Goal: Task Accomplishment & Management: Use online tool/utility

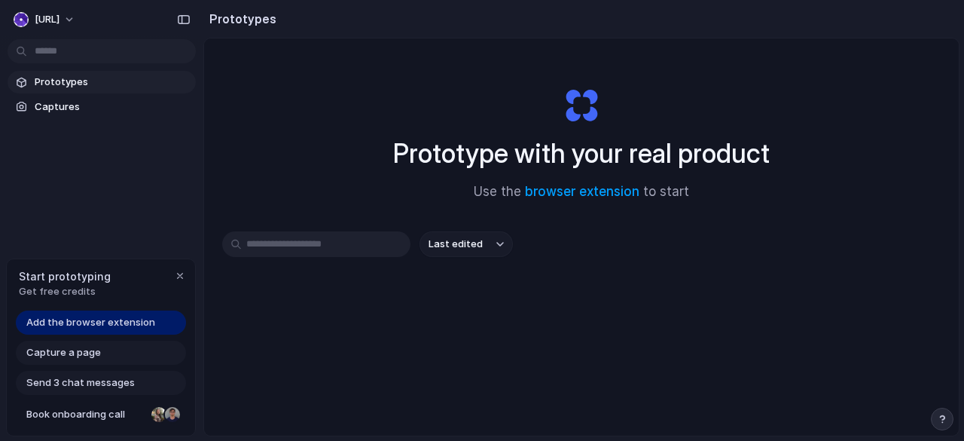
click at [321, 243] on input "text" at bounding box center [316, 244] width 188 height 26
click at [476, 251] on span "Last edited" at bounding box center [455, 243] width 54 height 15
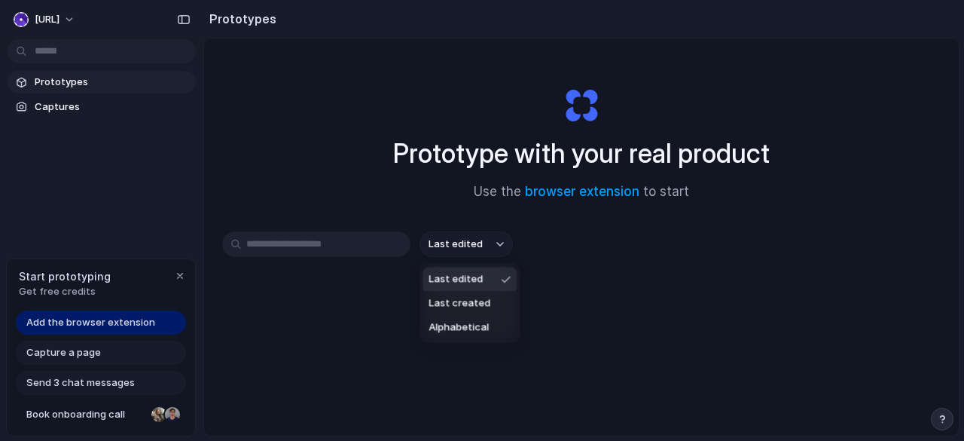
click at [476, 251] on div "Last edited Last created Alphabetical" at bounding box center [482, 220] width 964 height 441
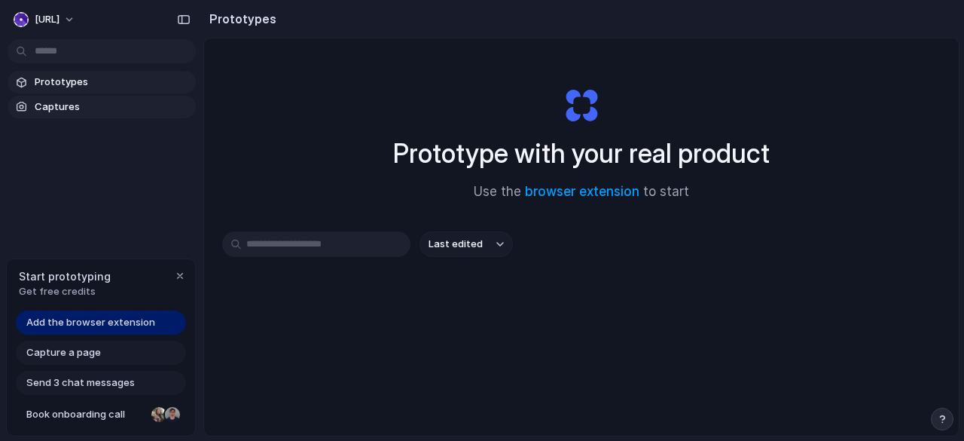
click at [72, 102] on span "Captures" at bounding box center [112, 106] width 155 height 15
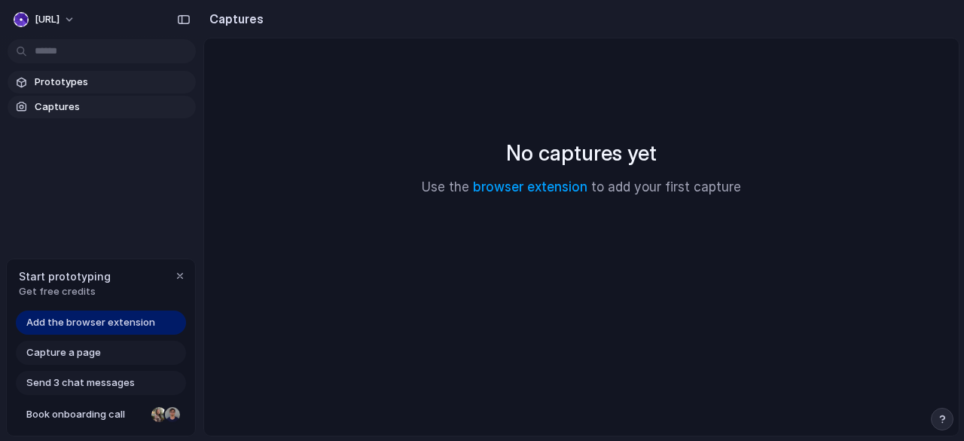
click at [77, 81] on span "Prototypes" at bounding box center [112, 82] width 155 height 15
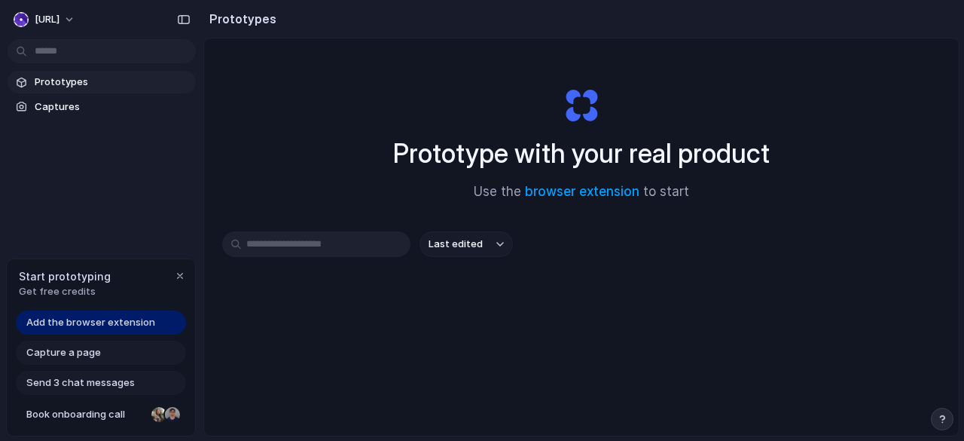
click at [488, 246] on button "Last edited" at bounding box center [465, 244] width 93 height 26
click at [249, 247] on div "Last edited Last created Alphabetical" at bounding box center [482, 220] width 964 height 441
click at [84, 362] on div "Capture a page" at bounding box center [101, 352] width 170 height 24
click at [89, 353] on span "Capture a page" at bounding box center [63, 352] width 75 height 15
click at [75, 322] on span "Add the browser extension" at bounding box center [90, 322] width 129 height 15
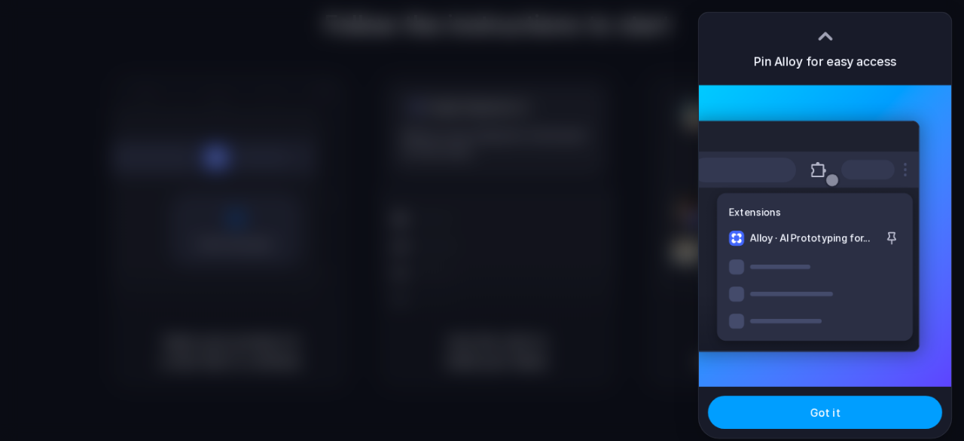
click at [835, 419] on span "Got it" at bounding box center [825, 412] width 30 height 16
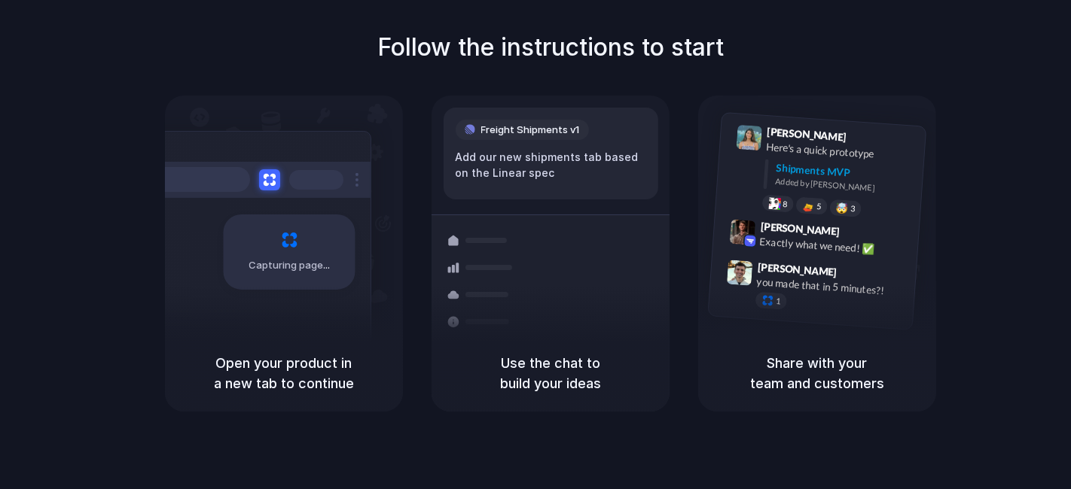
click at [501, 201] on div "Freight Shipments v1 Add our new shipments tab based on the Linear spec Shipmen…" at bounding box center [550, 267] width 256 height 319
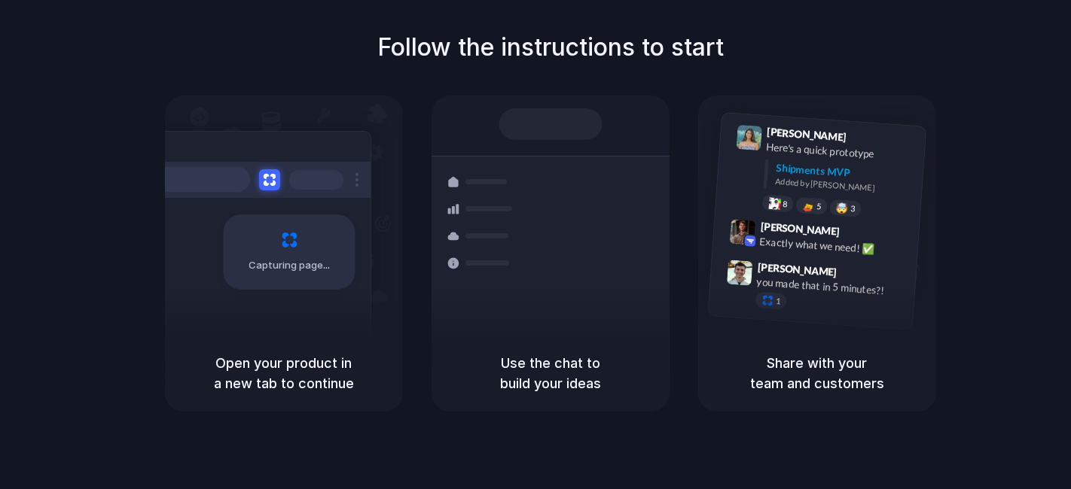
click at [322, 224] on div "Capturing page" at bounding box center [290, 252] width 132 height 75
click at [339, 343] on div "Open your product in a new tab to continue" at bounding box center [284, 373] width 238 height 77
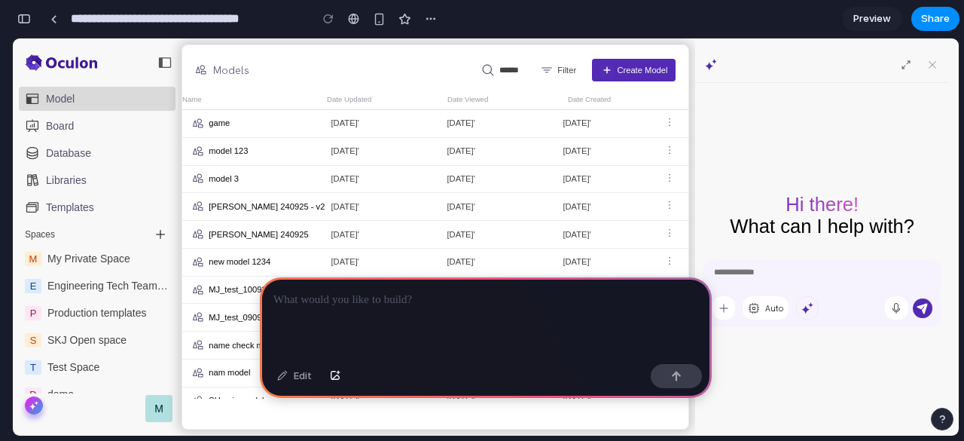
click at [456, 291] on p at bounding box center [485, 300] width 425 height 18
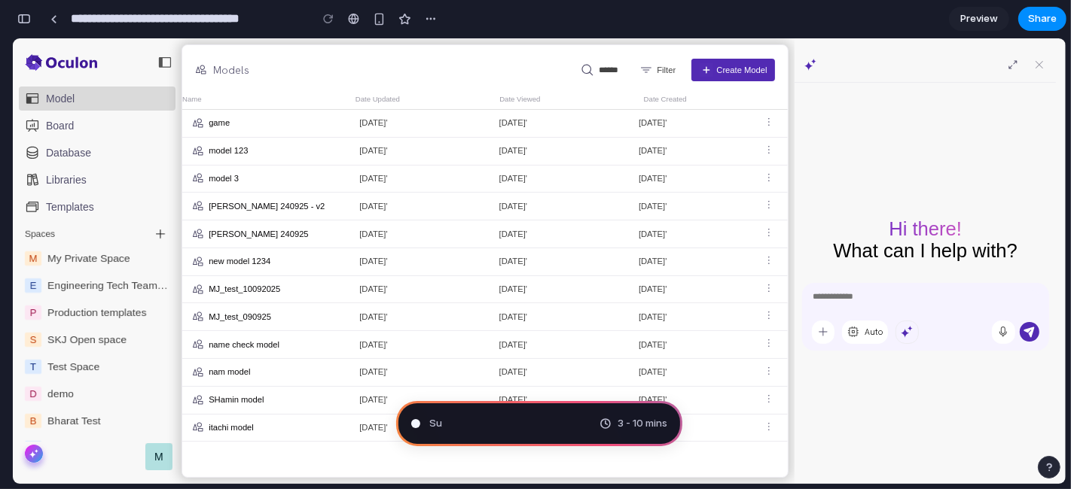
click at [539, 422] on div "Su 3 - 10 mins" at bounding box center [539, 423] width 286 height 45
click at [413, 422] on div at bounding box center [416, 424] width 8 height 8
click at [65, 94] on div "Model" at bounding box center [60, 98] width 29 height 12
click at [809, 62] on img at bounding box center [810, 64] width 12 height 12
click at [963, 62] on img at bounding box center [1012, 64] width 14 height 14
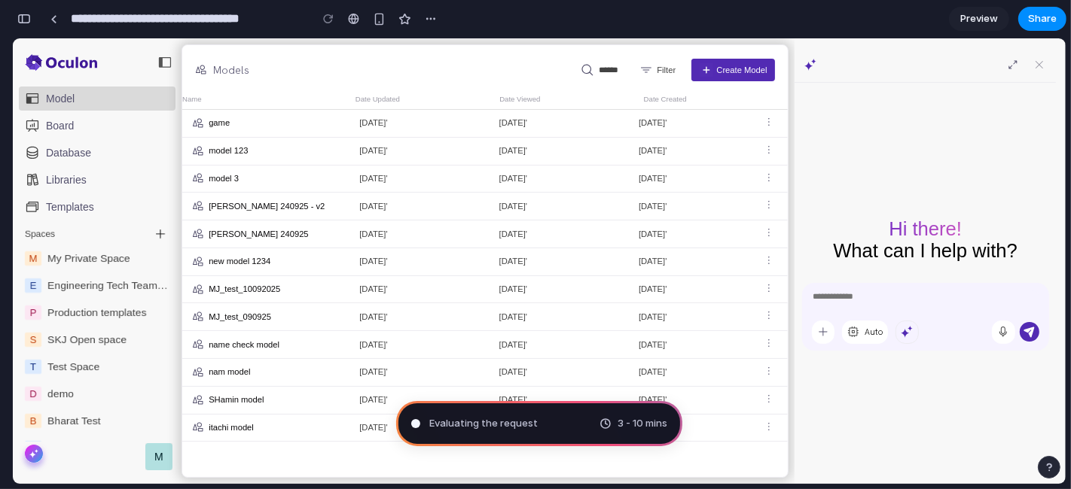
click at [963, 71] on div at bounding box center [1025, 64] width 41 height 14
click at [963, 62] on img at bounding box center [1012, 64] width 14 height 14
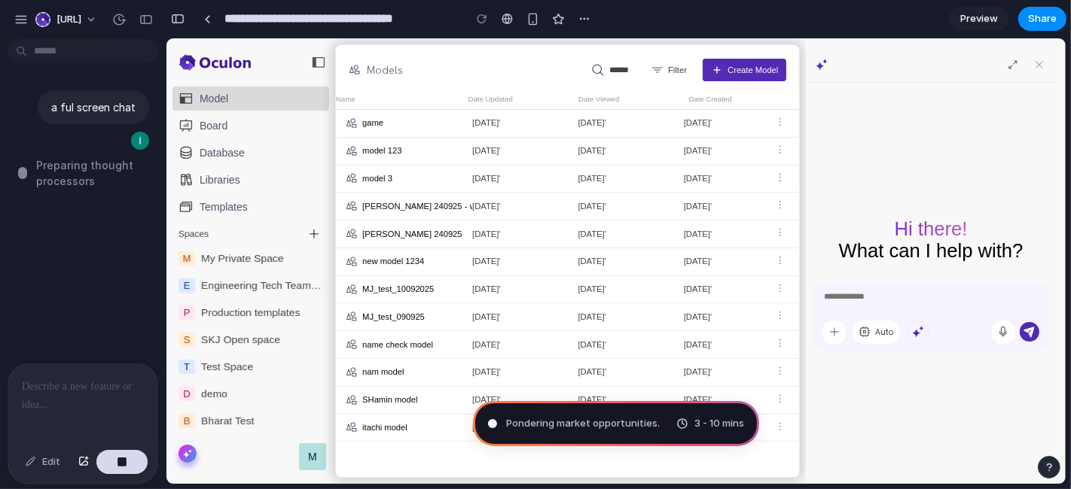
click at [73, 180] on span "Preparing thought processors" at bounding box center [96, 173] width 120 height 32
click at [72, 382] on p at bounding box center [83, 387] width 122 height 18
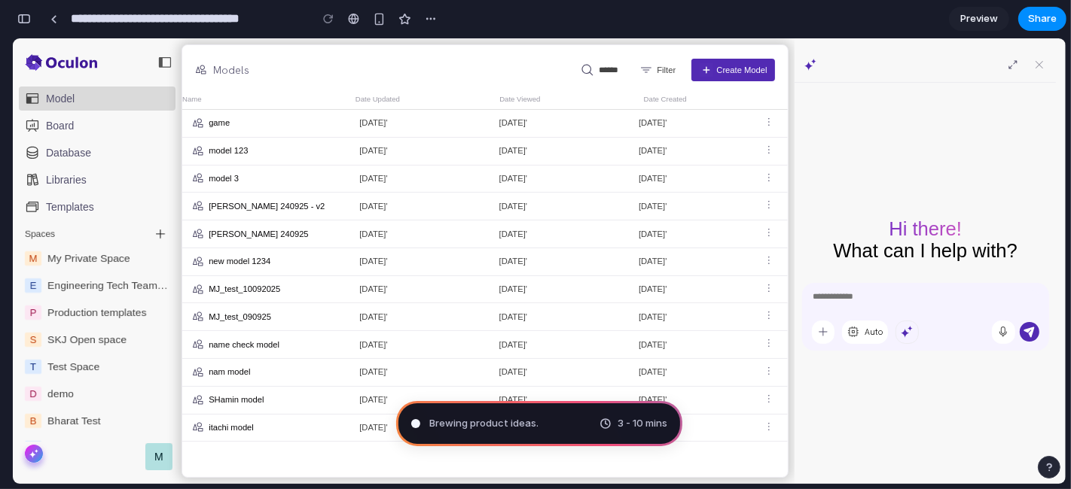
drag, startPoint x: 844, startPoint y: 226, endPoint x: 835, endPoint y: 117, distance: 108.8
click at [607, 192] on body "Model Board Database Libraries Templates Spaces Spaces M My Private Space E Eng…" at bounding box center [539, 261] width 1053 height 446
click at [856, 106] on div "Hi there! What can I help with? Auto" at bounding box center [924, 279] width 261 height 389
click at [803, 73] on div at bounding box center [924, 64] width 261 height 35
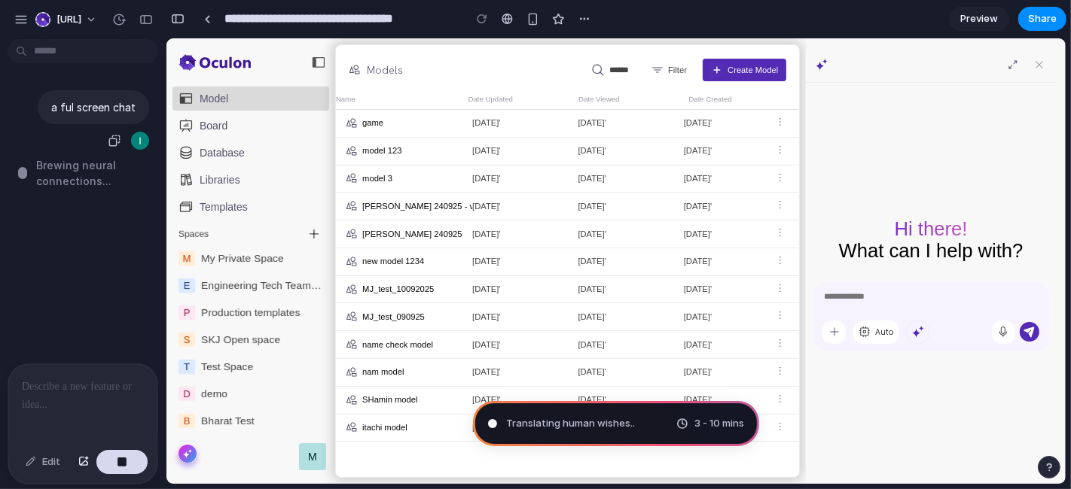
click at [47, 128] on div "a ful screen chat" at bounding box center [79, 120] width 142 height 61
click at [81, 406] on div at bounding box center [82, 404] width 149 height 80
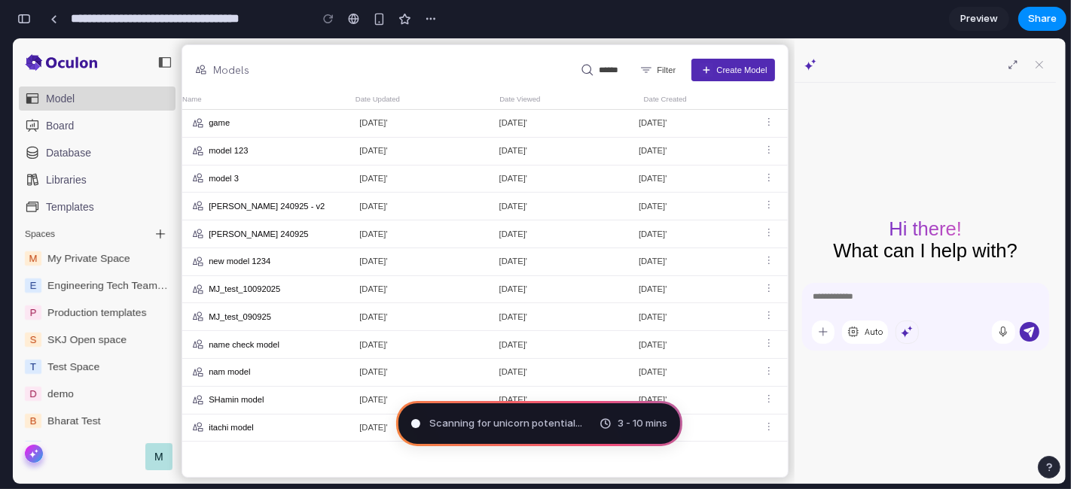
type input "**********"
click at [637, 420] on span "3 - 10 mins" at bounding box center [642, 423] width 50 height 15
click at [495, 433] on div "Translating human wishes .. 3 - 10 mins" at bounding box center [539, 423] width 286 height 45
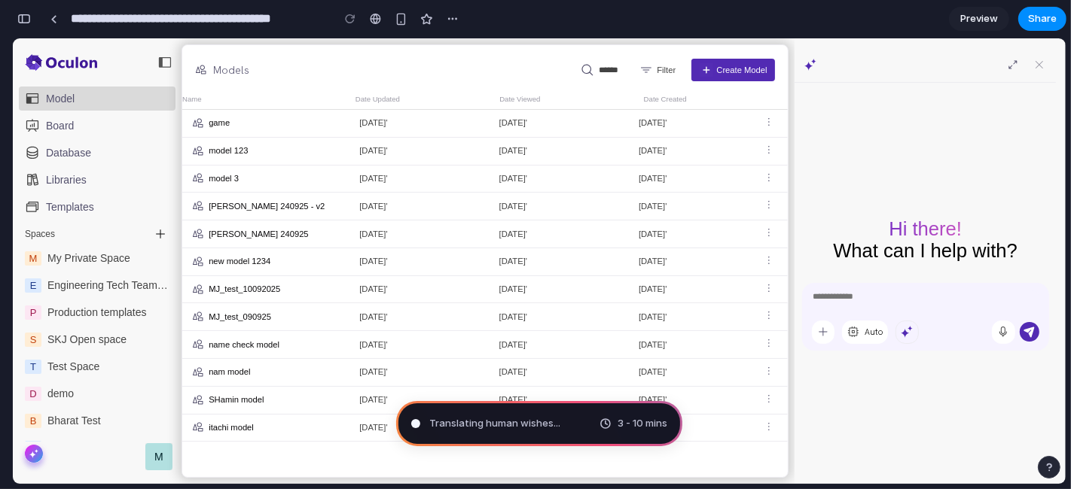
drag, startPoint x: 495, startPoint y: 433, endPoint x: 489, endPoint y: 425, distance: 9.6
click at [496, 433] on div "Translating human wishes ... 3 - 10 mins" at bounding box center [539, 423] width 286 height 45
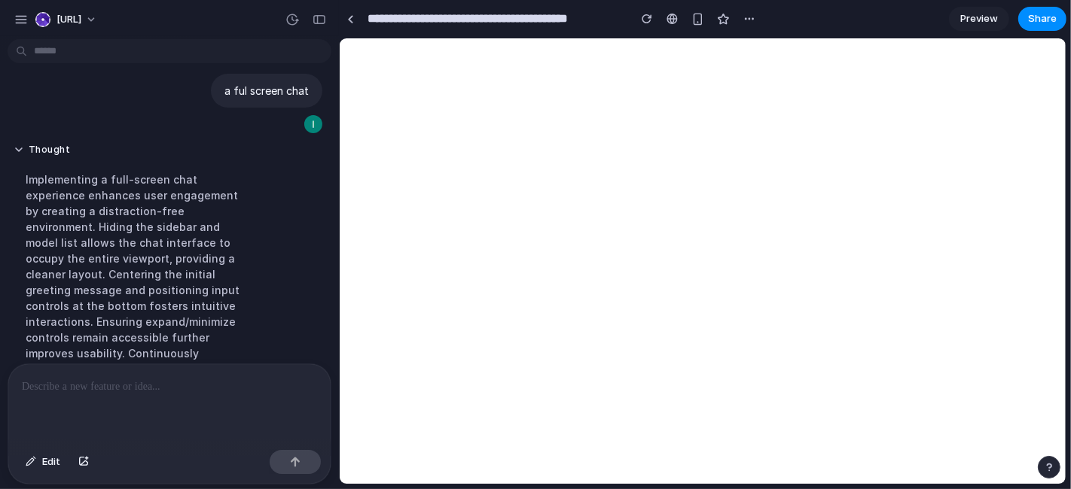
scroll to position [0, 0]
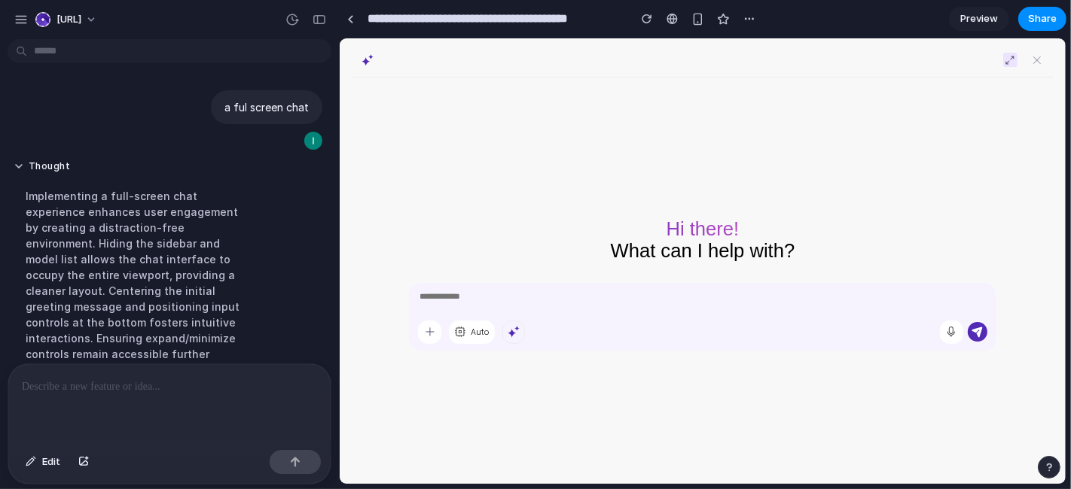
click at [963, 61] on img at bounding box center [1009, 59] width 14 height 14
click at [430, 294] on textarea at bounding box center [701, 300] width 569 height 21
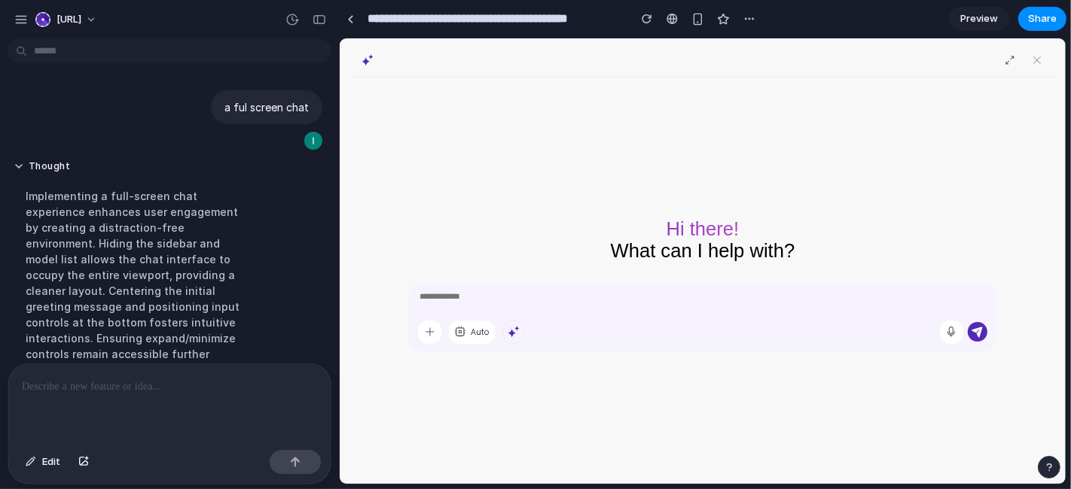
click at [230, 383] on p at bounding box center [169, 387] width 295 height 18
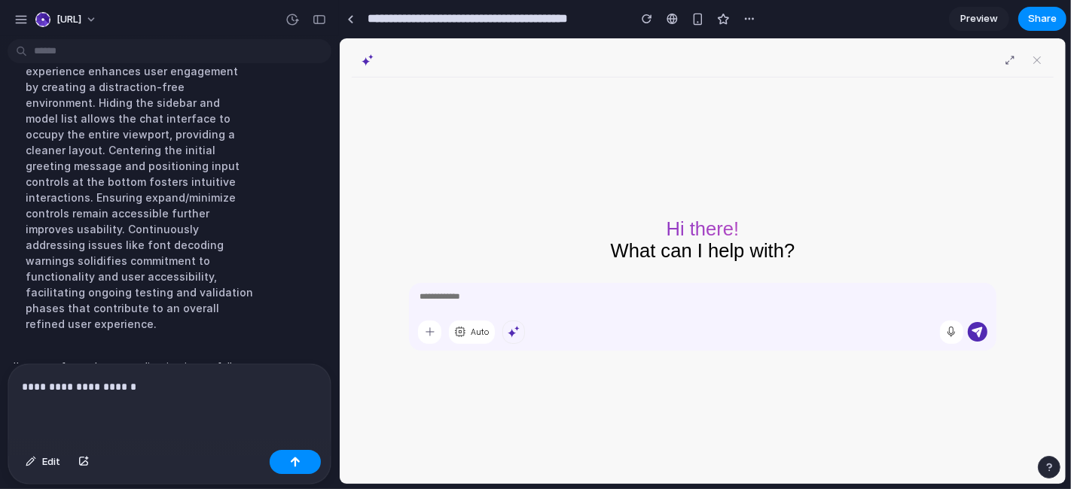
scroll to position [236, 0]
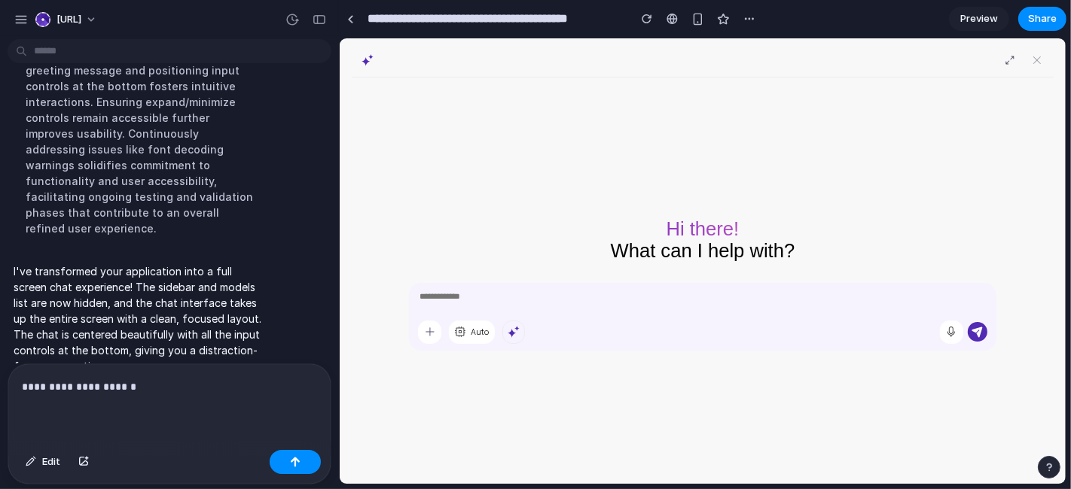
click at [166, 384] on p "**********" at bounding box center [167, 387] width 290 height 18
click at [477, 337] on div "Auto" at bounding box center [480, 331] width 18 height 11
click at [439, 330] on div at bounding box center [428, 331] width 23 height 23
click at [434, 330] on img at bounding box center [429, 331] width 12 height 12
click at [216, 380] on p "**********" at bounding box center [167, 387] width 290 height 18
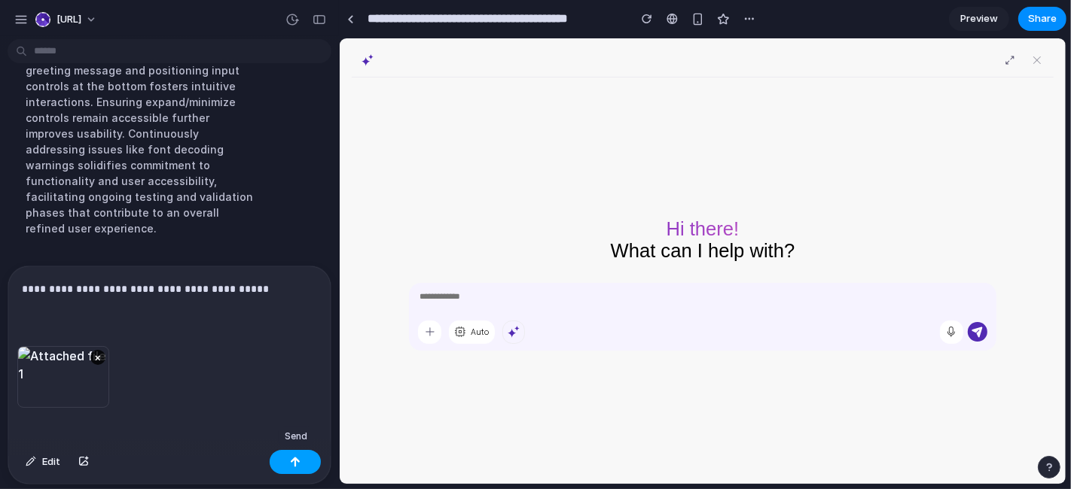
click at [294, 440] on div "button" at bounding box center [295, 462] width 11 height 11
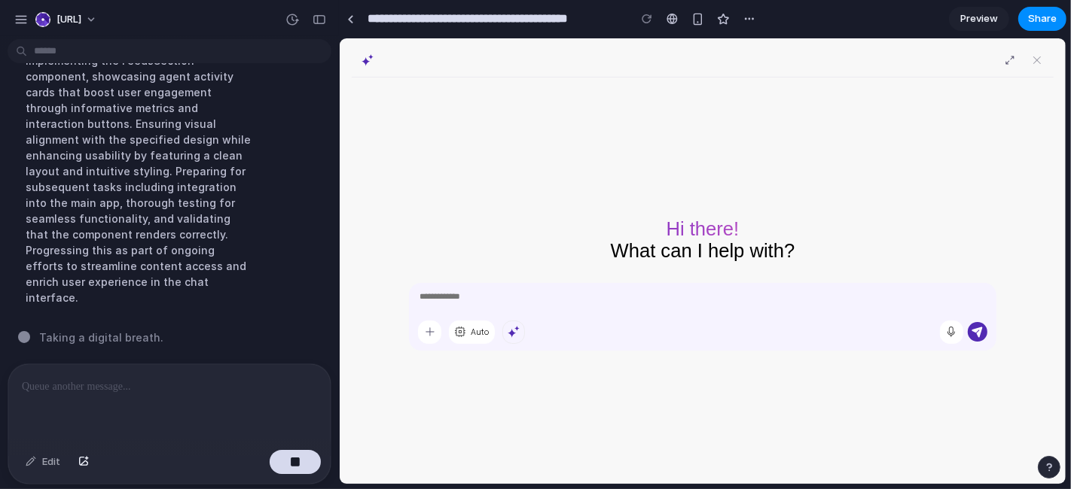
scroll to position [647, 0]
click at [693, 18] on div "button" at bounding box center [697, 19] width 13 height 13
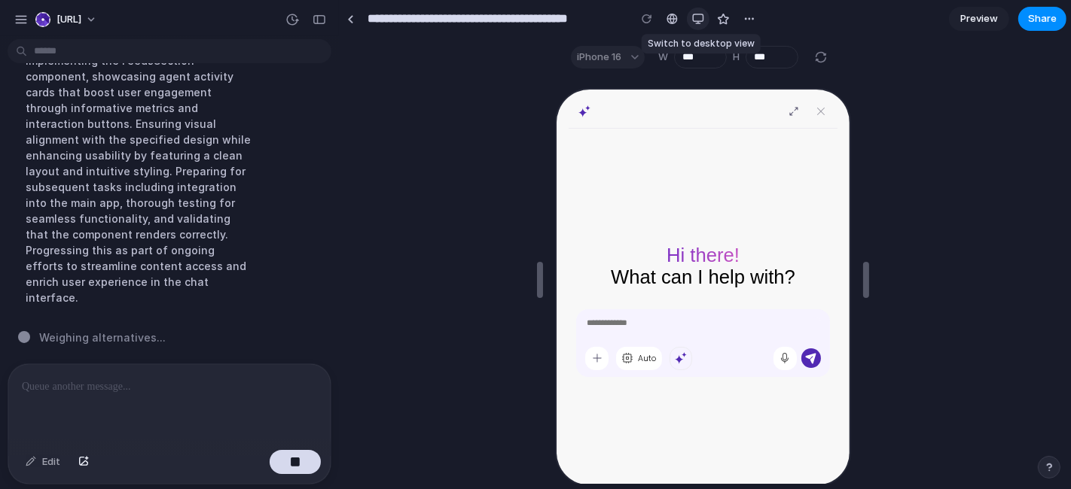
click at [697, 20] on div "button" at bounding box center [698, 19] width 12 height 12
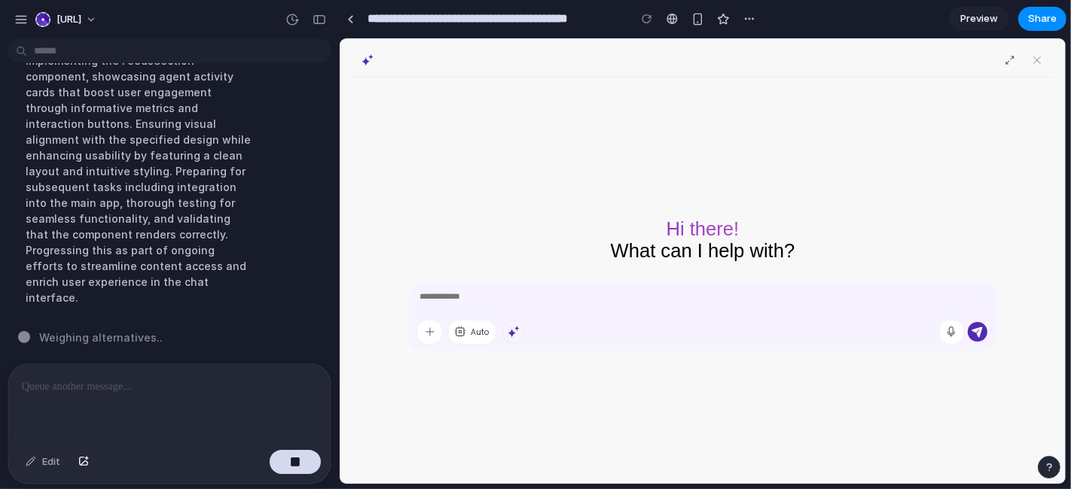
click at [363, 55] on img at bounding box center [367, 59] width 12 height 12
click at [462, 343] on div "Auto" at bounding box center [702, 316] width 588 height 68
click at [463, 332] on img at bounding box center [459, 331] width 12 height 12
click at [435, 320] on div "Auto" at bounding box center [470, 331] width 107 height 23
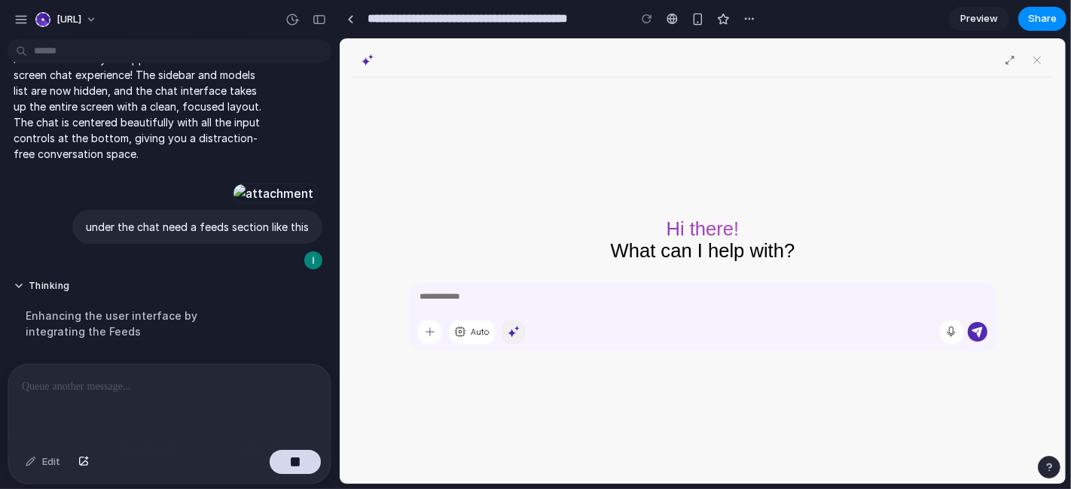
click at [507, 328] on img at bounding box center [513, 331] width 12 height 12
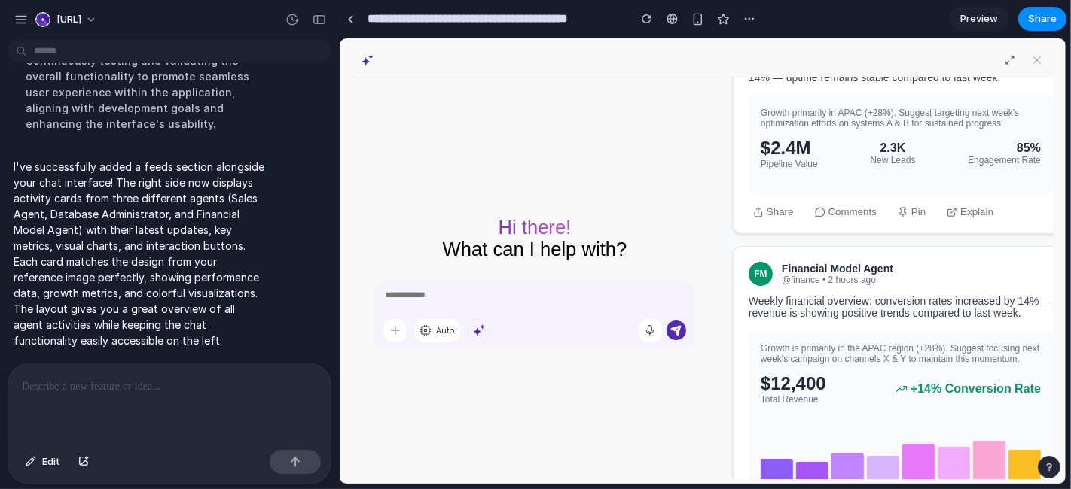
scroll to position [468, 0]
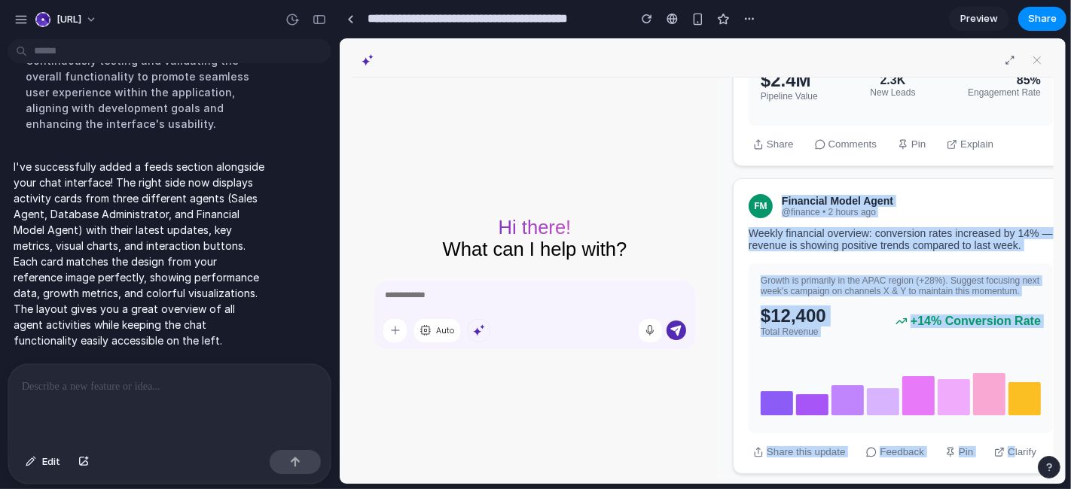
drag, startPoint x: 768, startPoint y: 184, endPoint x: 977, endPoint y: 434, distance: 325.0
click at [963, 435] on div "FM Financial Model Agent @finance • 2 hours ago Weekly financial overview: conv…" at bounding box center [900, 326] width 336 height 296
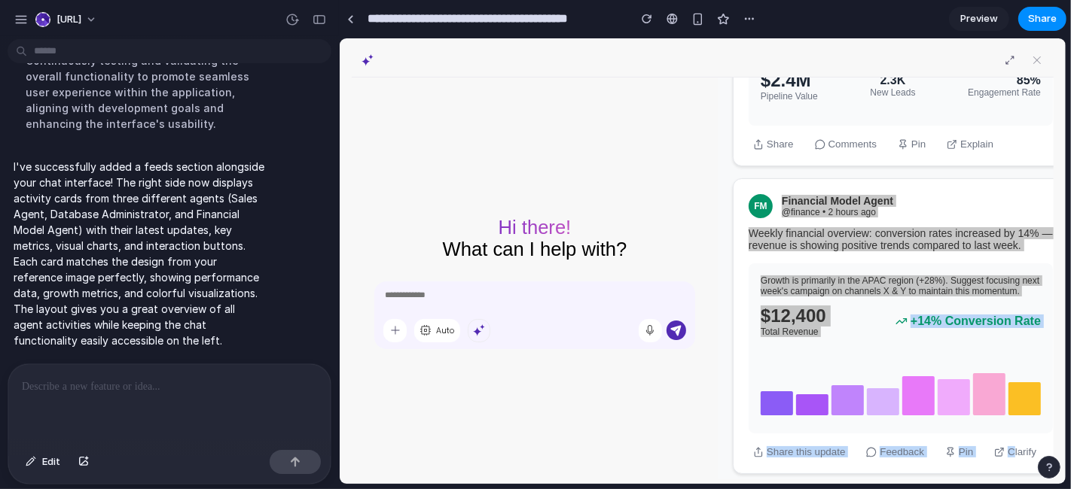
click at [202, 386] on p at bounding box center [167, 387] width 290 height 18
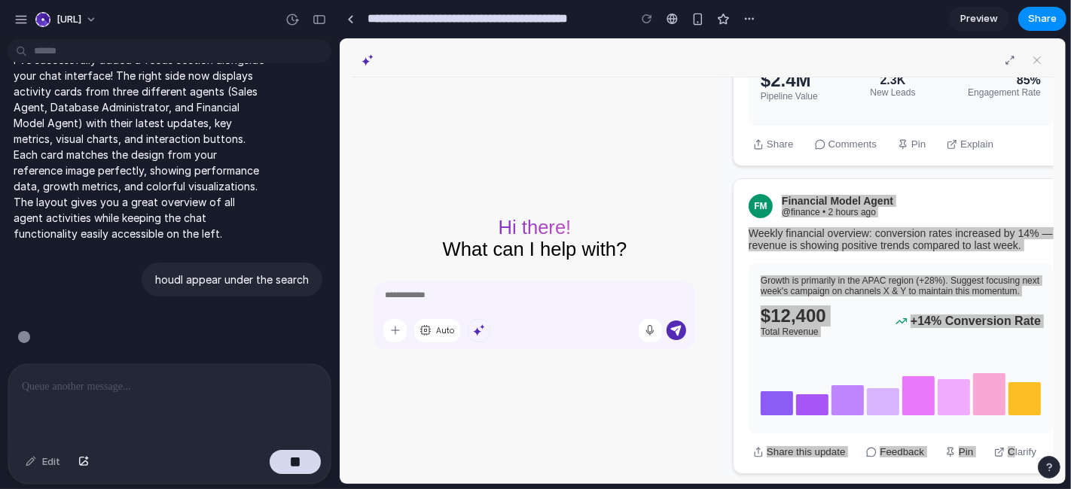
scroll to position [975, 0]
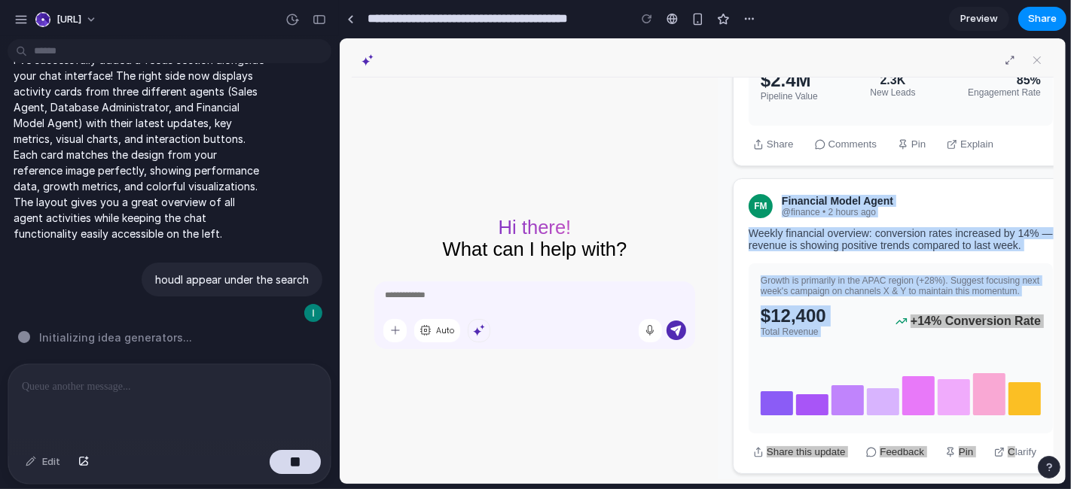
click at [946, 227] on div "Weekly financial overview: conversion rates increased by 14% — revenue is showi…" at bounding box center [900, 239] width 304 height 24
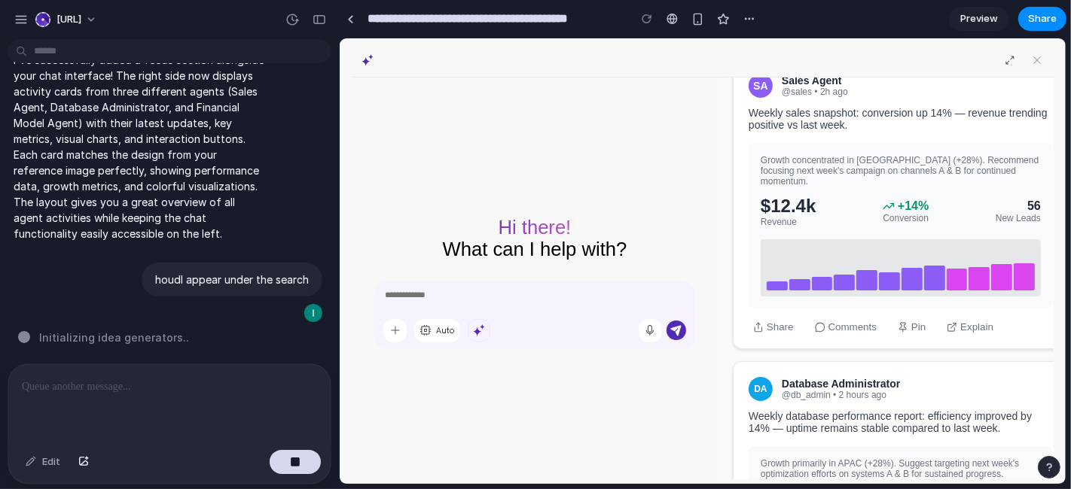
scroll to position [0, 0]
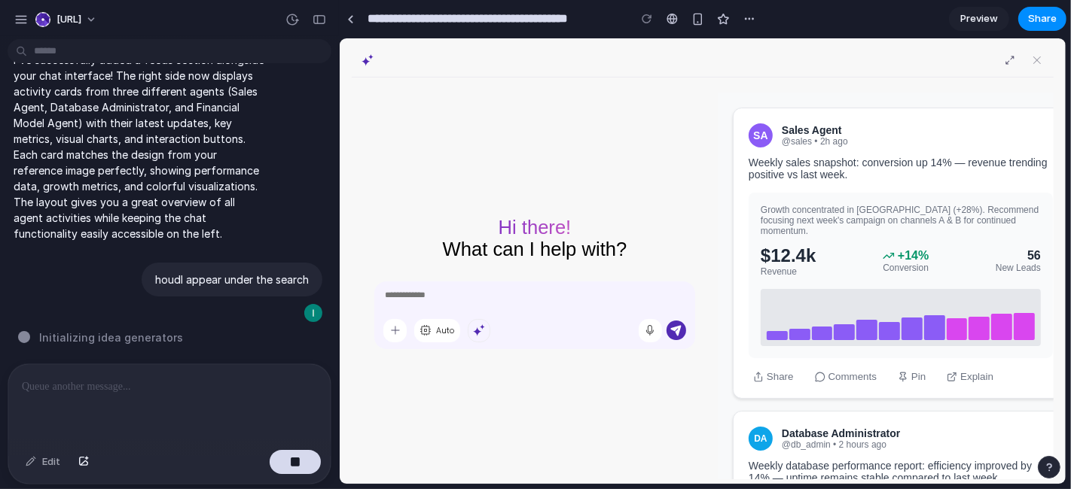
click at [845, 120] on div "SA Sales Agent @sales • 2h ago Weekly sales snapshot: conversion up 14% — reven…" at bounding box center [900, 252] width 336 height 291
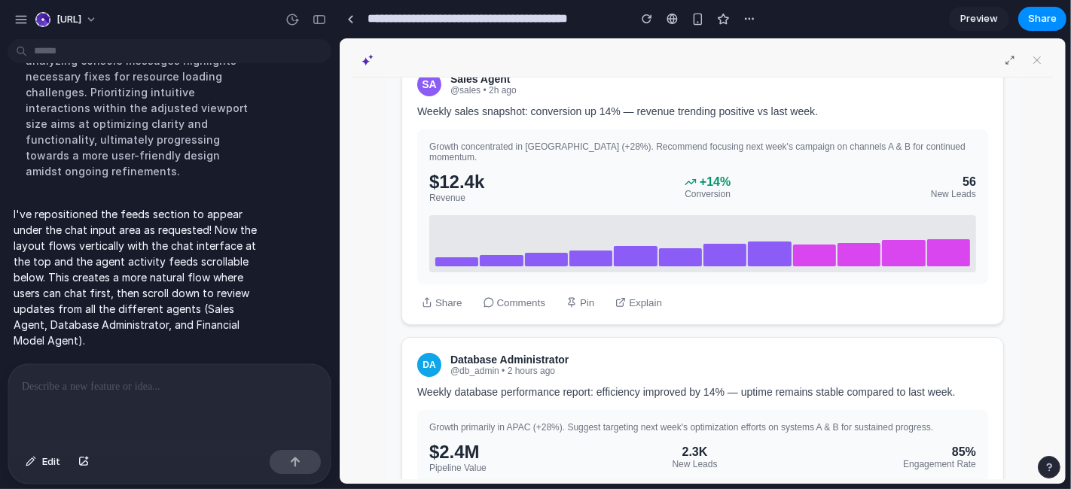
scroll to position [352, 0]
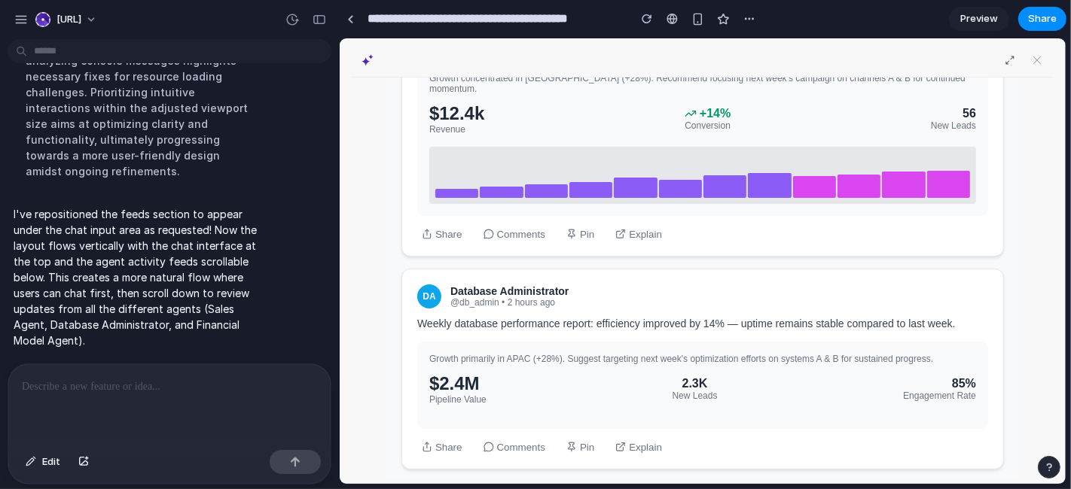
click at [129, 381] on p at bounding box center [167, 387] width 290 height 18
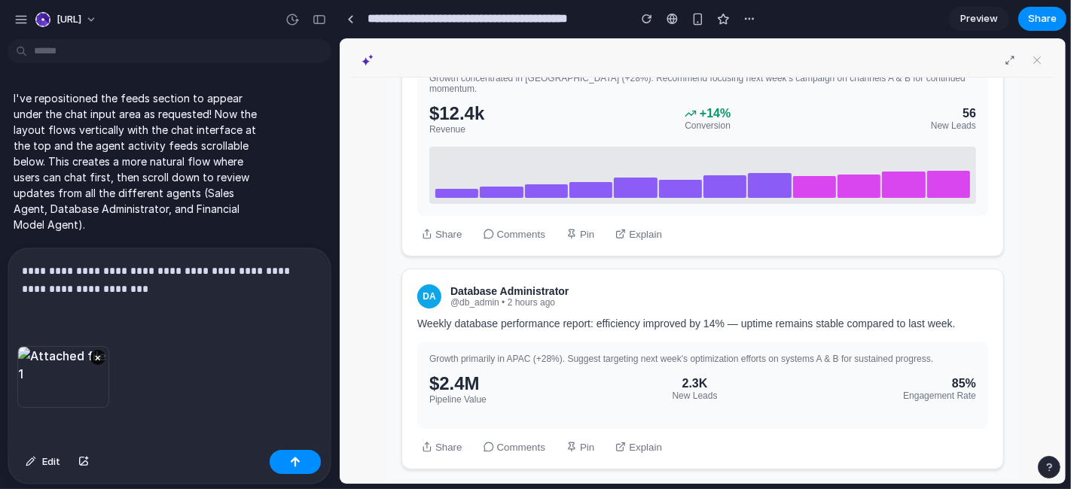
click at [85, 285] on p "**********" at bounding box center [167, 280] width 290 height 36
click at [290, 440] on div "button" at bounding box center [295, 462] width 11 height 11
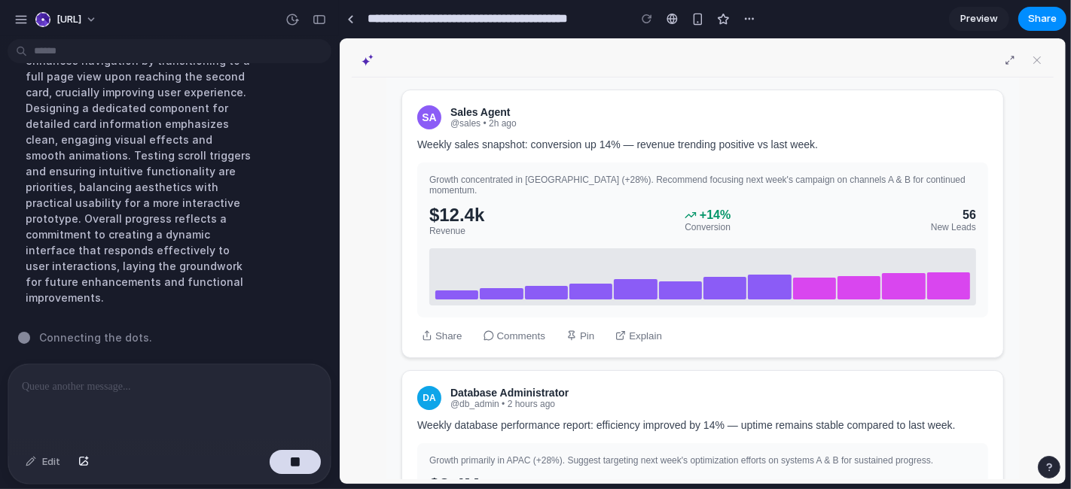
scroll to position [334, 0]
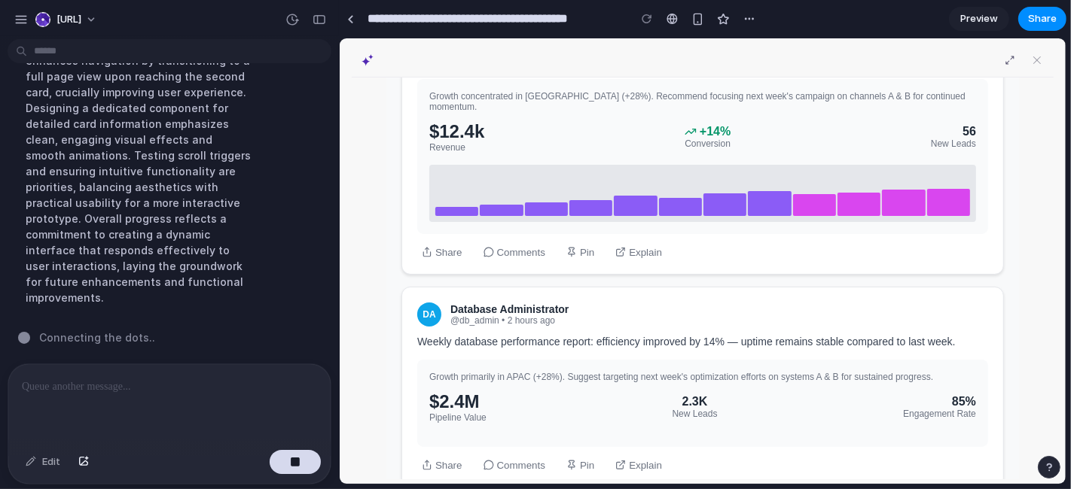
click at [447, 245] on button "Share" at bounding box center [441, 251] width 50 height 13
drag, startPoint x: 498, startPoint y: 242, endPoint x: 584, endPoint y: 242, distance: 85.8
click at [504, 245] on button "Comments" at bounding box center [513, 251] width 71 height 13
click at [585, 245] on button "Pin" at bounding box center [579, 251] width 37 height 13
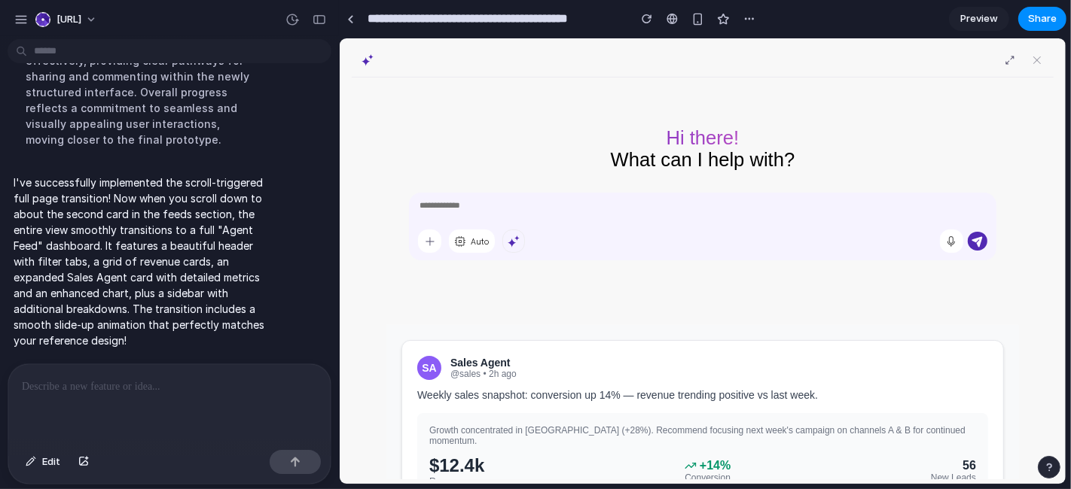
scroll to position [0, 0]
click at [818, 347] on div "SA Sales Agent @sales • 2h ago Weekly sales snapshot: conversion up 14% — reven…" at bounding box center [702, 474] width 602 height 269
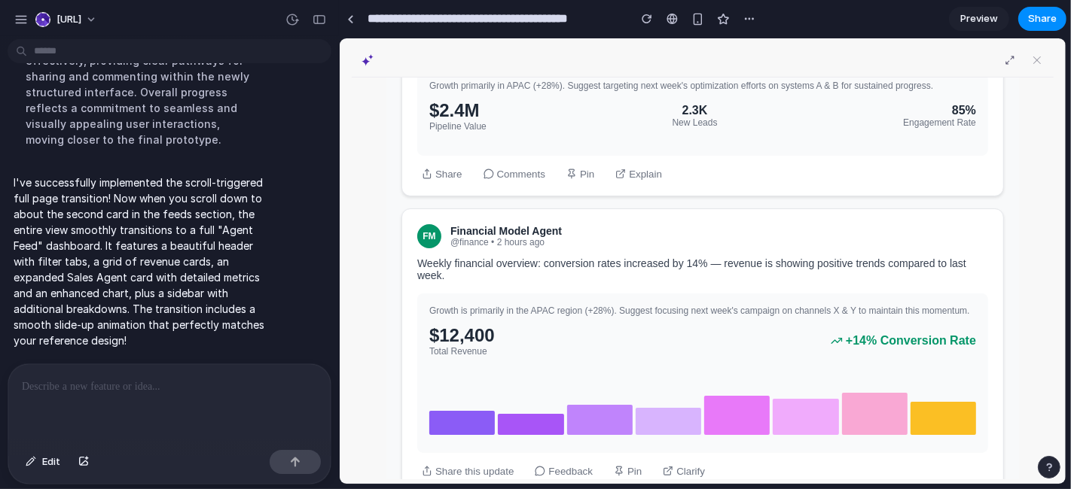
scroll to position [660, 0]
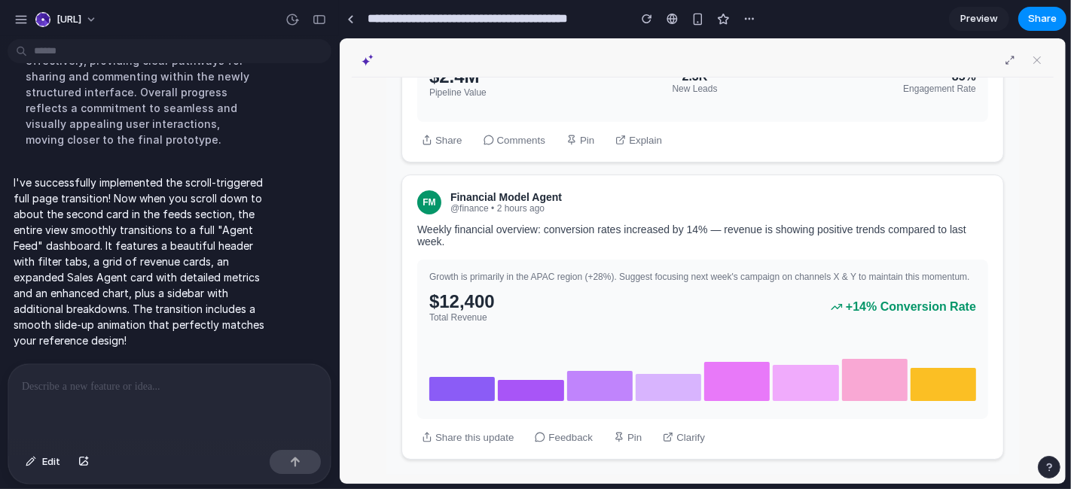
click at [648, 295] on div "$12,400 Total Revenue +14% Conversion Rate" at bounding box center [701, 307] width 547 height 32
click at [652, 120] on div "DA Database Administrator @db_admin • 2 hours ago Weekly database performance r…" at bounding box center [702, 61] width 602 height 201
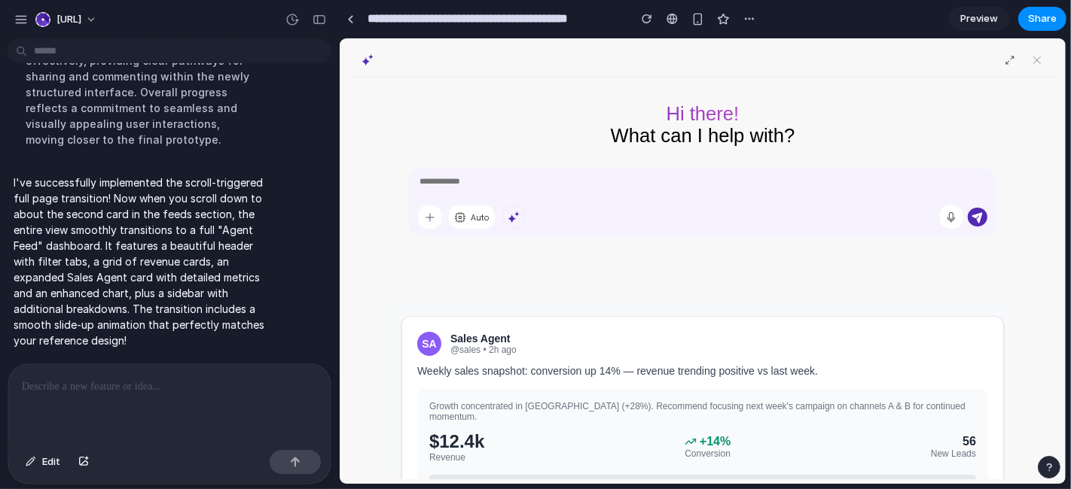
scroll to position [0, 0]
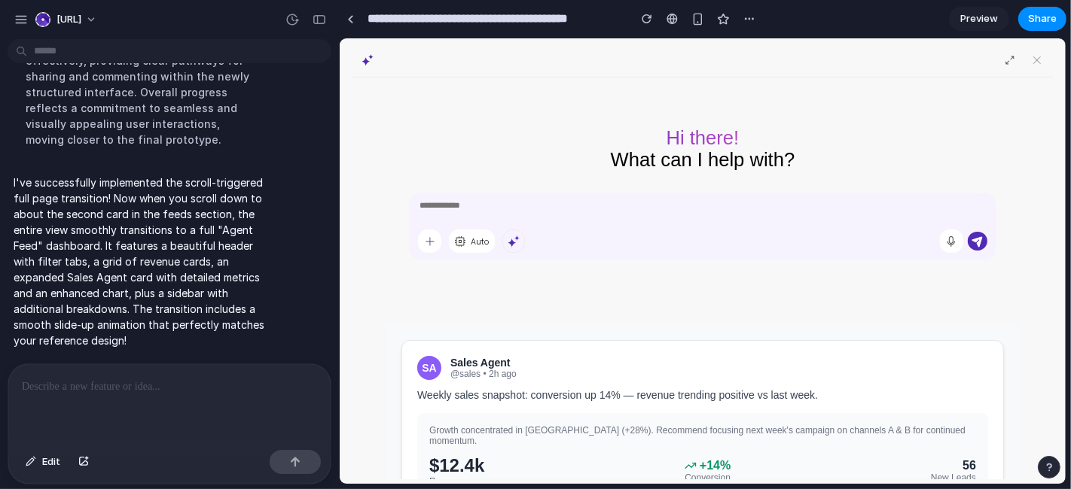
click at [793, 102] on div "Hi there! What can I help with? Auto" at bounding box center [702, 188] width 602 height 223
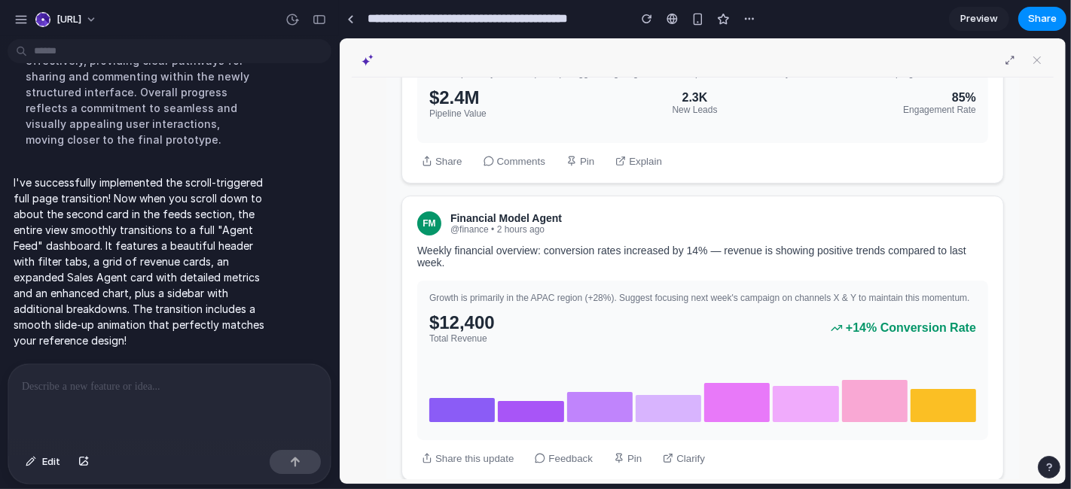
scroll to position [660, 0]
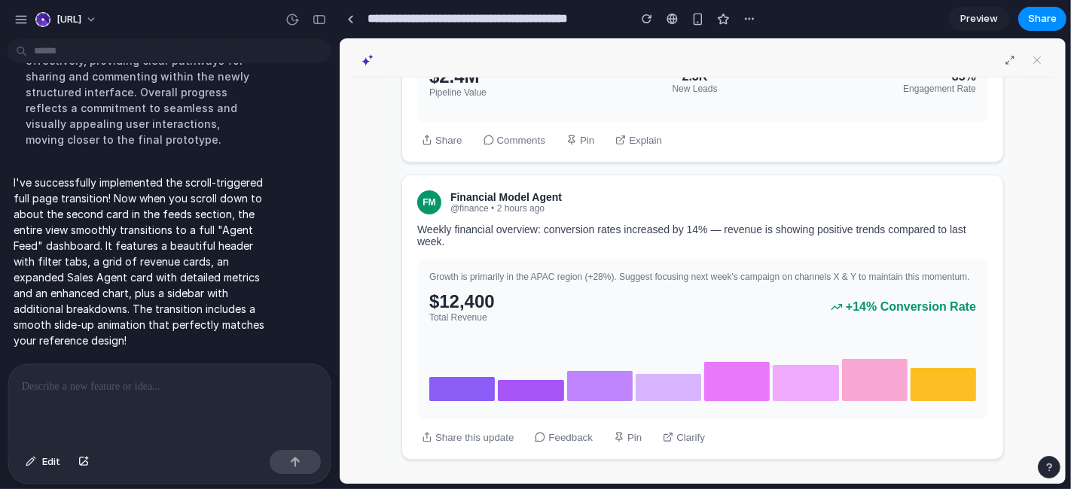
click at [963, 20] on span "Preview" at bounding box center [979, 18] width 38 height 15
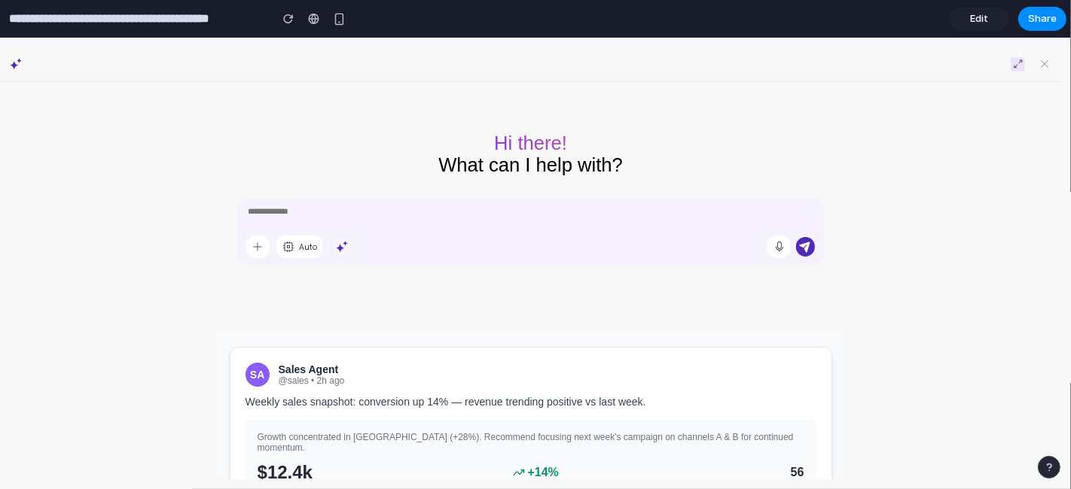
click at [963, 59] on img at bounding box center [1018, 64] width 14 height 14
click at [963, 60] on img at bounding box center [1018, 64] width 14 height 14
click at [963, 68] on img at bounding box center [1044, 64] width 14 height 14
click at [963, 14] on span "Edit" at bounding box center [979, 18] width 18 height 15
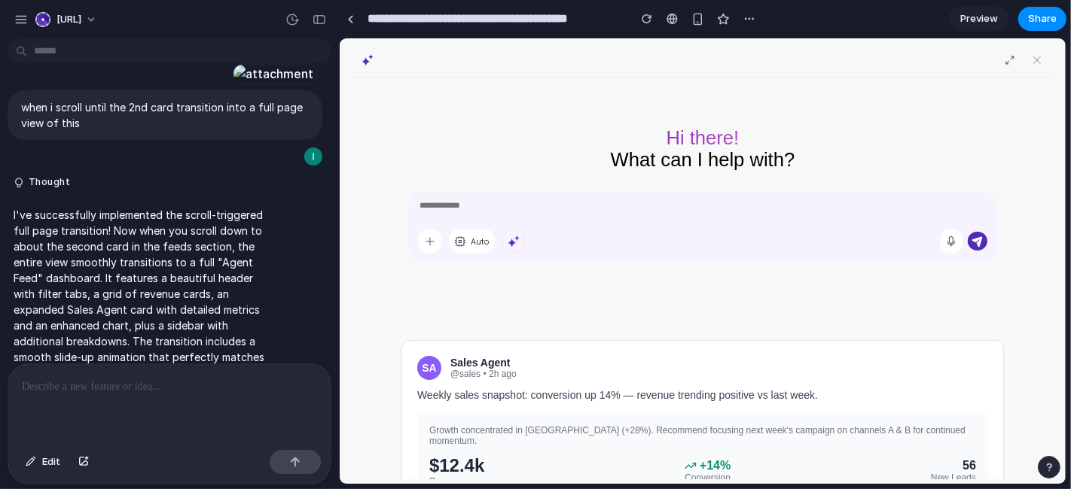
scroll to position [1354, 0]
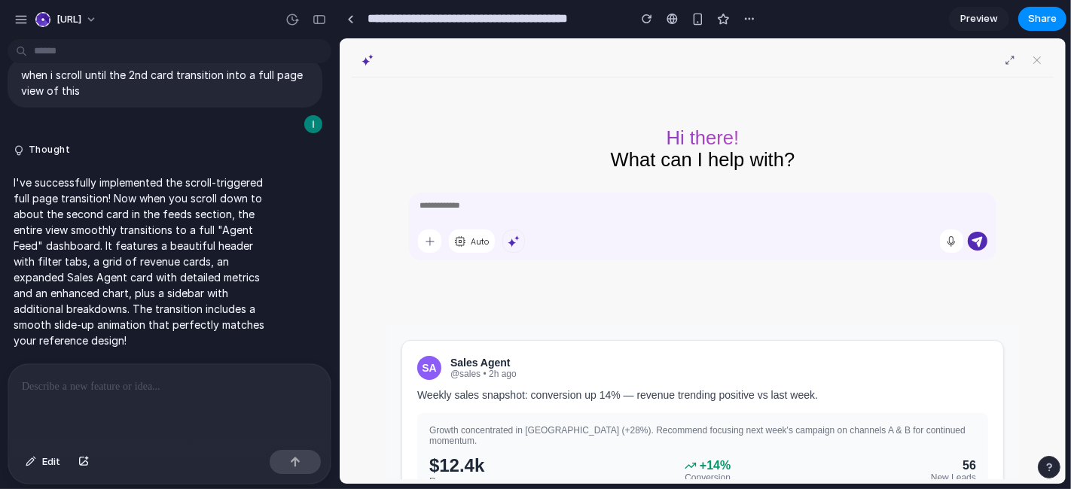
click at [159, 386] on p at bounding box center [169, 387] width 295 height 18
click at [43, 440] on button "Edit" at bounding box center [43, 462] width 50 height 24
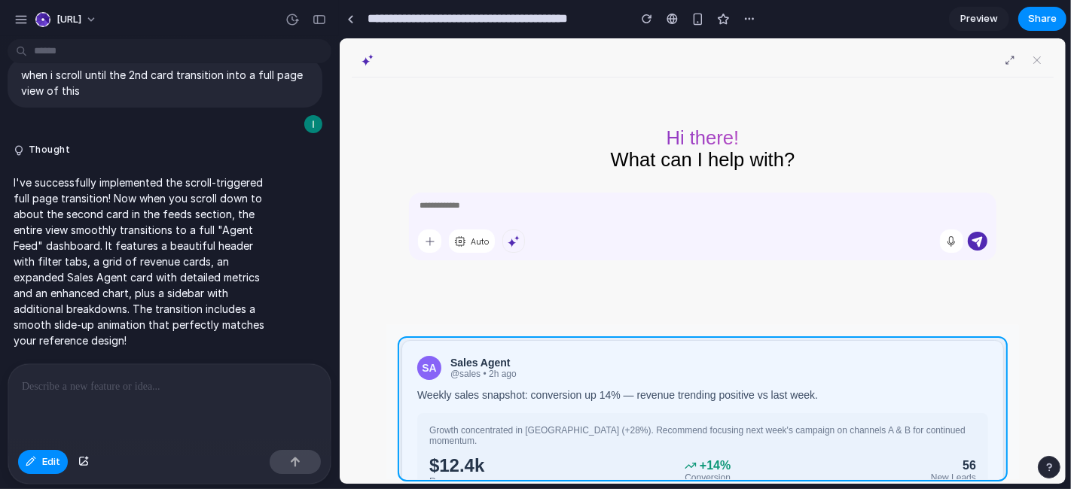
click at [846, 395] on div at bounding box center [702, 260] width 725 height 445
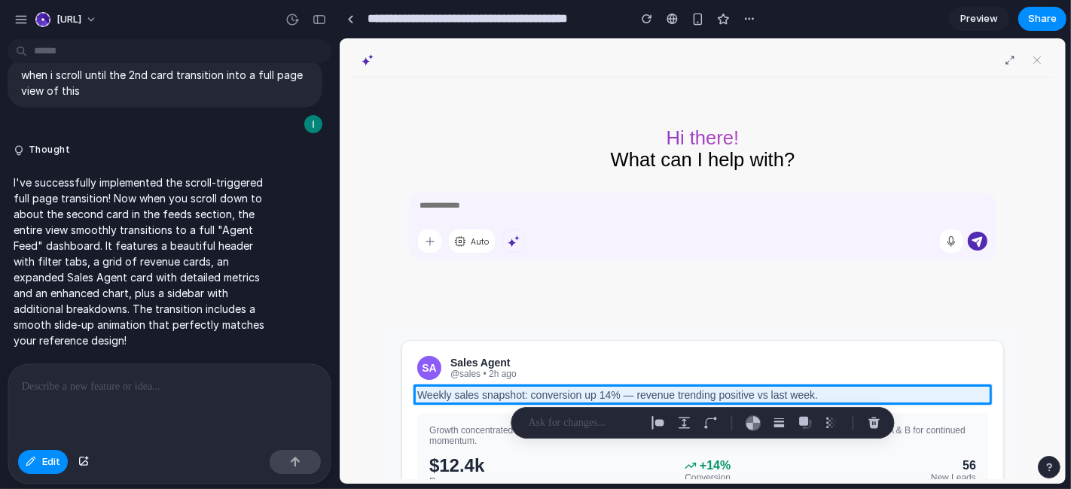
drag, startPoint x: 120, startPoint y: 385, endPoint x: 72, endPoint y: 450, distance: 81.8
click at [120, 385] on p at bounding box center [169, 387] width 295 height 18
click at [42, 440] on span "Edit" at bounding box center [51, 462] width 18 height 15
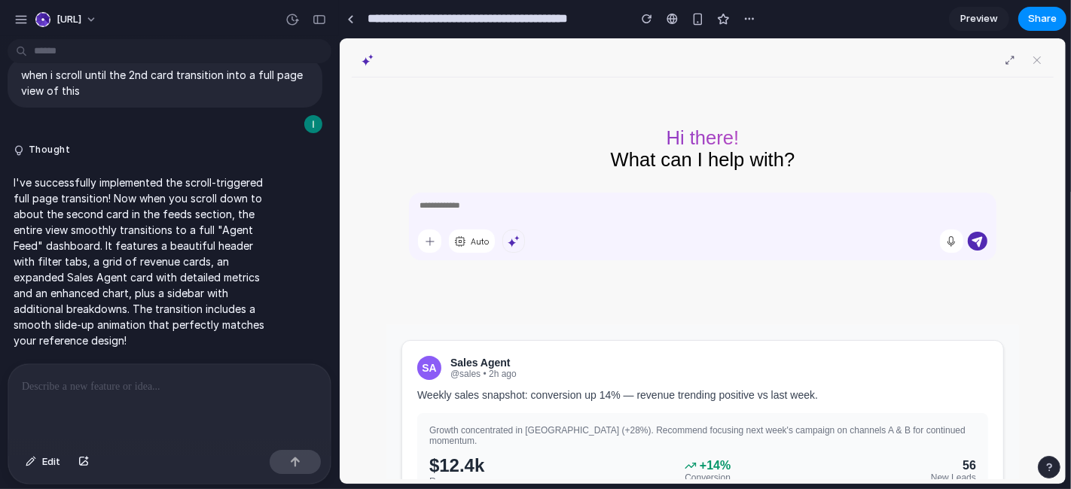
click at [84, 380] on p at bounding box center [169, 387] width 295 height 18
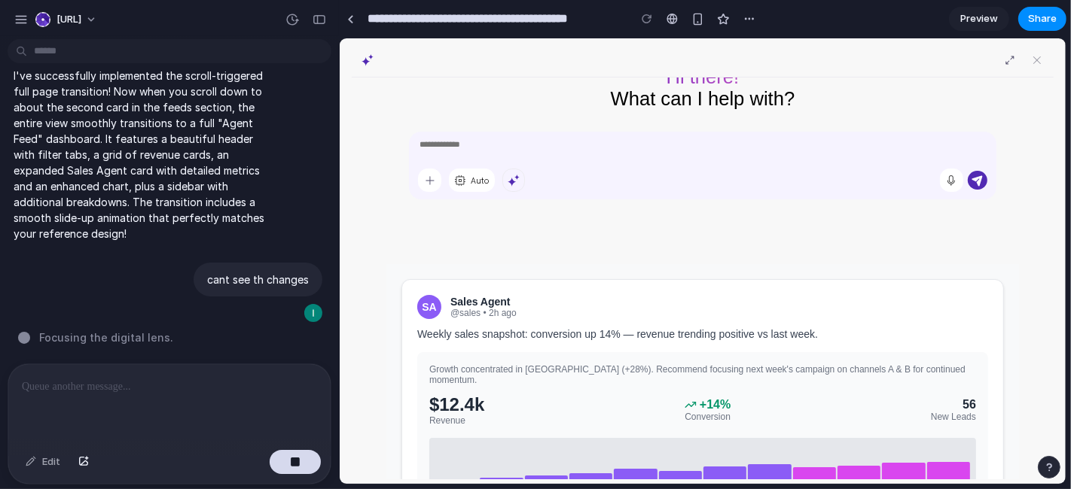
scroll to position [0, 0]
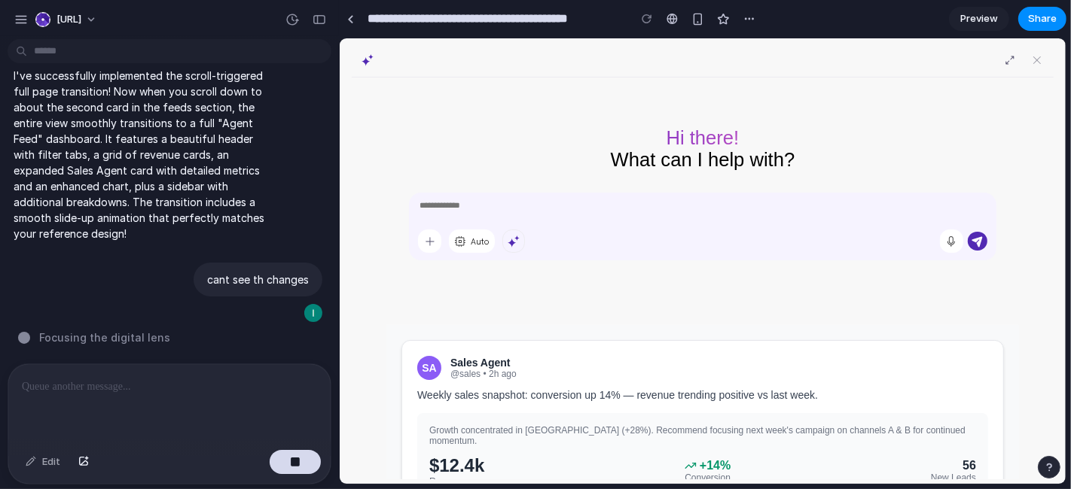
click at [826, 219] on textarea at bounding box center [701, 209] width 569 height 21
click at [443, 253] on div "Auto" at bounding box center [702, 226] width 588 height 68
click at [491, 229] on div "Auto" at bounding box center [470, 240] width 107 height 23
click at [32, 440] on div "Edit" at bounding box center [43, 462] width 50 height 24
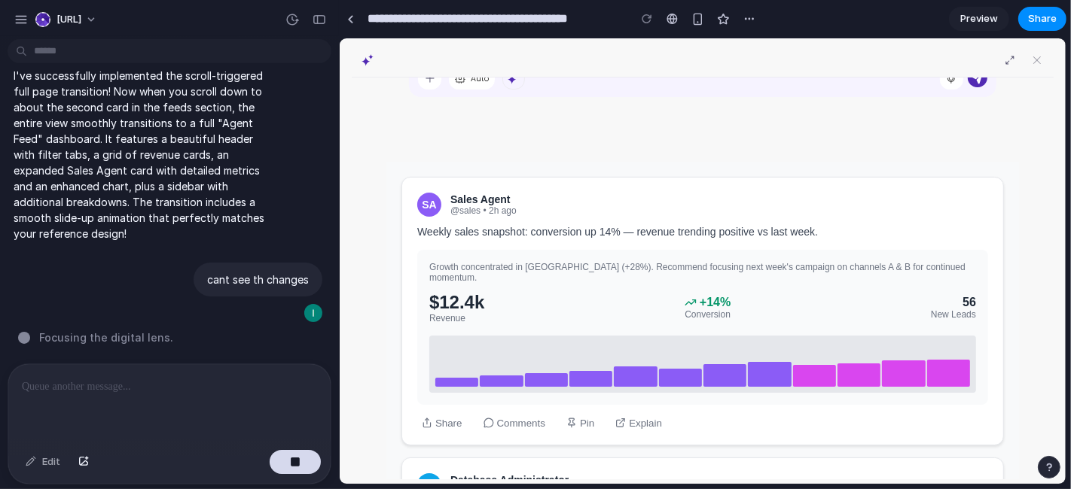
scroll to position [660, 0]
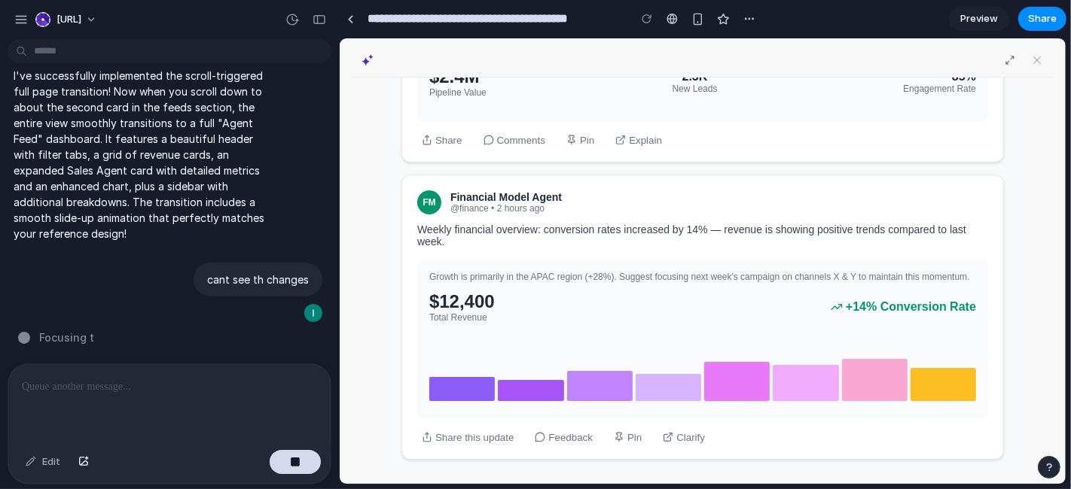
click at [45, 440] on div "Edit" at bounding box center [43, 462] width 50 height 24
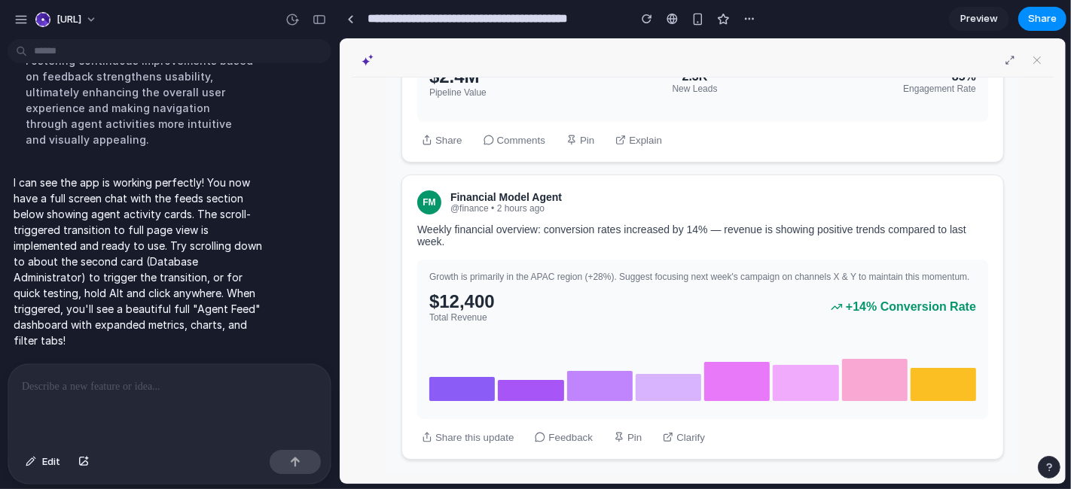
click at [610, 259] on div "Growth is primarily in the APAC region (+28%). Suggest focusing next week's cam…" at bounding box center [701, 339] width 571 height 160
click at [577, 190] on div "FM Financial Model Agent @finance • 2 hours ago" at bounding box center [701, 202] width 571 height 24
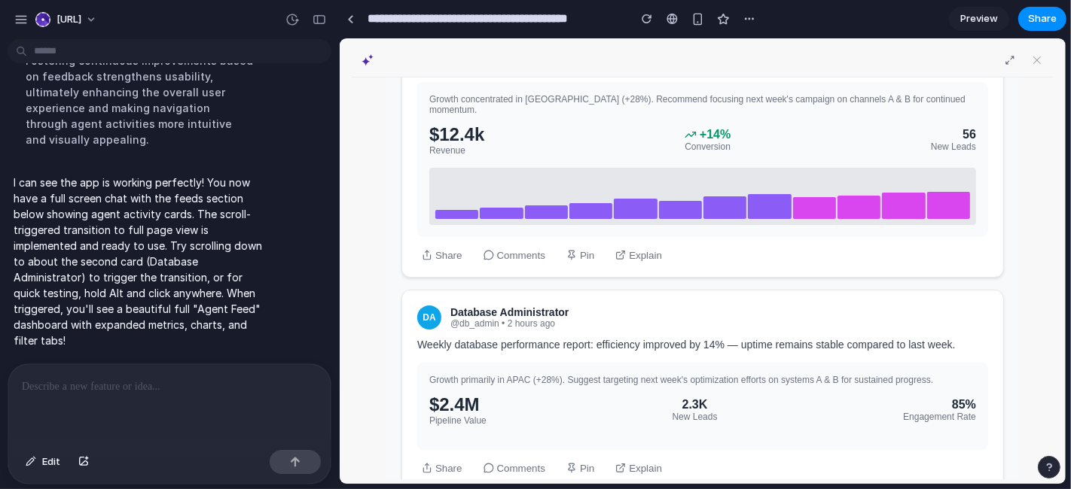
scroll to position [333, 0]
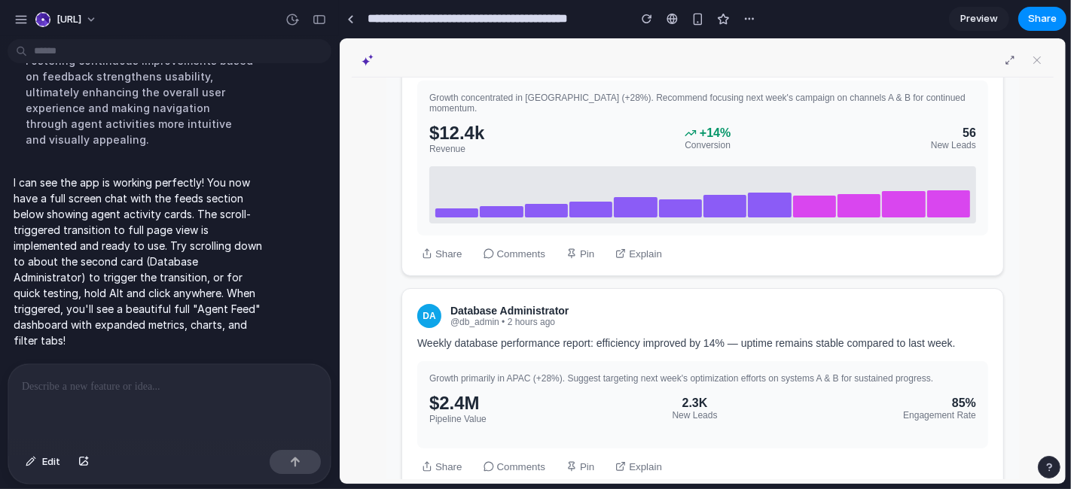
click at [756, 405] on div "$2.4M Pipeline Value 2.3K New Leads 85% Engagement Rate" at bounding box center [701, 408] width 547 height 32
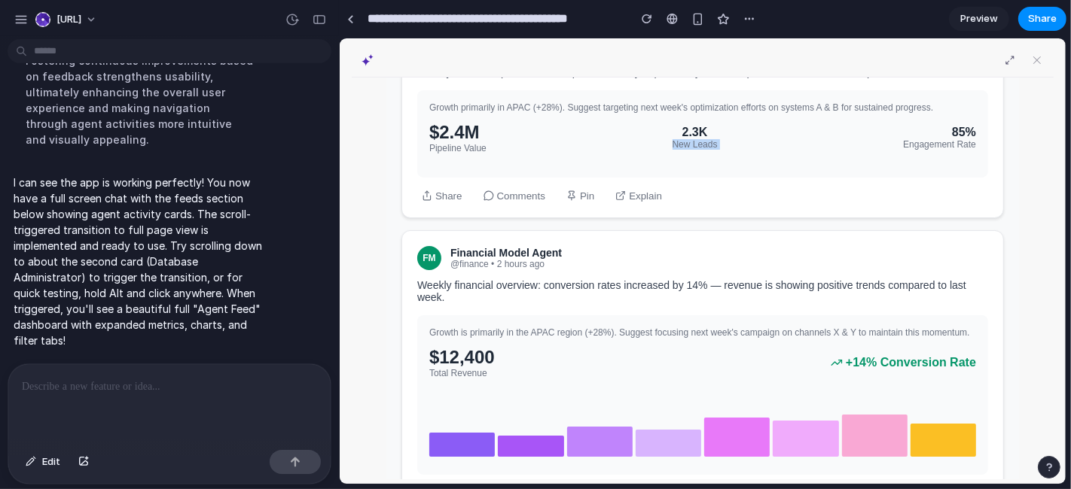
scroll to position [660, 0]
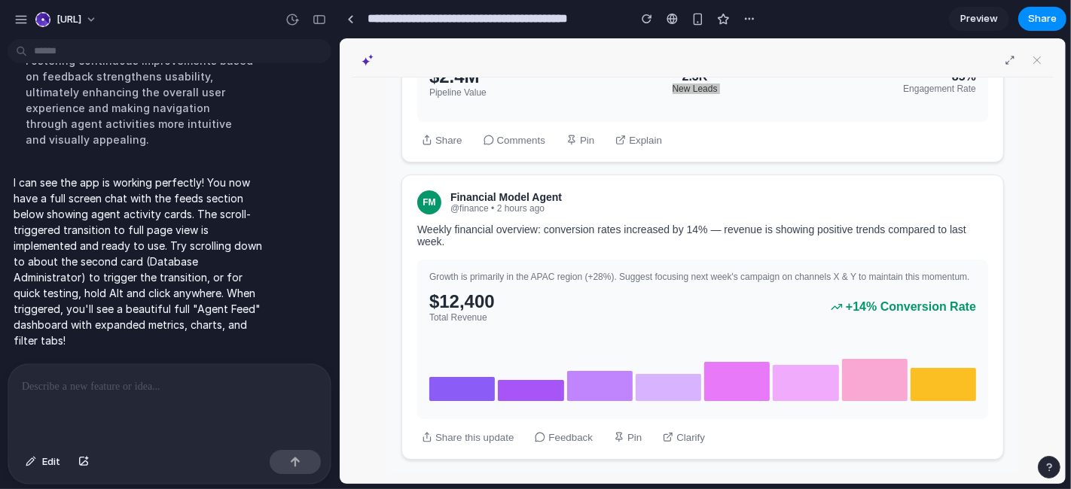
click at [157, 381] on p at bounding box center [167, 387] width 290 height 18
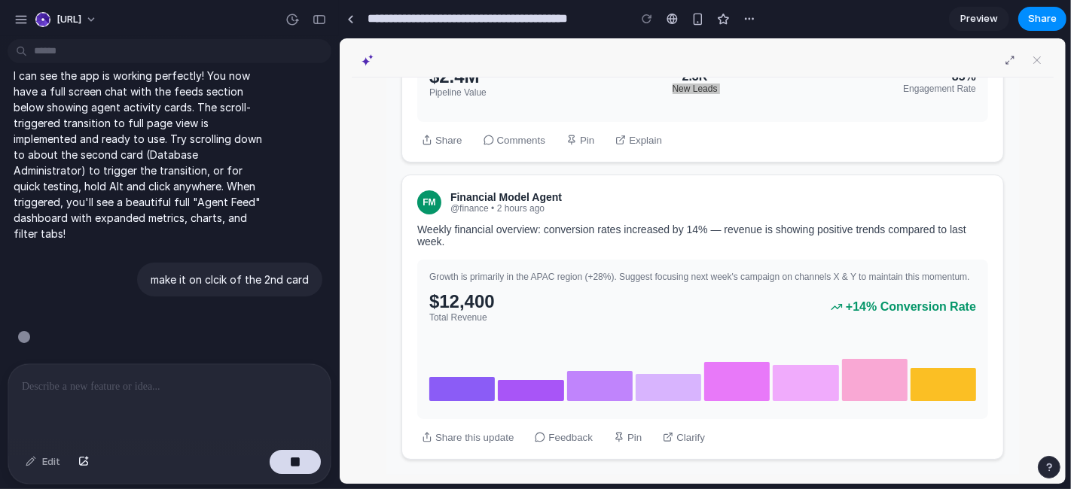
scroll to position [2018, 0]
click at [733, 108] on div "Growth primarily in APAC (+28%). Suggest targeting next week's optimization eff…" at bounding box center [701, 77] width 571 height 87
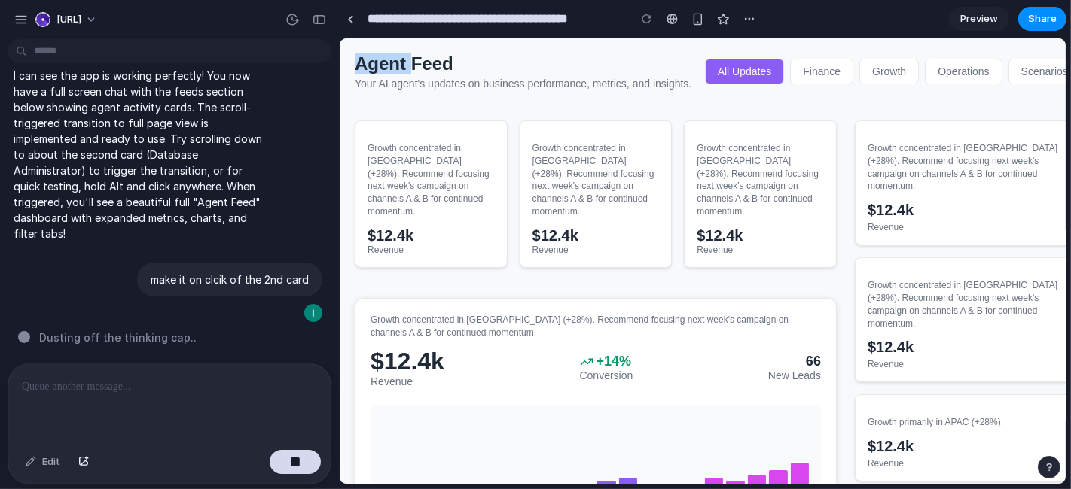
click at [733, 108] on body "Agent Feed Your AI agent's updates on business performance, metrics, and insigh…" at bounding box center [702, 261] width 726 height 446
click at [492, 49] on div "Agent Feed Your AI agent's updates on business performance, metrics, and insigh…" at bounding box center [717, 276] width 756 height 476
click at [303, 440] on button "button" at bounding box center [295, 462] width 51 height 24
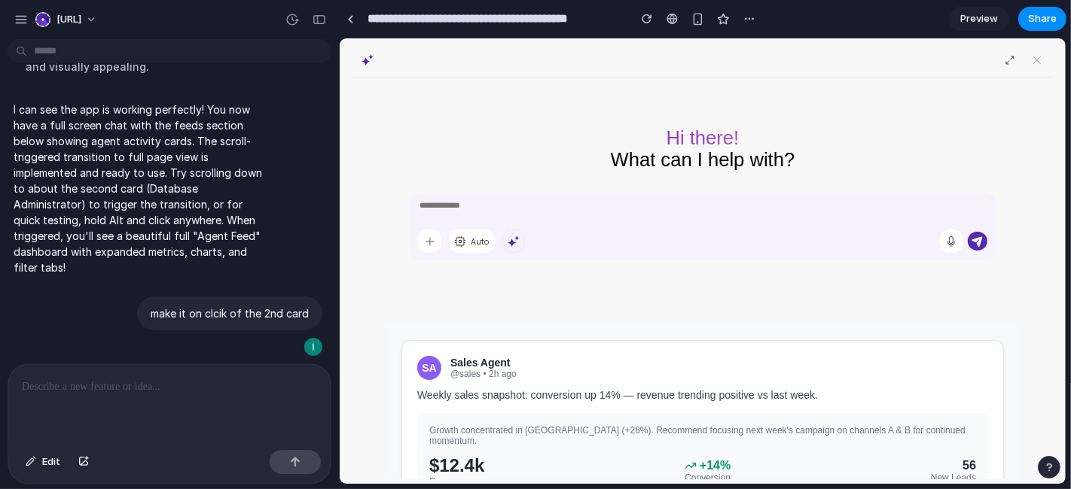
scroll to position [0, 0]
click at [699, 264] on div "Hi there! What can I help with? Auto" at bounding box center [702, 188] width 602 height 223
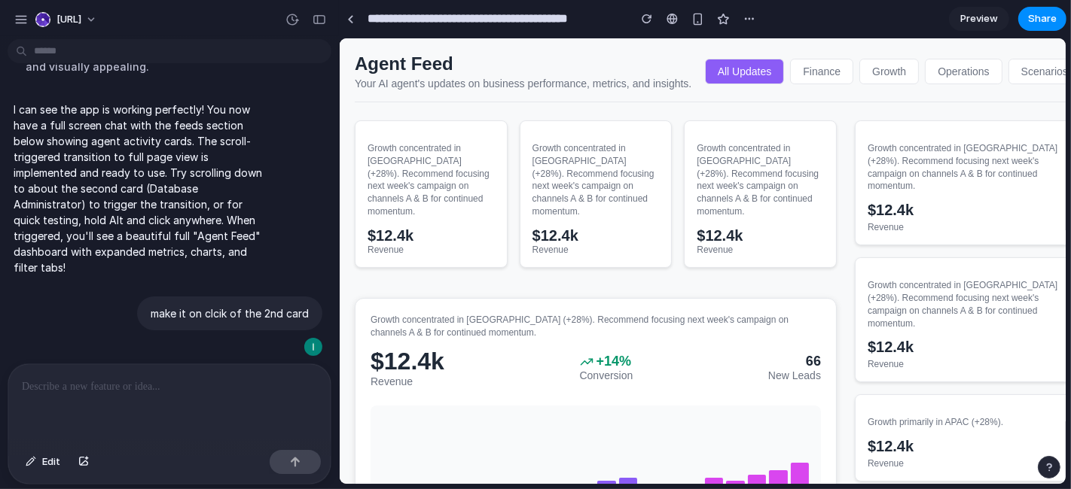
click at [963, 23] on span "Preview" at bounding box center [979, 18] width 38 height 15
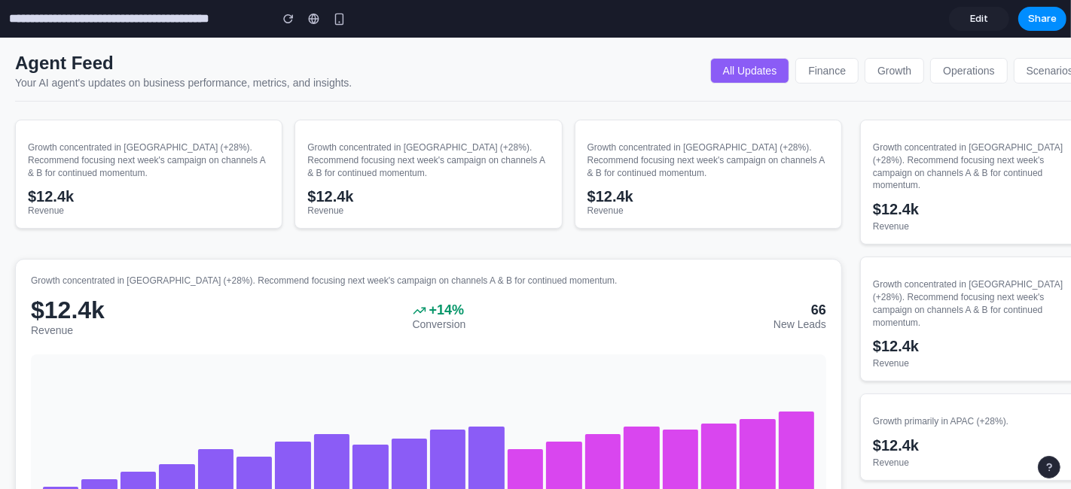
click at [963, 24] on span "Edit" at bounding box center [979, 18] width 18 height 15
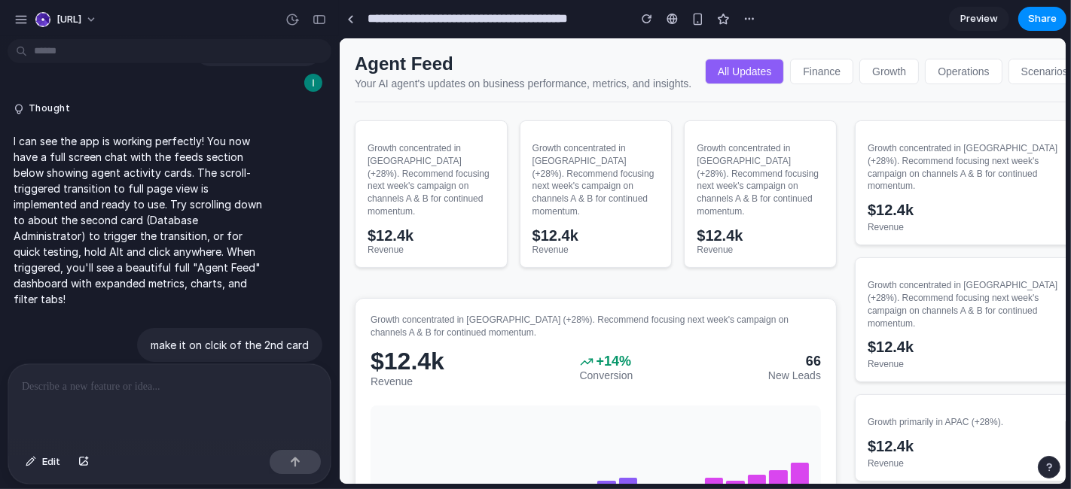
scroll to position [1723, 0]
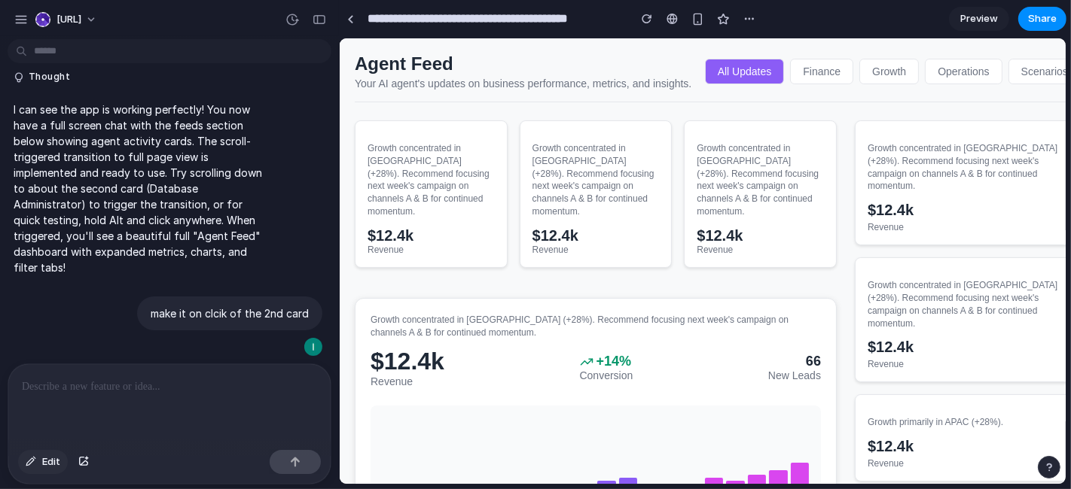
click at [39, 440] on button "Edit" at bounding box center [43, 462] width 50 height 24
click at [766, 69] on div at bounding box center [702, 260] width 725 height 445
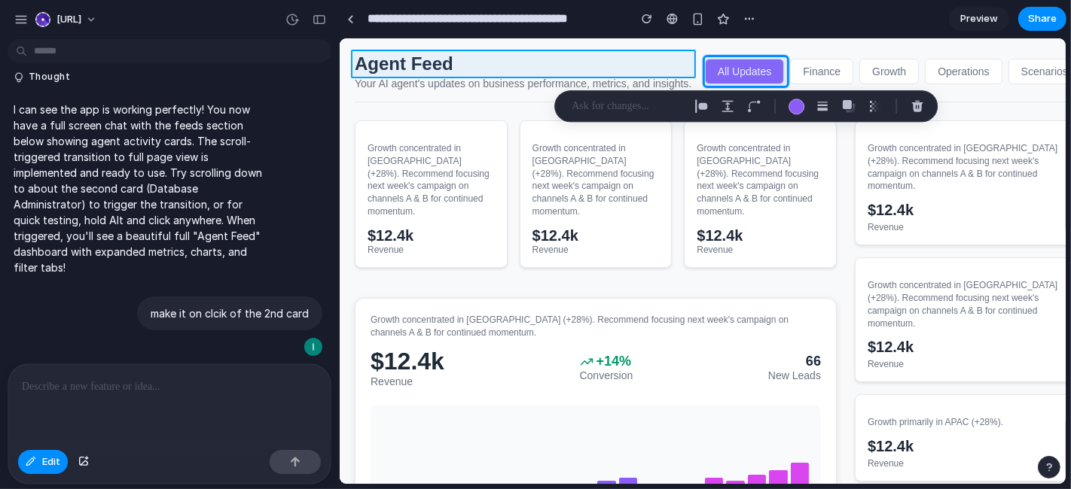
drag, startPoint x: 755, startPoint y: 65, endPoint x: 688, endPoint y: 81, distance: 68.3
click at [672, 69] on div at bounding box center [702, 260] width 725 height 445
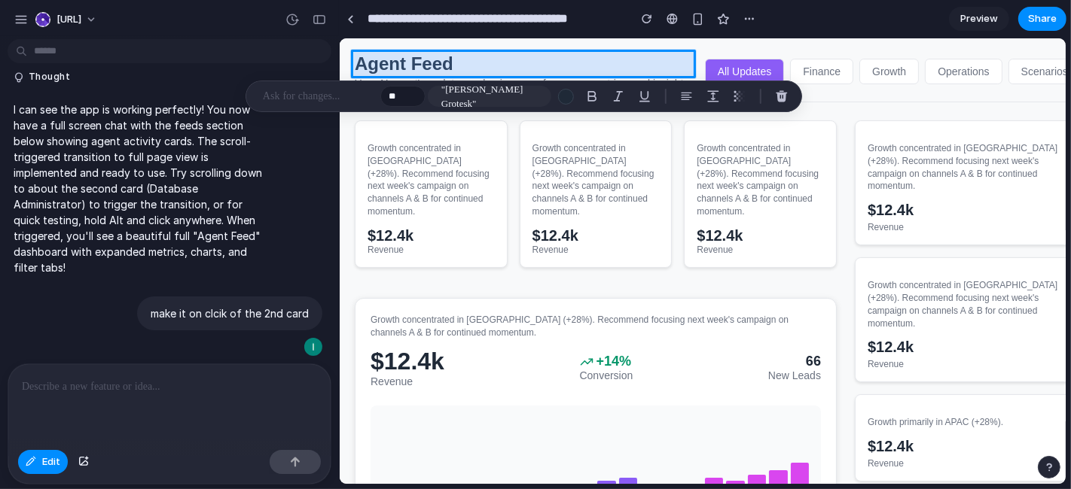
click at [531, 65] on div at bounding box center [702, 260] width 725 height 445
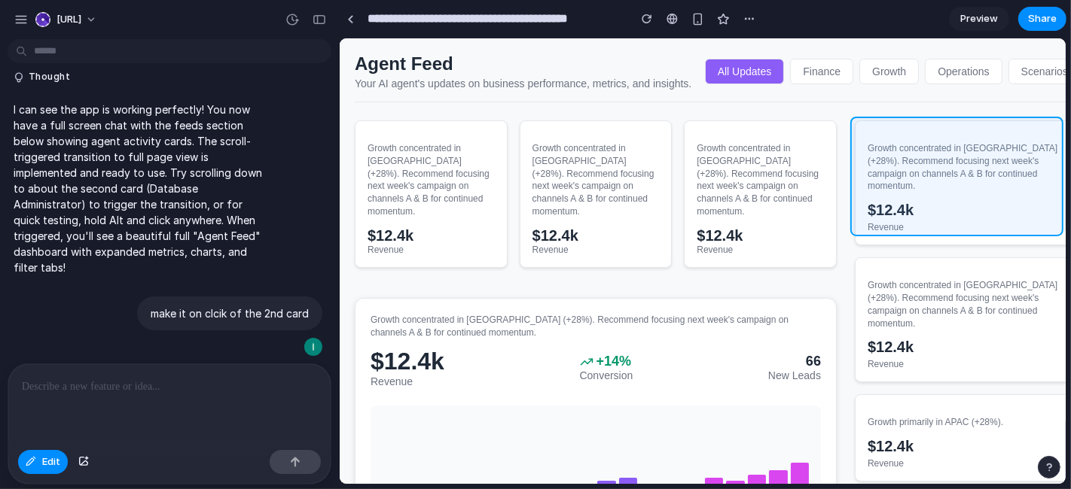
click at [938, 130] on div at bounding box center [702, 260] width 725 height 445
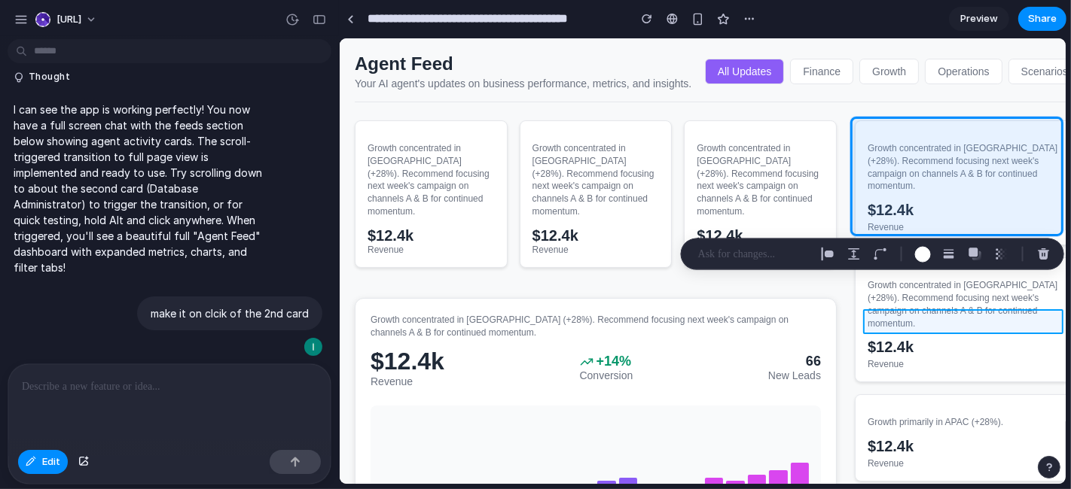
click at [934, 315] on div at bounding box center [702, 260] width 725 height 445
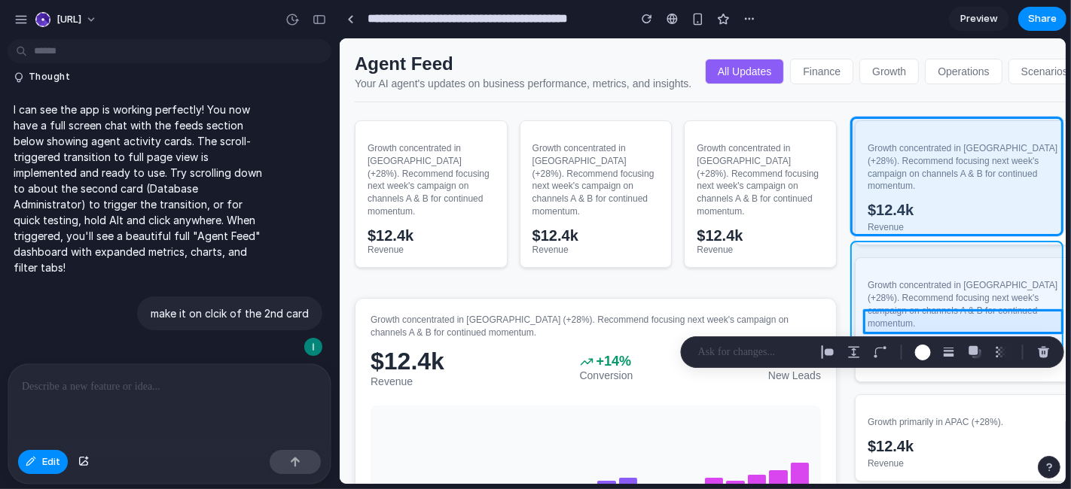
click at [916, 256] on div at bounding box center [702, 260] width 725 height 445
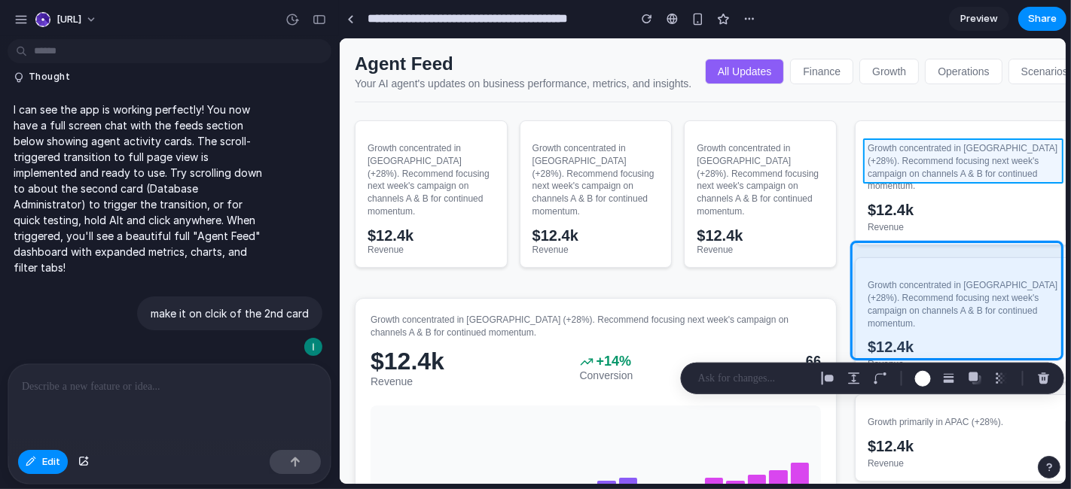
click at [935, 164] on div at bounding box center [702, 260] width 725 height 445
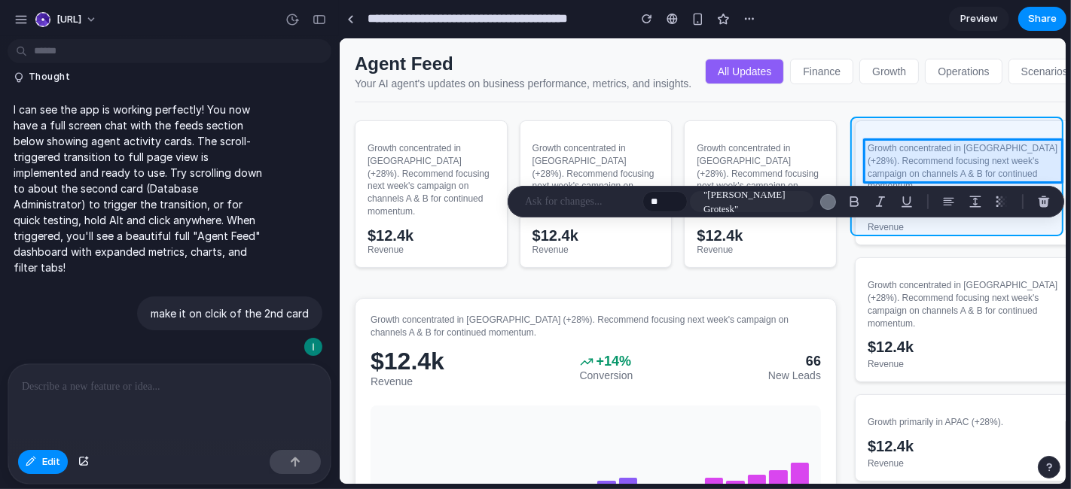
click at [931, 125] on div at bounding box center [702, 260] width 725 height 445
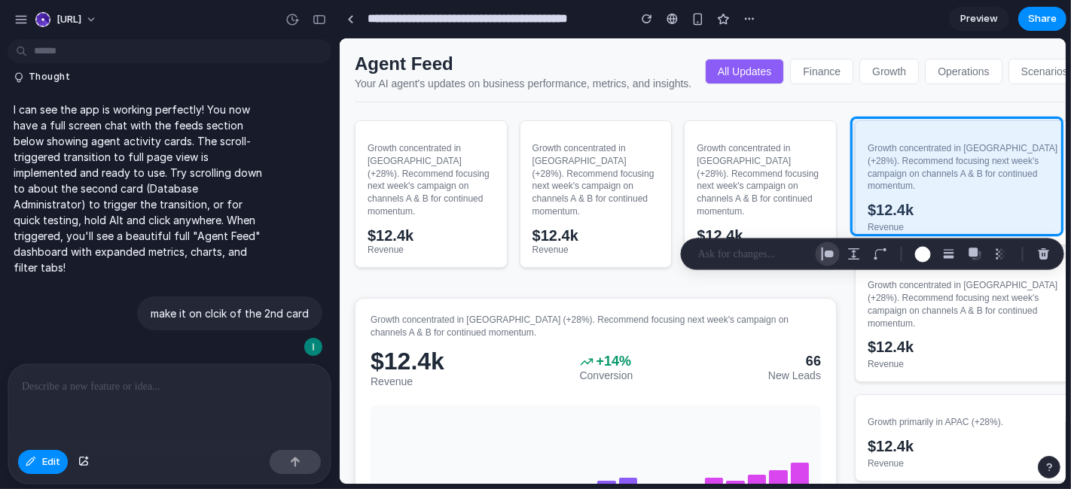
click at [823, 255] on div "button" at bounding box center [828, 255] width 14 height 14
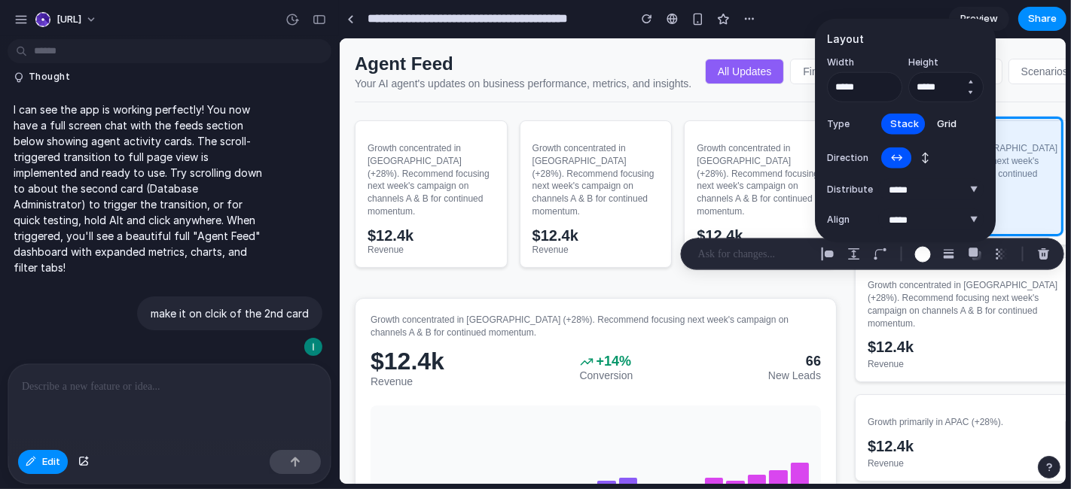
click at [963, 93] on button "Decrement" at bounding box center [969, 93] width 15 height 12
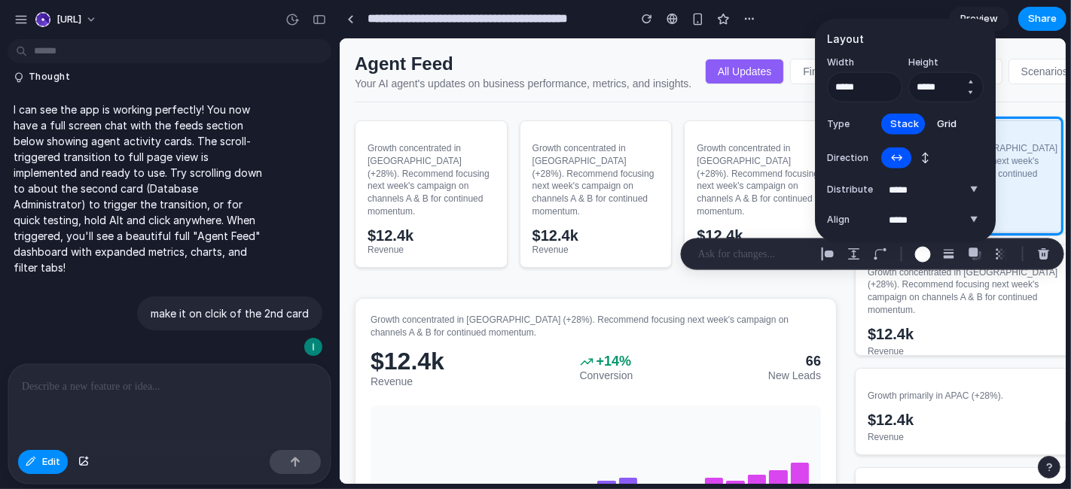
click at [963, 93] on button "Decrement" at bounding box center [969, 93] width 15 height 12
type input "*****"
click at [888, 94] on button "Decrement" at bounding box center [888, 93] width 15 height 12
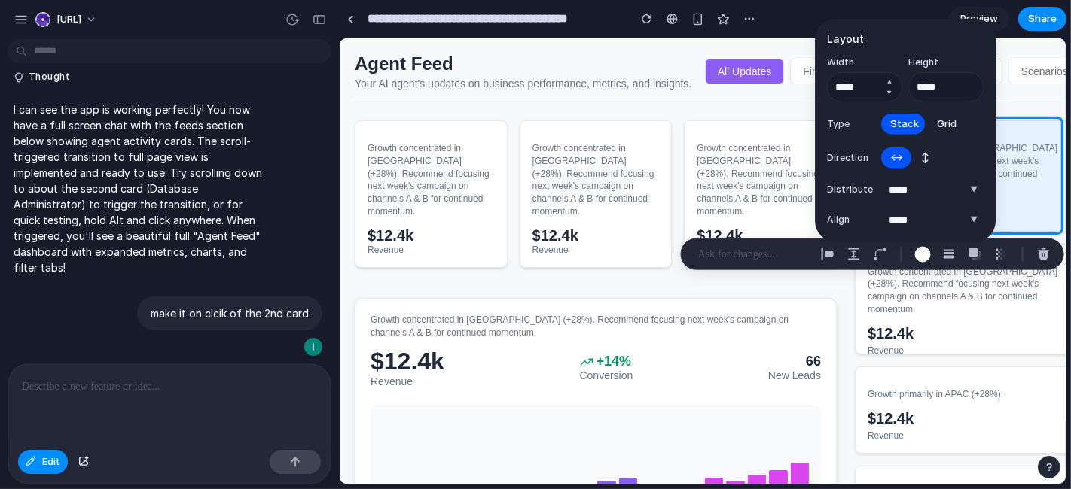
click at [888, 94] on button "Decrement" at bounding box center [888, 93] width 15 height 12
click at [888, 93] on button "Decrement" at bounding box center [888, 93] width 15 height 12
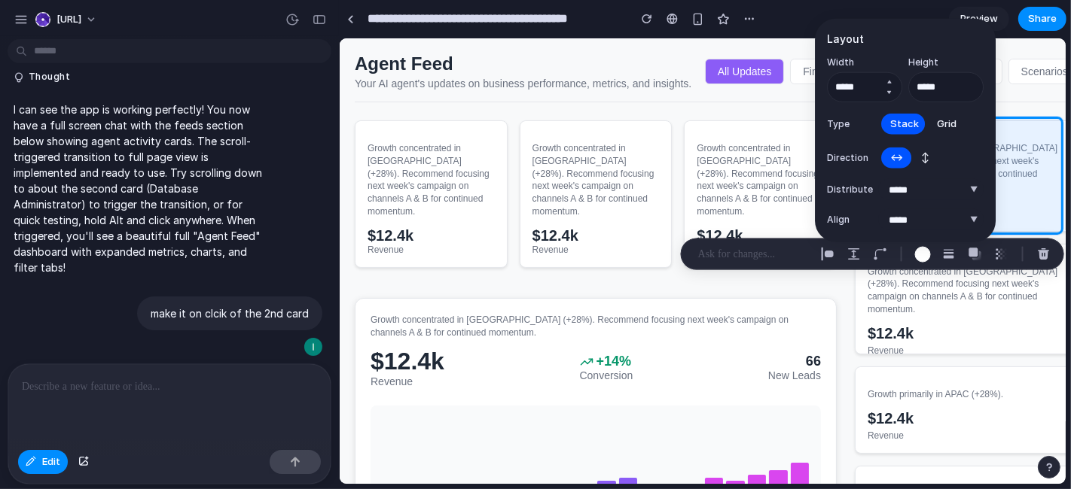
click at [888, 93] on button "Decrement" at bounding box center [888, 93] width 15 height 12
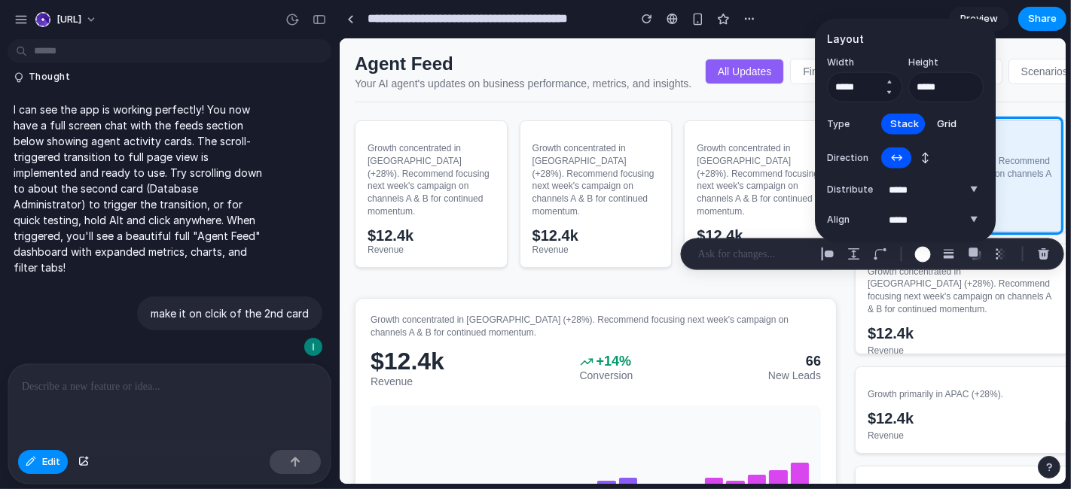
click at [888, 93] on button "Decrement" at bounding box center [888, 93] width 15 height 12
type input "*****"
click at [944, 114] on button "Grid" at bounding box center [947, 123] width 38 height 24
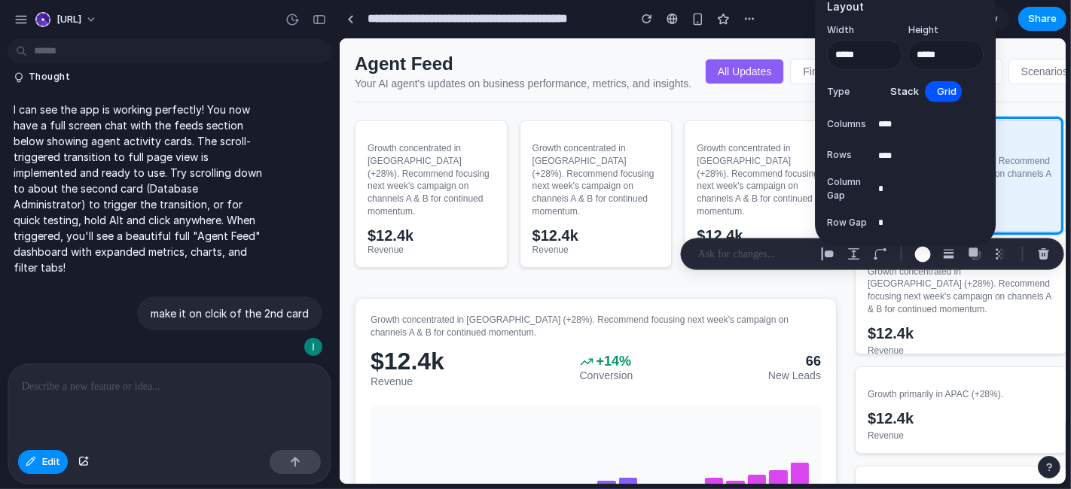
click at [949, 179] on input "*" at bounding box center [930, 189] width 105 height 21
click at [856, 253] on div "button" at bounding box center [854, 255] width 14 height 14
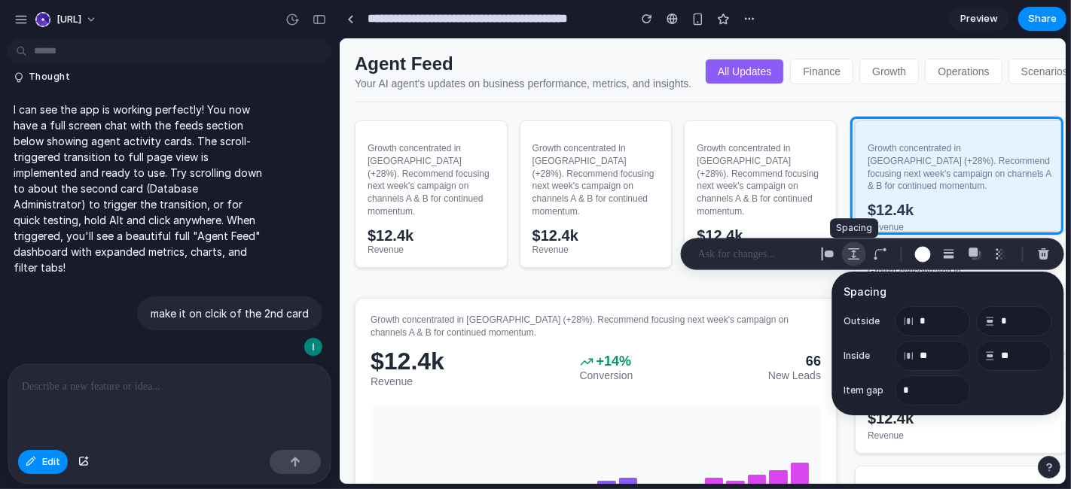
click at [852, 248] on div "button" at bounding box center [854, 255] width 14 height 14
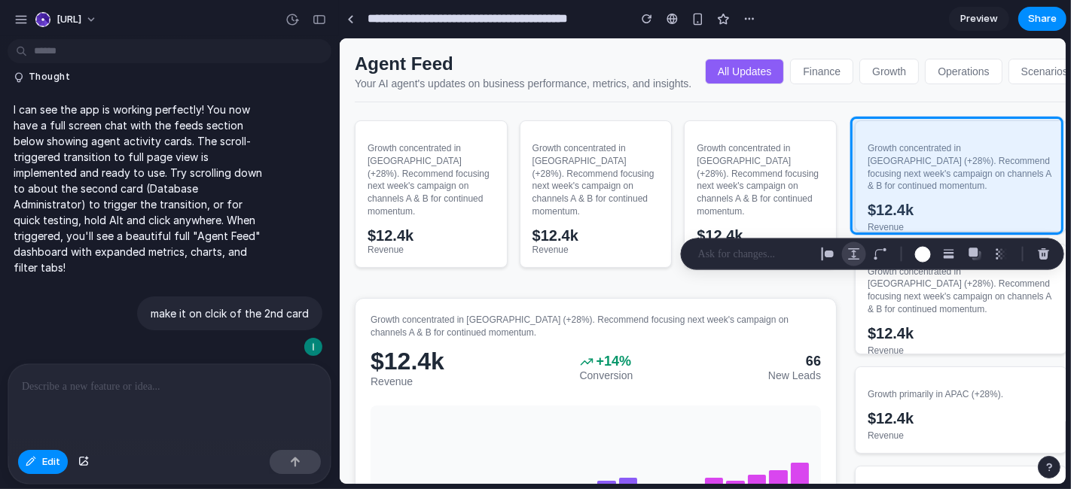
click at [852, 248] on div "button" at bounding box center [854, 255] width 14 height 14
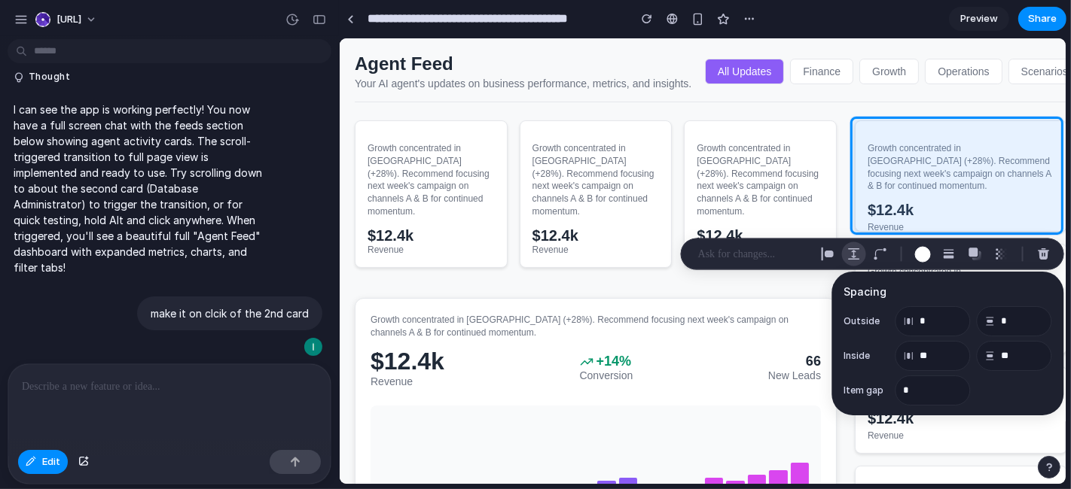
click at [852, 248] on div "button" at bounding box center [854, 255] width 14 height 14
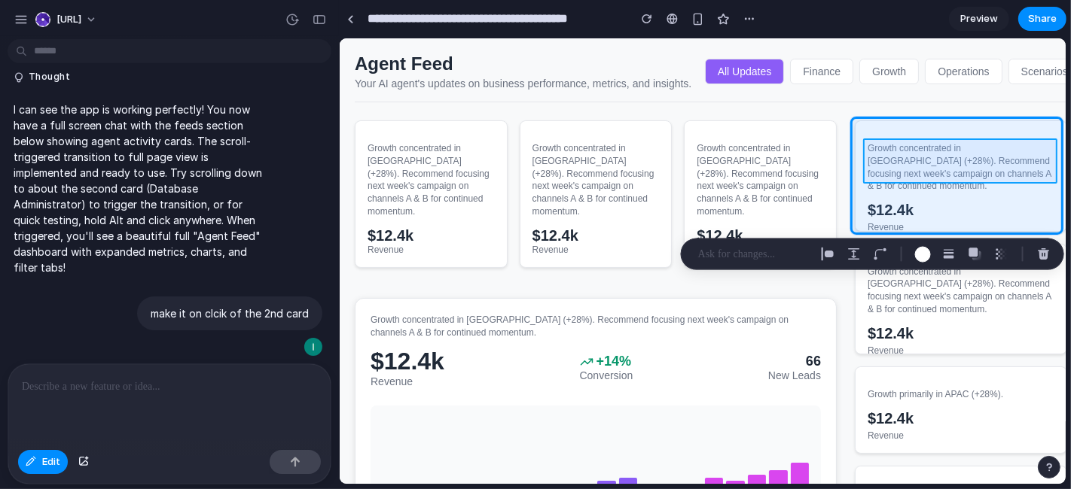
click at [922, 157] on div at bounding box center [702, 260] width 725 height 445
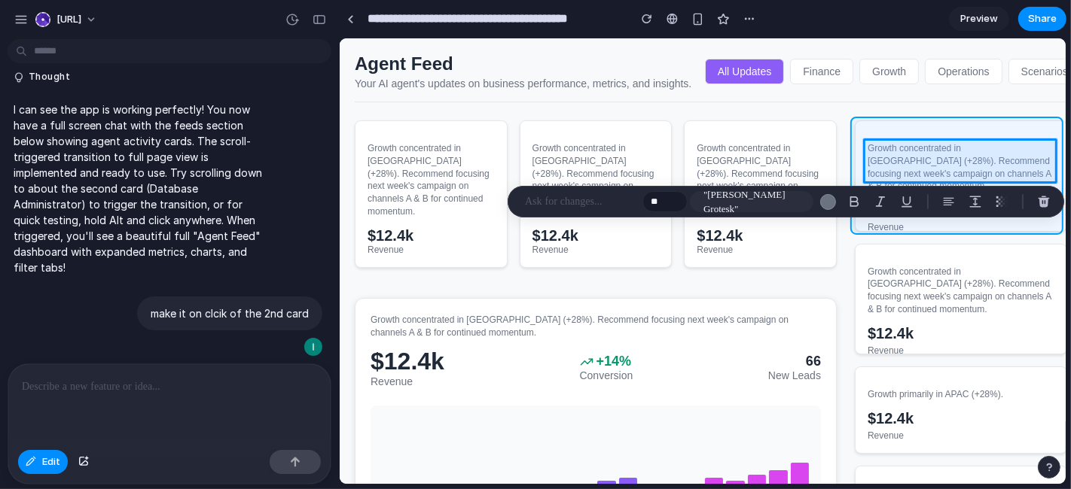
click at [837, 116] on div at bounding box center [702, 260] width 725 height 445
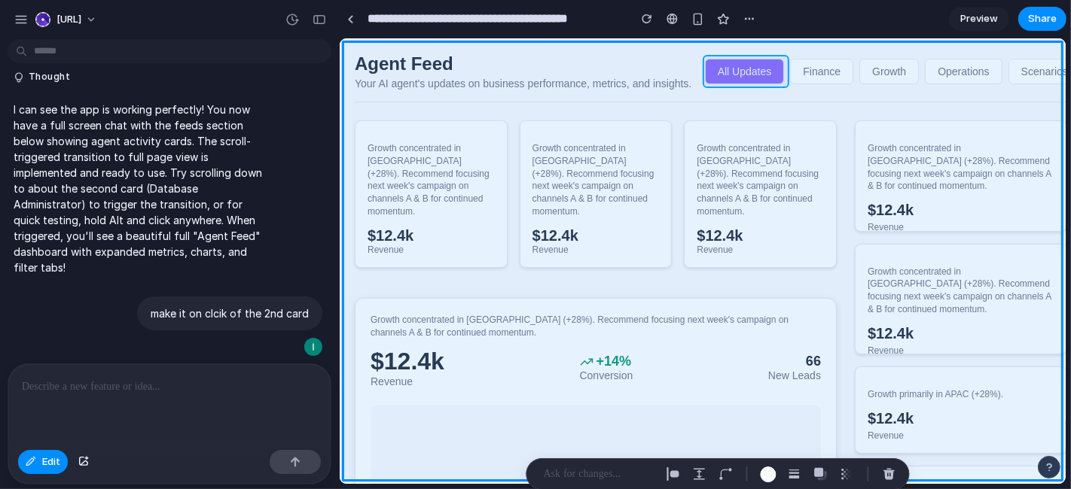
click at [822, 63] on div at bounding box center [702, 260] width 725 height 445
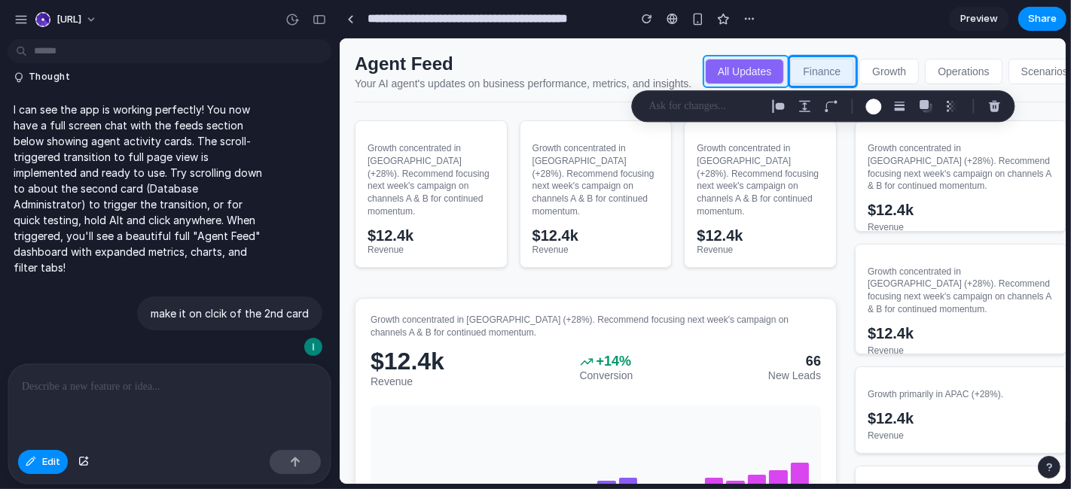
click at [769, 69] on div at bounding box center [702, 260] width 725 height 445
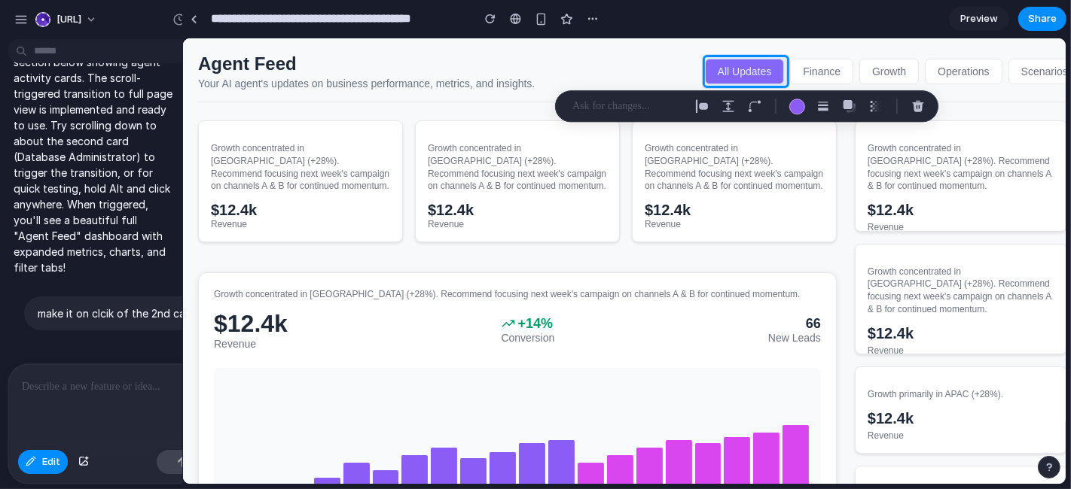
scroll to position [2061, 0]
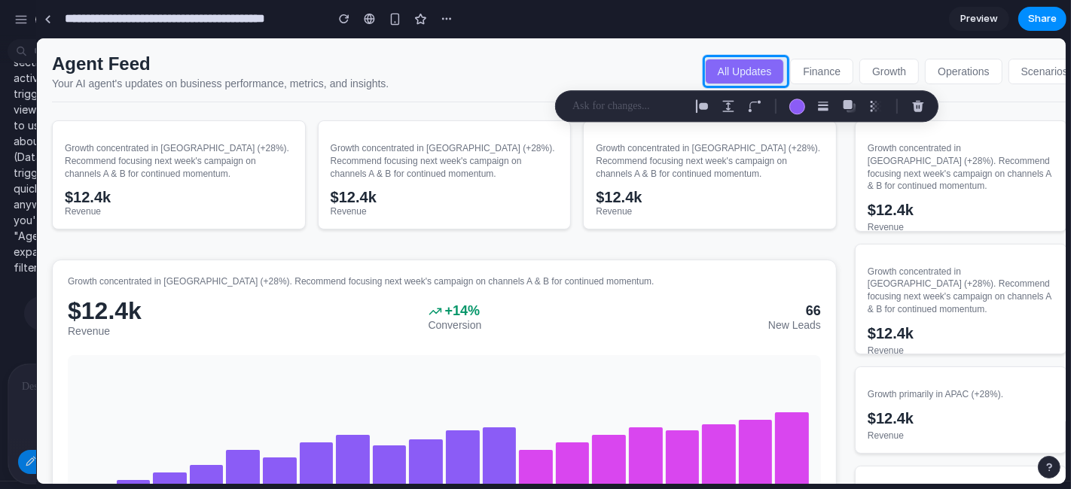
drag, startPoint x: 334, startPoint y: 184, endPoint x: 36, endPoint y: 181, distance: 298.2
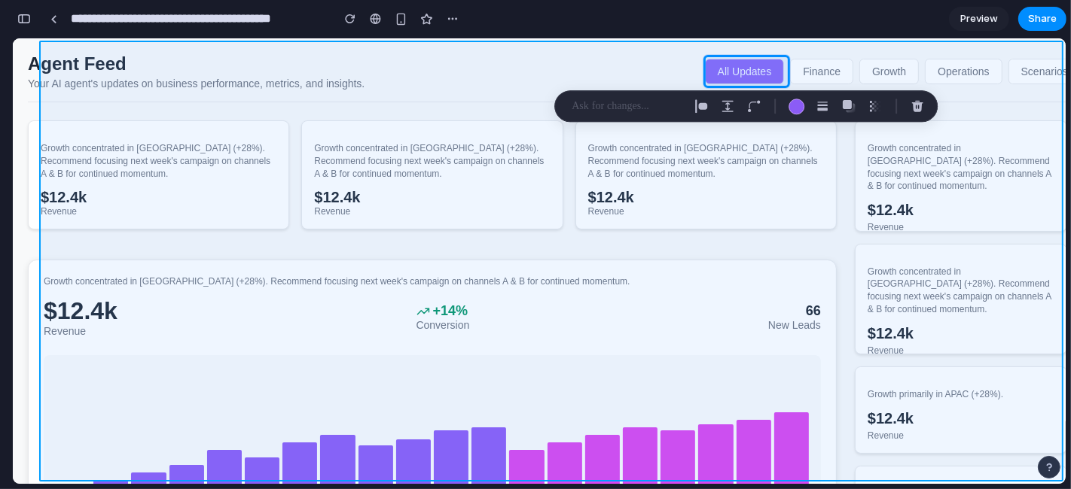
scroll to position [2702, 0]
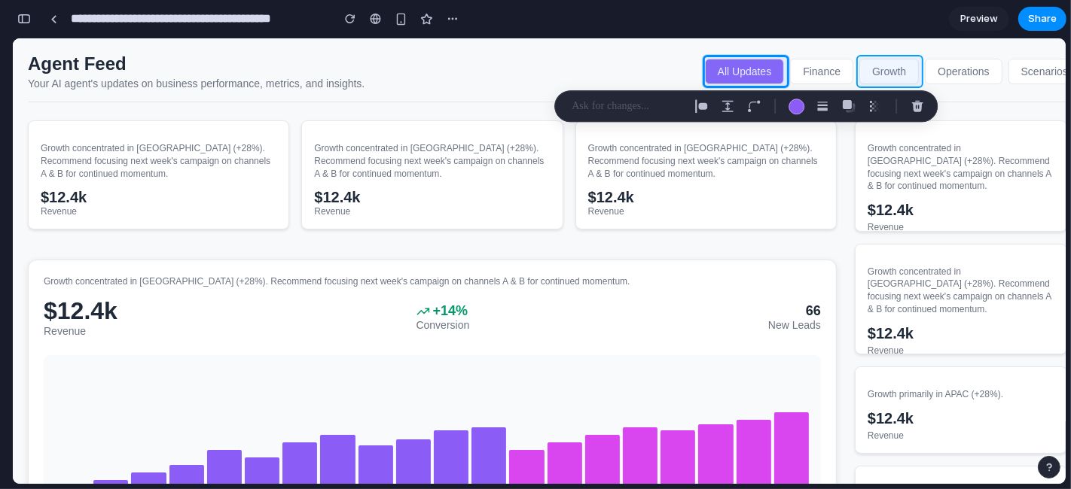
click at [900, 62] on div at bounding box center [551, 260] width 1029 height 445
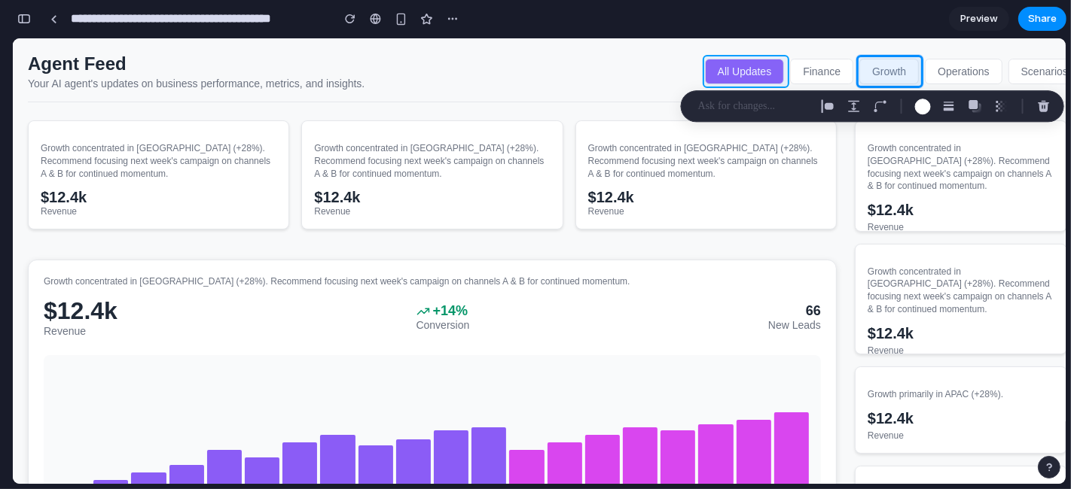
click at [759, 69] on div at bounding box center [551, 260] width 1029 height 445
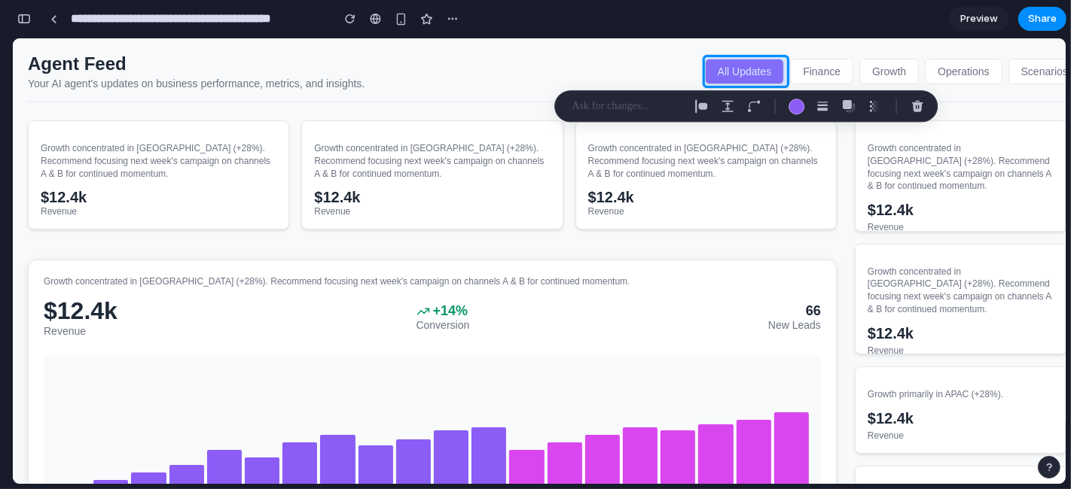
drag, startPoint x: 811, startPoint y: 72, endPoint x: 831, endPoint y: 72, distance: 20.3
click at [818, 72] on div at bounding box center [551, 260] width 1029 height 445
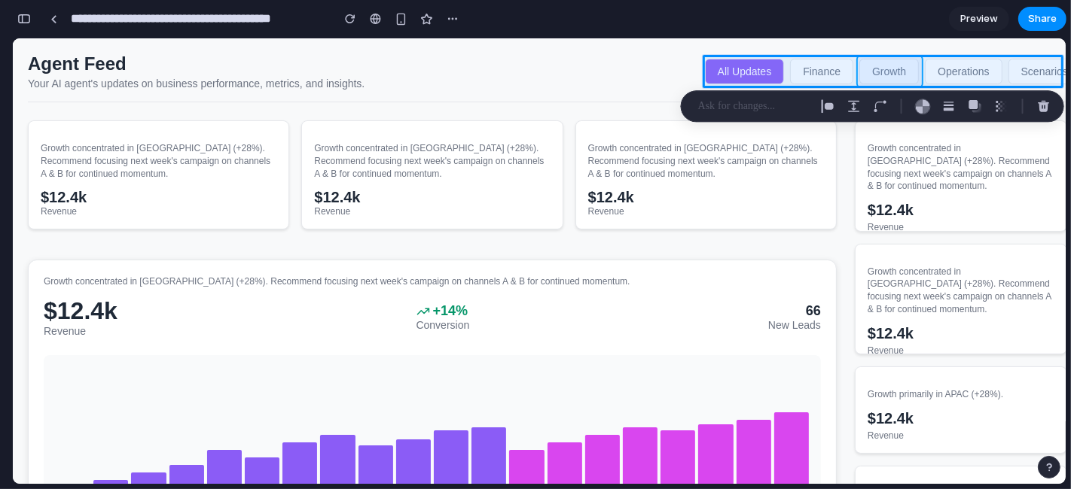
drag, startPoint x: 900, startPoint y: 74, endPoint x: 972, endPoint y: 74, distance: 72.3
click at [904, 74] on div at bounding box center [551, 260] width 1029 height 445
click at [963, 74] on div at bounding box center [551, 260] width 1029 height 445
drag, startPoint x: 947, startPoint y: 72, endPoint x: 766, endPoint y: 82, distance: 181.7
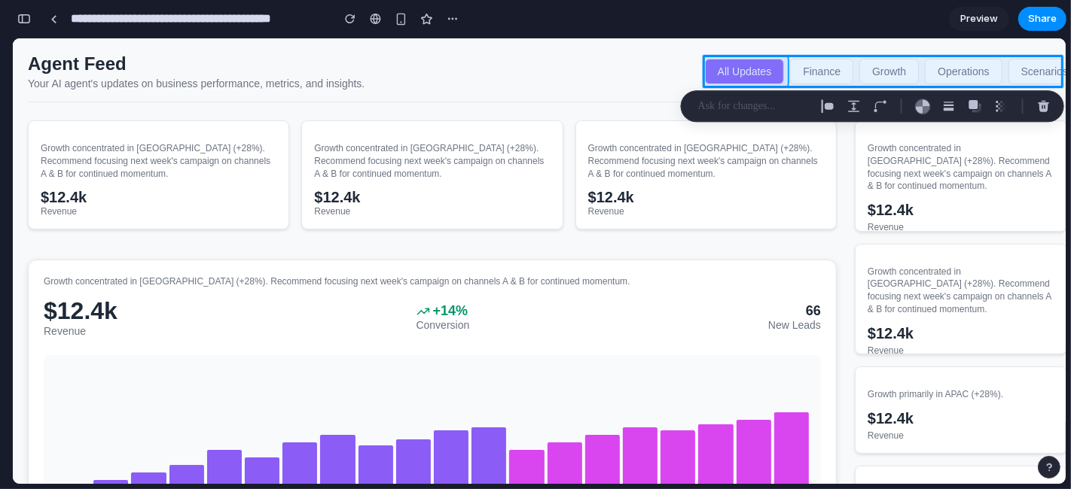
click at [766, 82] on div at bounding box center [551, 260] width 1029 height 445
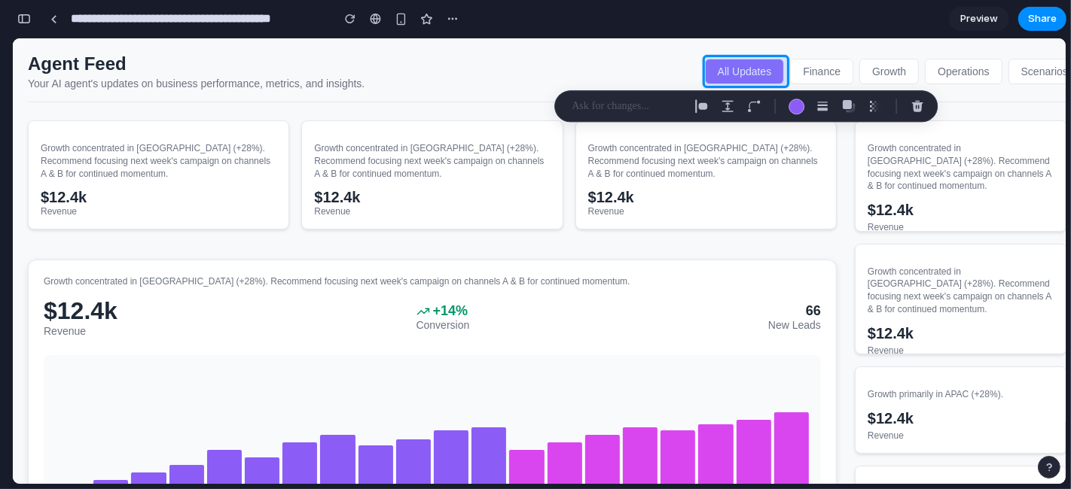
click at [820, 64] on div at bounding box center [551, 260] width 1029 height 445
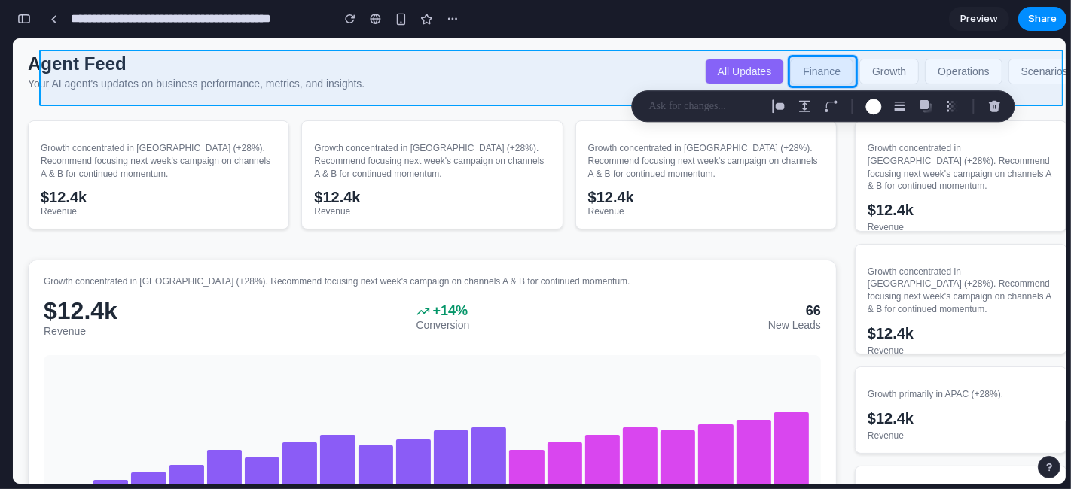
click at [689, 65] on div at bounding box center [551, 260] width 1029 height 445
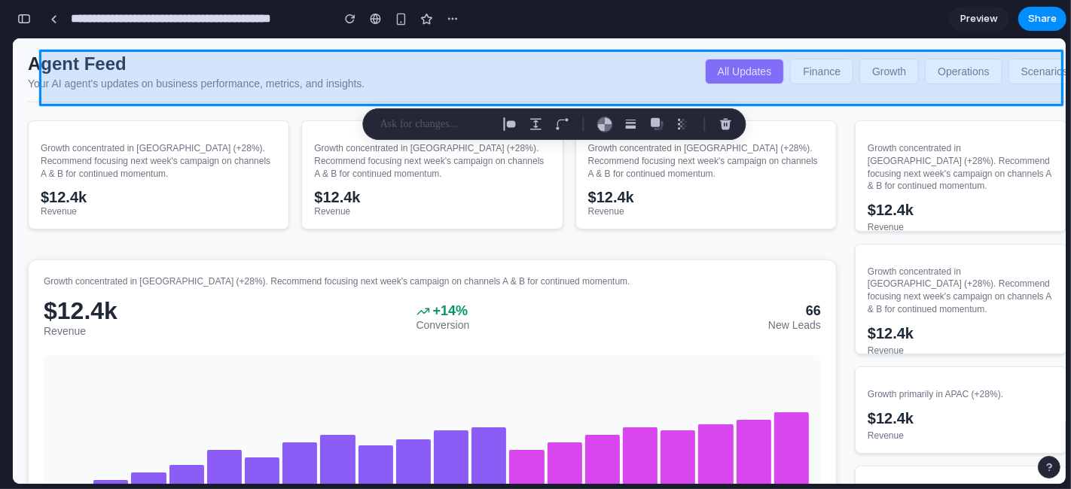
click at [724, 69] on div at bounding box center [551, 260] width 1029 height 445
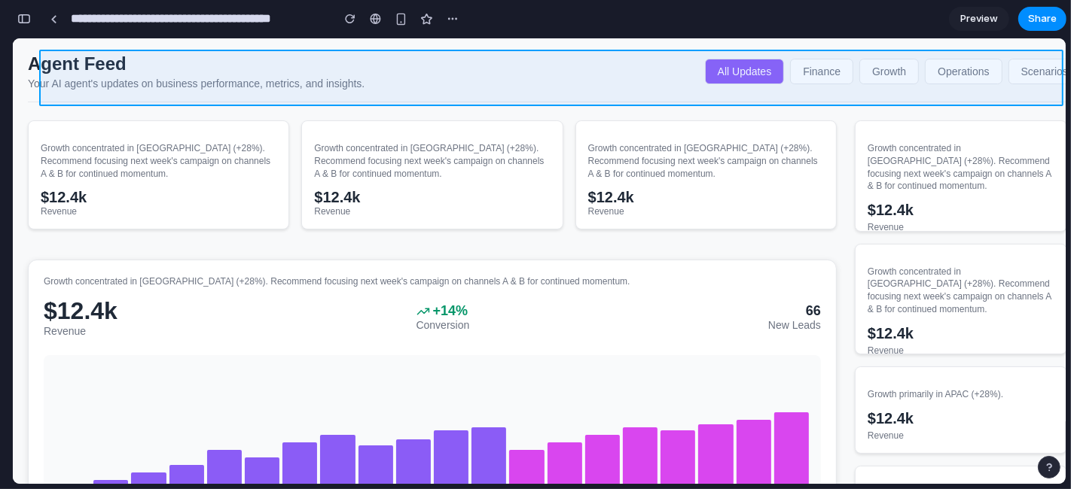
click at [719, 69] on div at bounding box center [551, 260] width 1029 height 445
click at [700, 70] on div at bounding box center [551, 260] width 1029 height 445
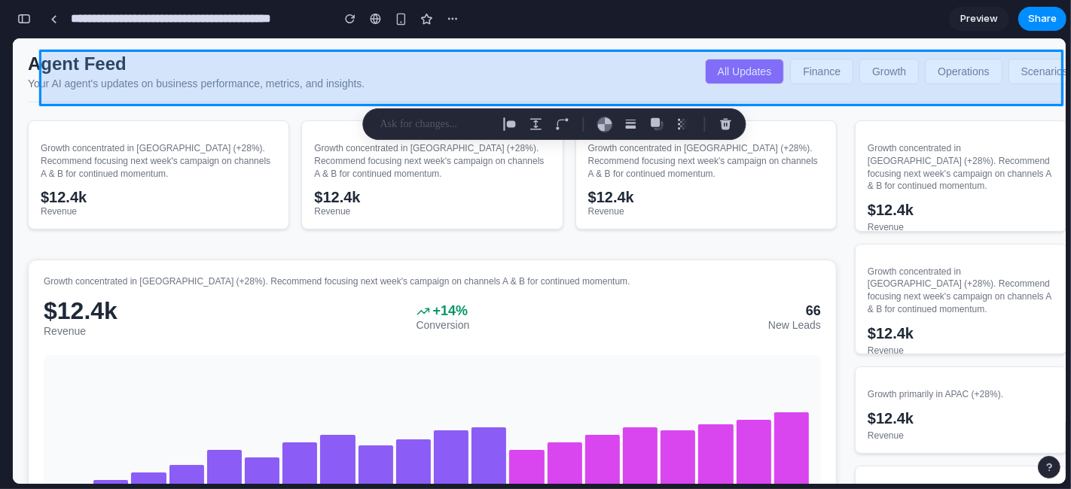
click at [738, 70] on div at bounding box center [551, 260] width 1029 height 445
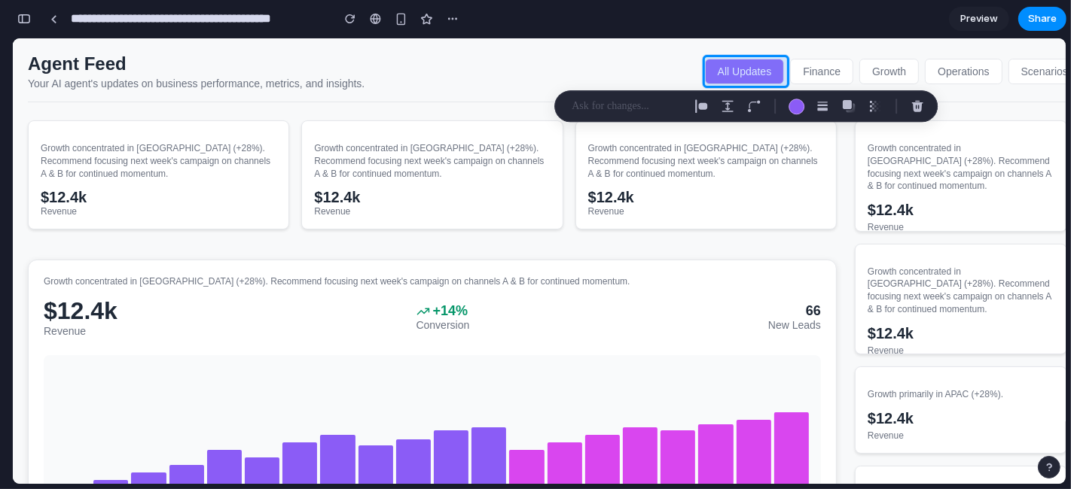
click at [738, 70] on div at bounding box center [551, 260] width 1029 height 445
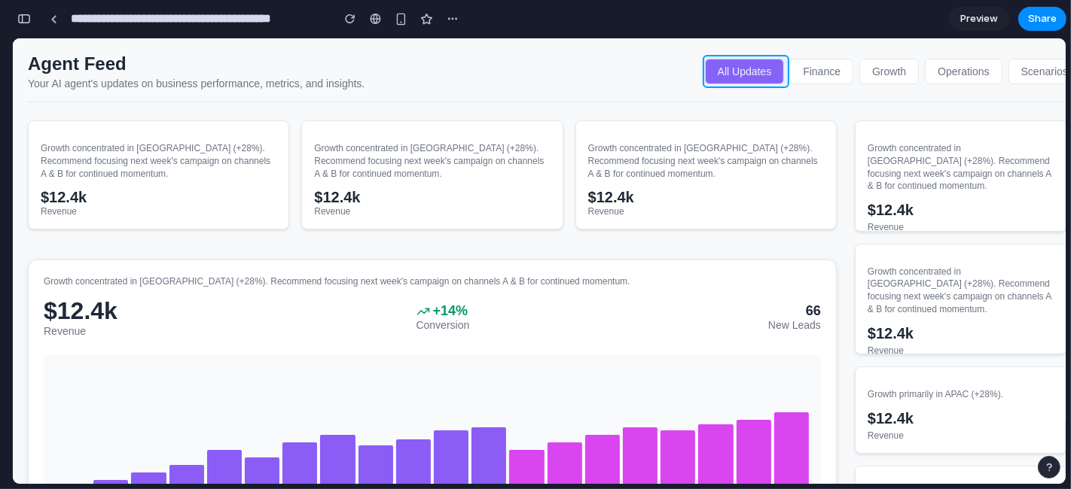
click at [754, 61] on div at bounding box center [551, 260] width 1029 height 445
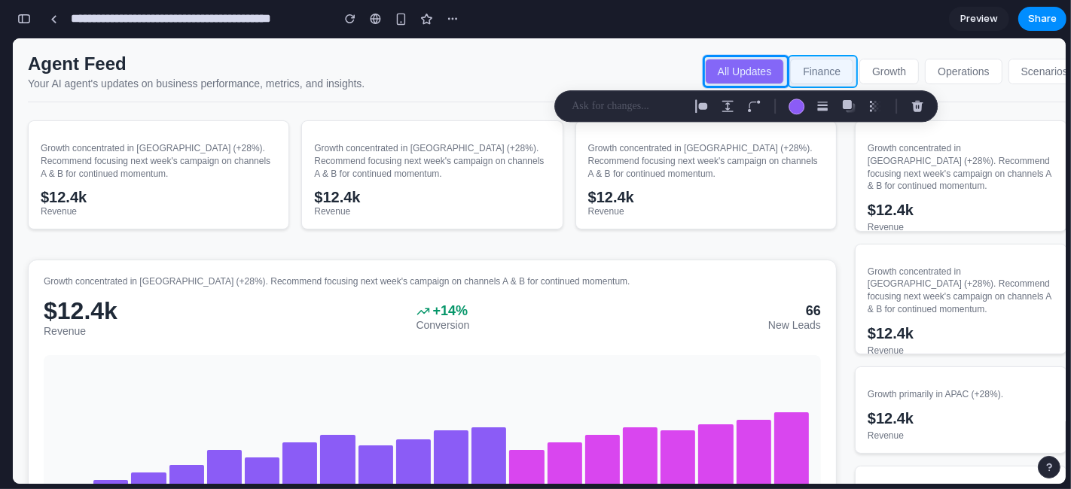
drag, startPoint x: 826, startPoint y: 67, endPoint x: 883, endPoint y: 68, distance: 57.2
click at [827, 67] on div at bounding box center [551, 260] width 1029 height 445
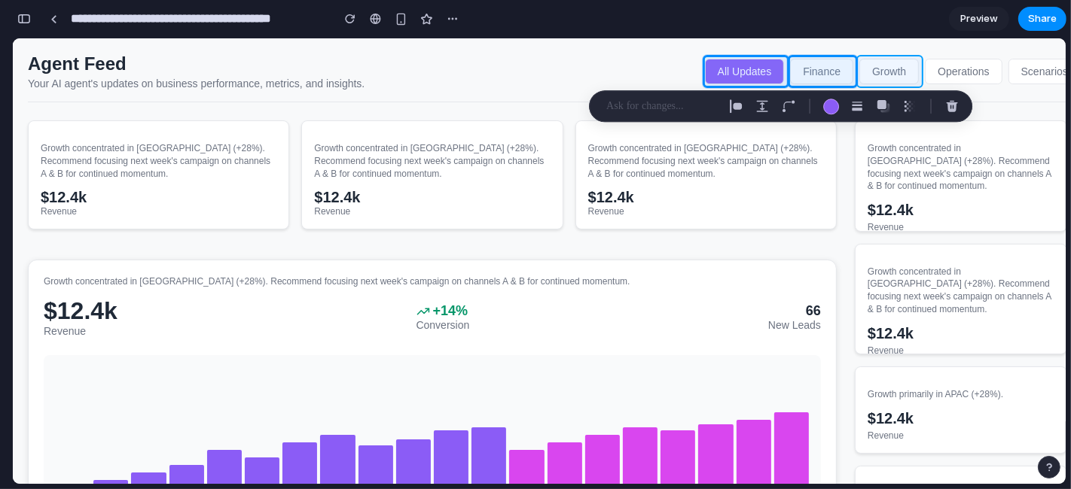
click at [899, 71] on div at bounding box center [551, 260] width 1029 height 445
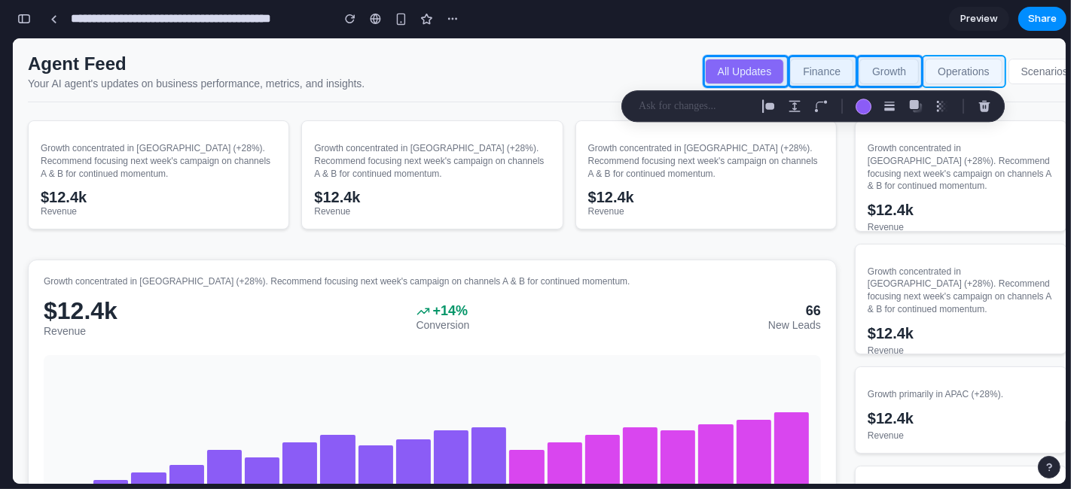
click at [951, 71] on div at bounding box center [551, 260] width 1029 height 445
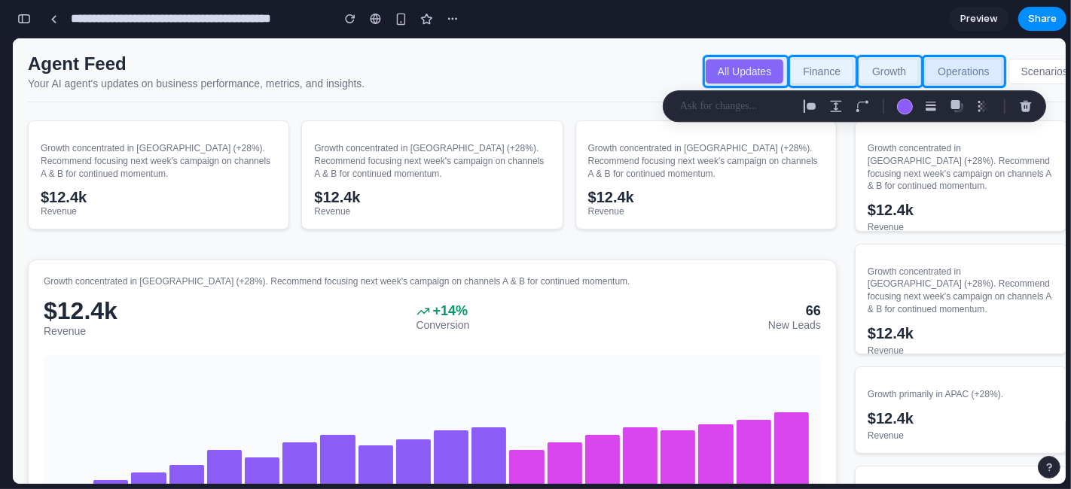
click at [963, 74] on div at bounding box center [551, 260] width 1029 height 445
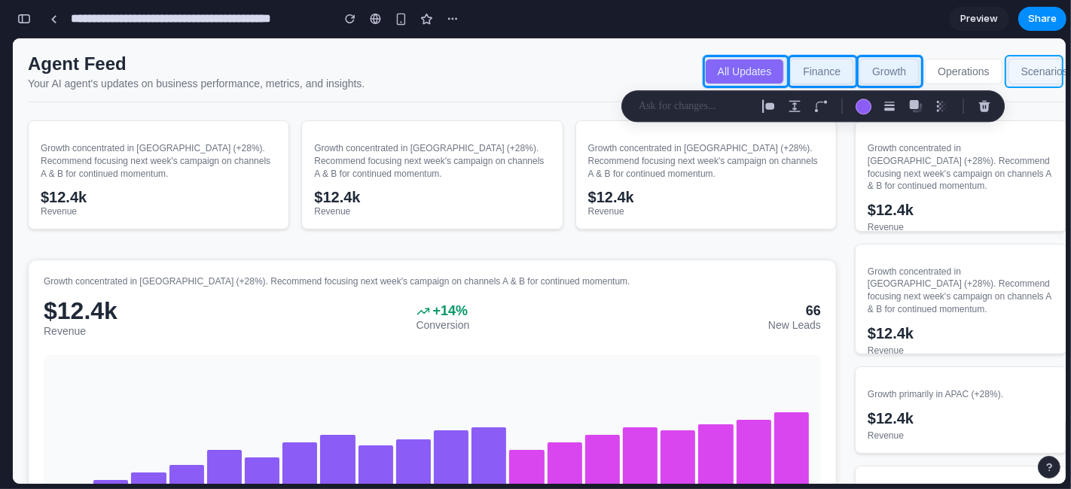
click at [963, 66] on div at bounding box center [551, 260] width 1029 height 445
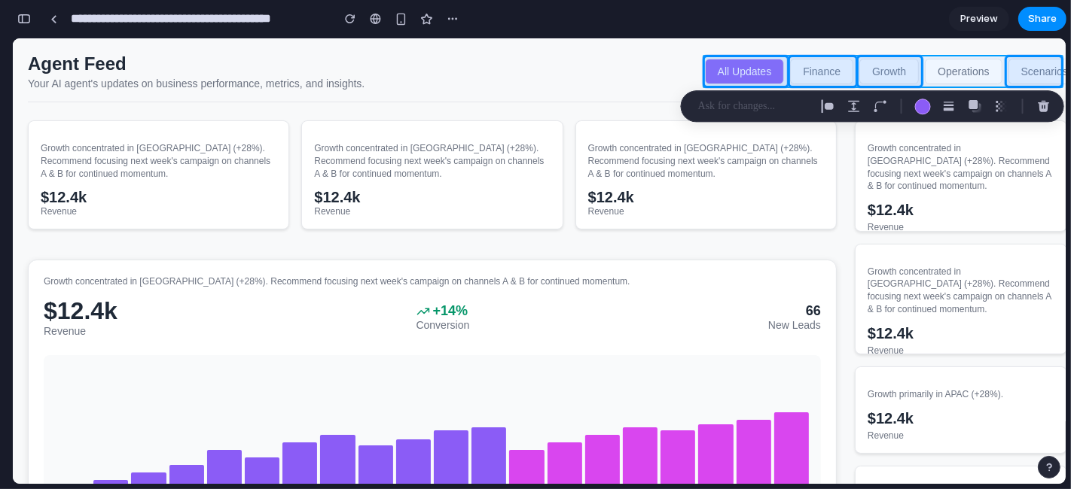
click at [948, 66] on div at bounding box center [551, 260] width 1029 height 445
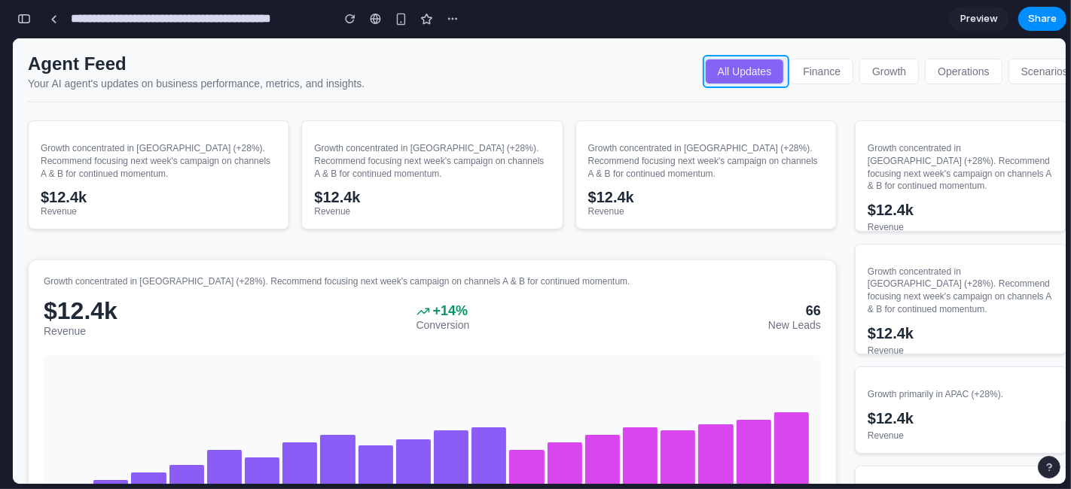
click at [774, 72] on div at bounding box center [551, 260] width 1029 height 445
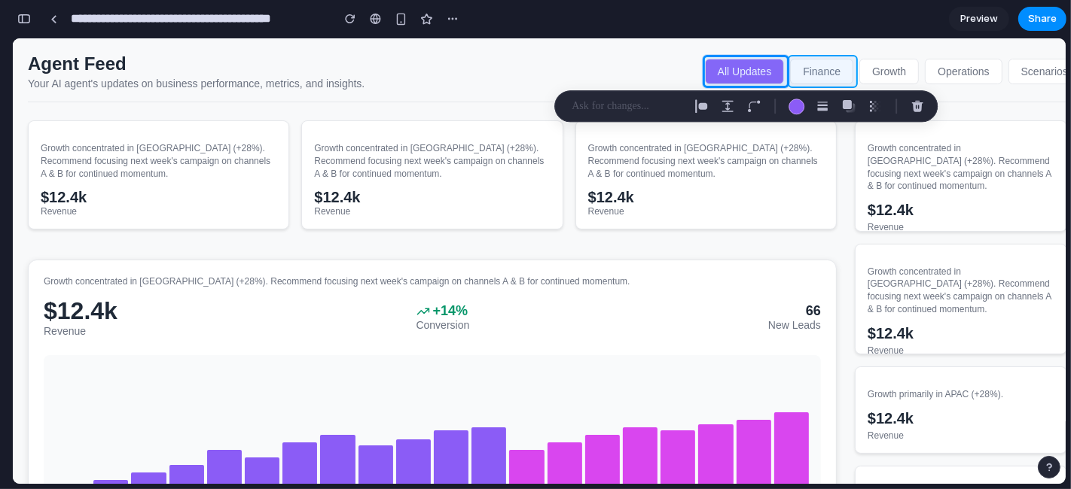
click at [817, 75] on div at bounding box center [551, 260] width 1029 height 445
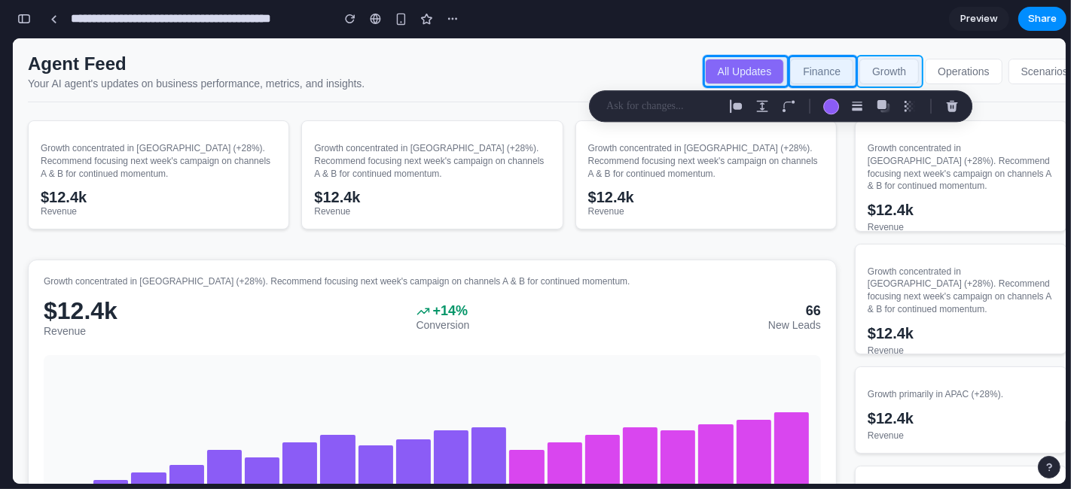
click at [907, 75] on div at bounding box center [551, 260] width 1029 height 445
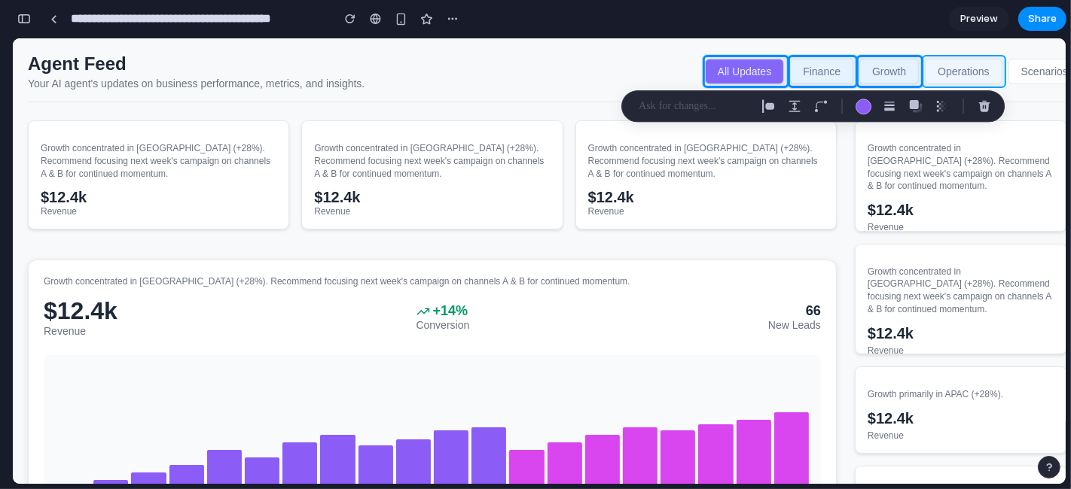
drag, startPoint x: 963, startPoint y: 72, endPoint x: 1025, endPoint y: 70, distance: 61.8
click at [963, 72] on div at bounding box center [551, 260] width 1029 height 445
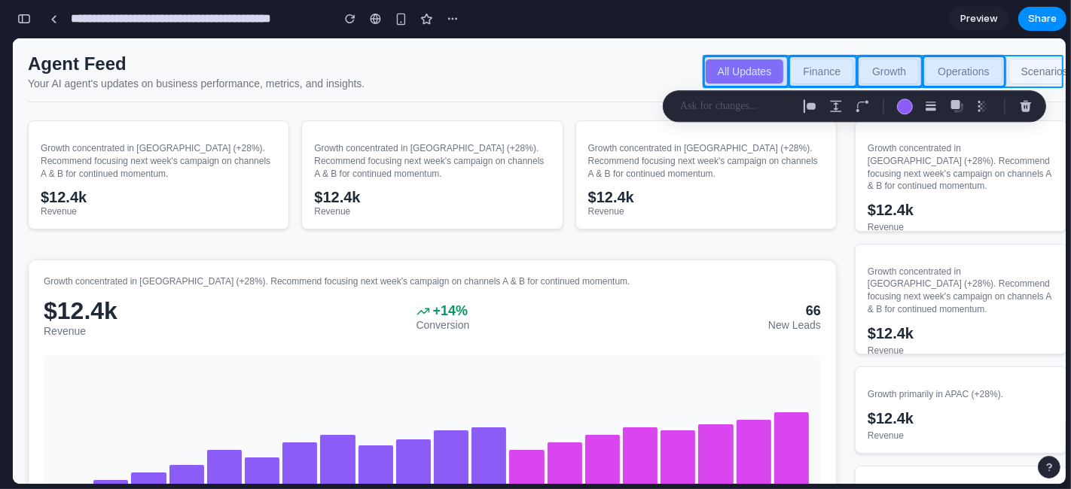
click at [963, 69] on div at bounding box center [551, 260] width 1029 height 445
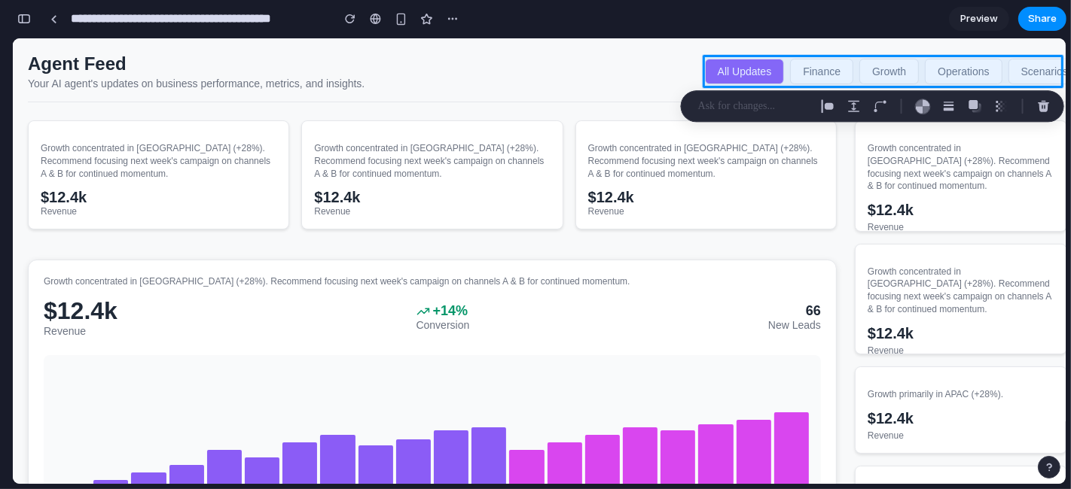
click at [779, 106] on p at bounding box center [753, 106] width 111 height 18
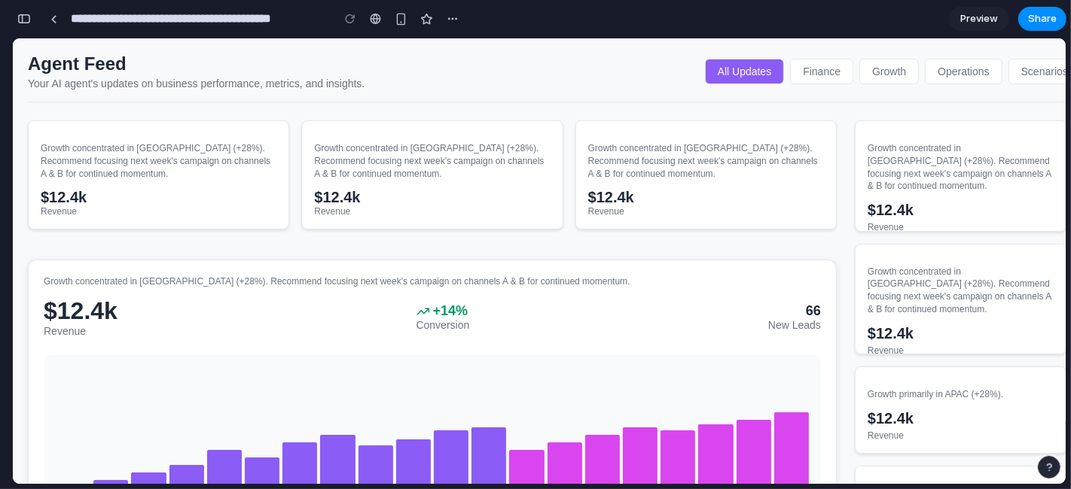
scroll to position [2825, 0]
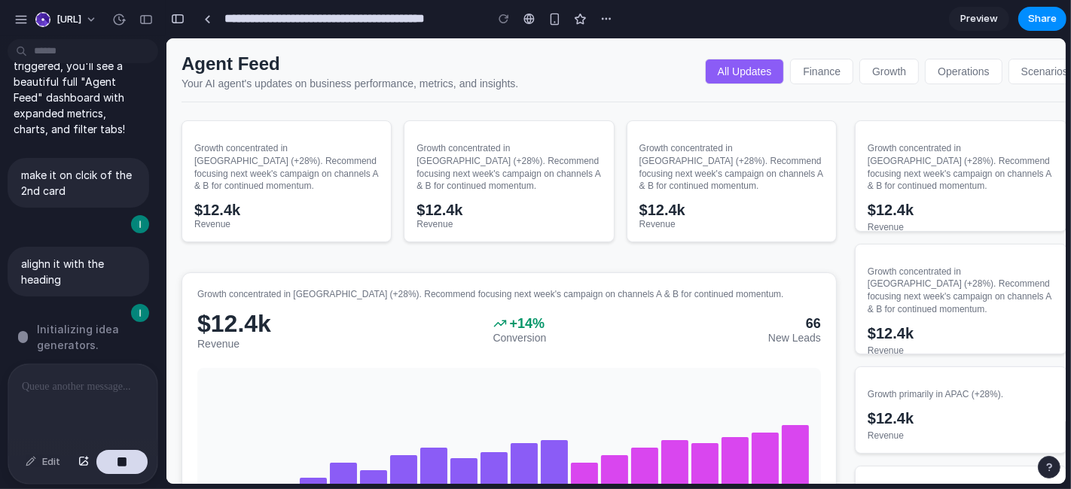
click at [111, 322] on span "Initializing idea generators ." at bounding box center [97, 338] width 120 height 32
click at [0, 279] on div at bounding box center [7, 244] width 14 height 489
click at [55, 205] on div "make it on clcik of the 2nd card" at bounding box center [79, 196] width 142 height 77
click at [55, 203] on div "make it on clcik of the 2nd card" at bounding box center [79, 196] width 142 height 77
drag, startPoint x: 17, startPoint y: 27, endPoint x: 163, endPoint y: 91, distance: 159.5
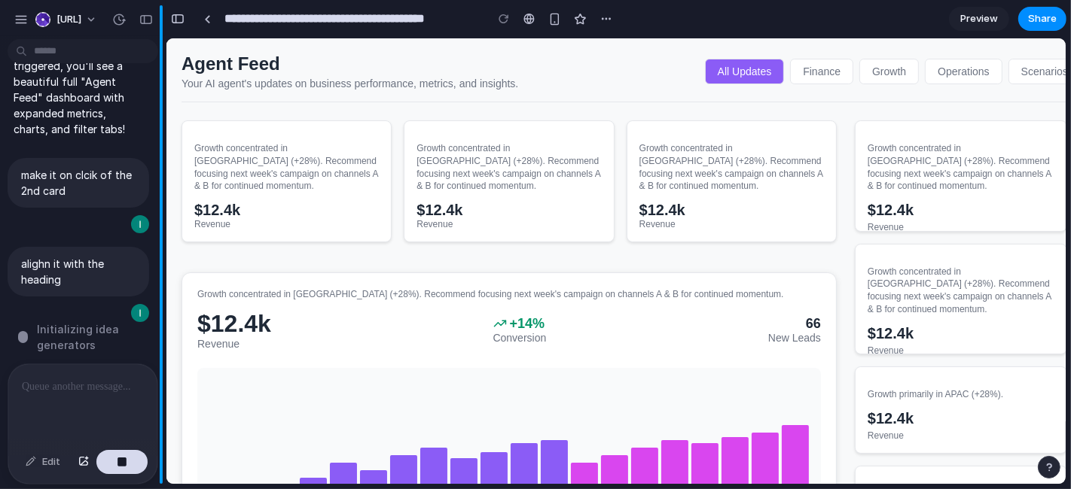
click at [0, 65] on div at bounding box center [7, 244] width 14 height 489
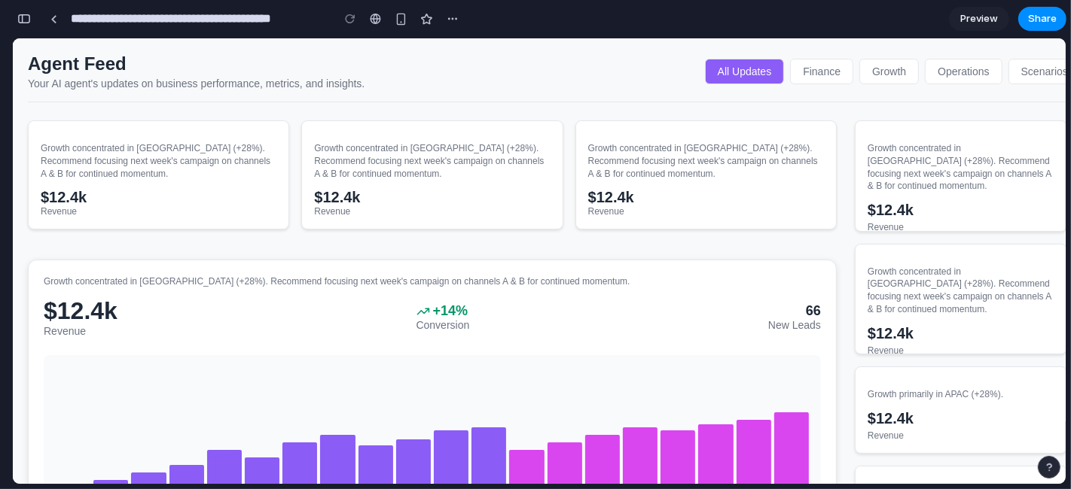
click at [30, 18] on div "button" at bounding box center [24, 19] width 14 height 11
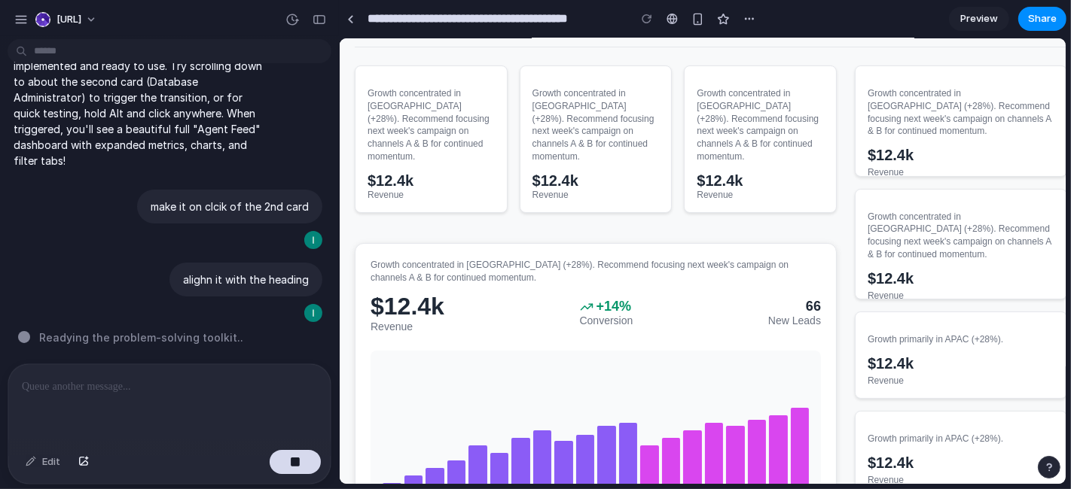
scroll to position [0, 0]
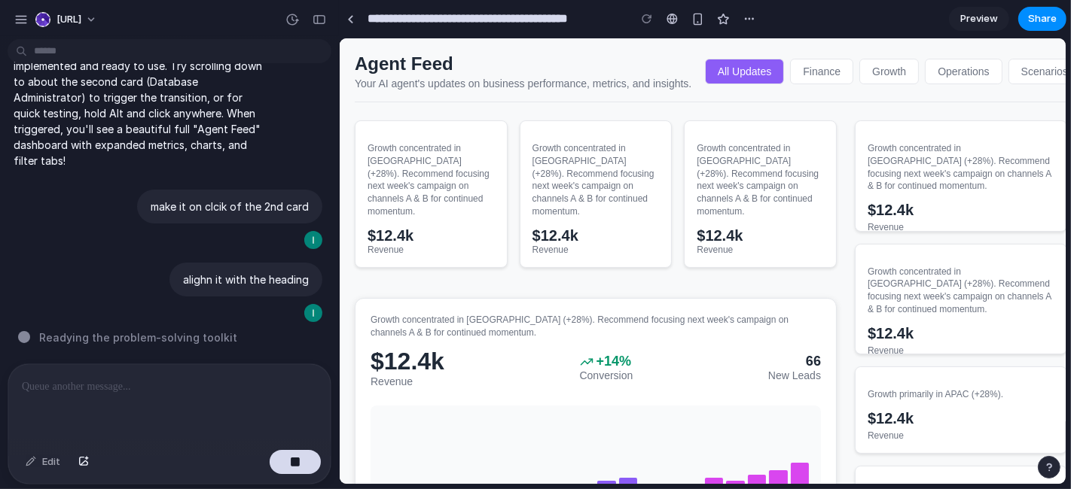
click at [801, 227] on div "$12.4k" at bounding box center [759, 235] width 127 height 17
drag, startPoint x: 800, startPoint y: 227, endPoint x: 914, endPoint y: 215, distance: 114.3
click at [802, 227] on div "$12.4k" at bounding box center [759, 235] width 127 height 17
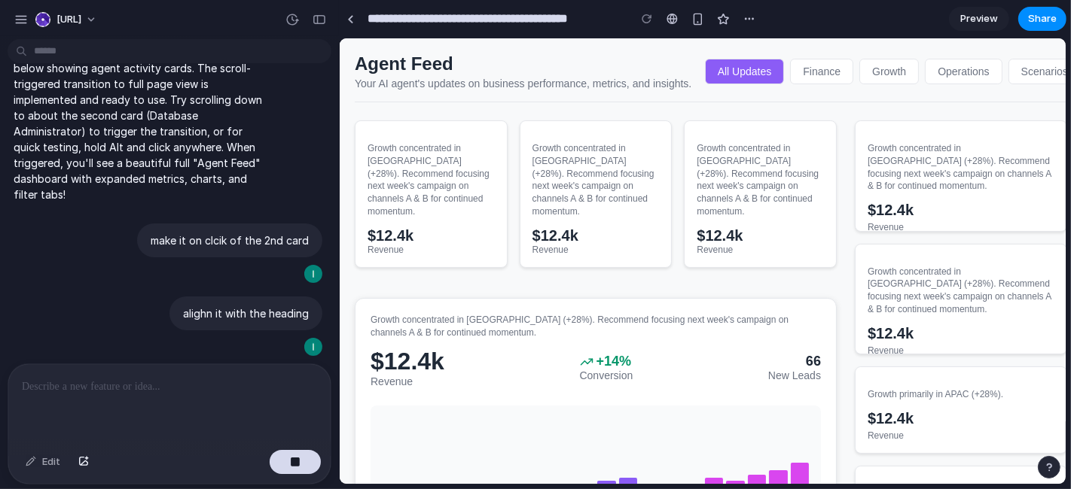
scroll to position [1796, 0]
click at [79, 380] on p at bounding box center [169, 387] width 295 height 18
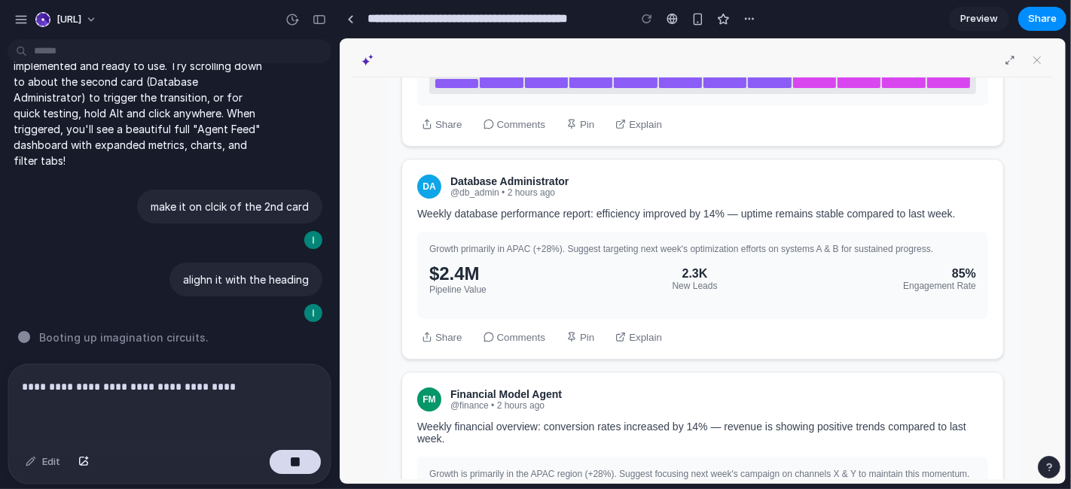
scroll to position [502, 0]
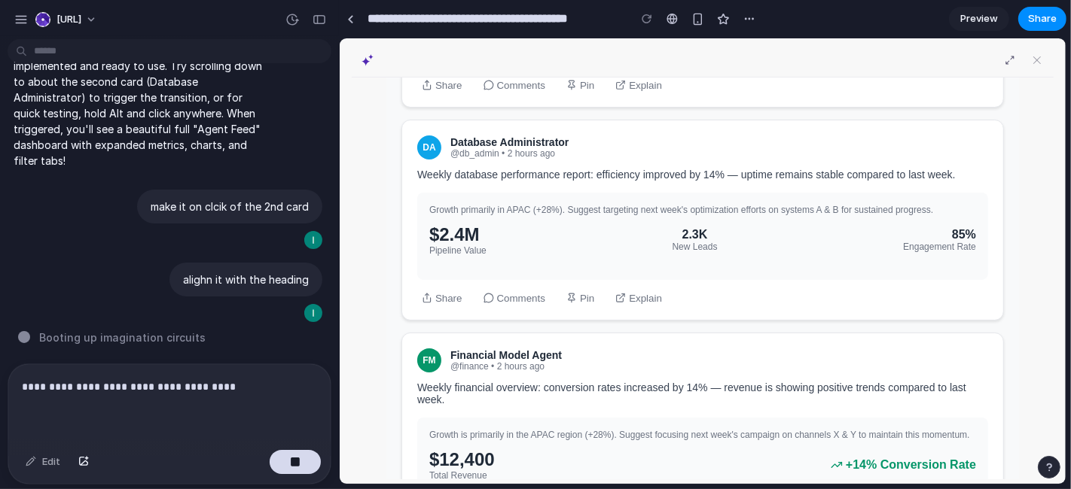
click at [712, 227] on div "2.3K" at bounding box center [694, 234] width 45 height 14
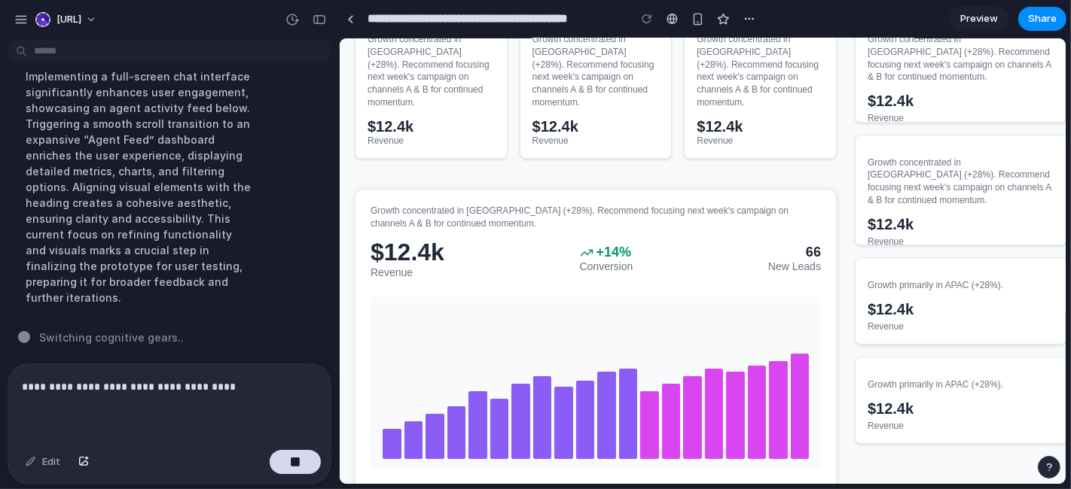
scroll to position [73, 0]
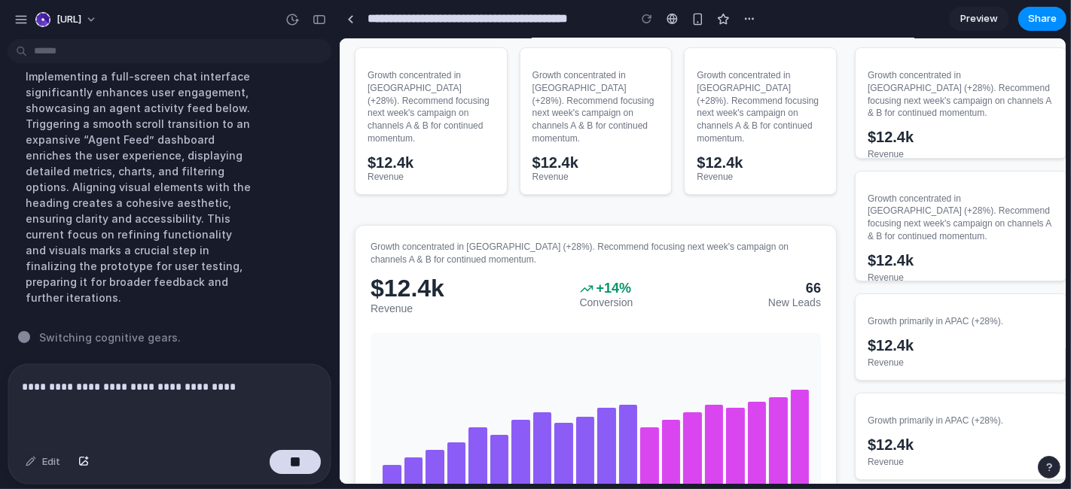
click at [241, 390] on p "**********" at bounding box center [167, 387] width 290 height 18
click at [768, 280] on div "66" at bounding box center [793, 288] width 53 height 16
click at [785, 224] on div "Growth concentrated in APAC (+28%). Recommend focusing next week's campaign on …" at bounding box center [595, 417] width 482 height 387
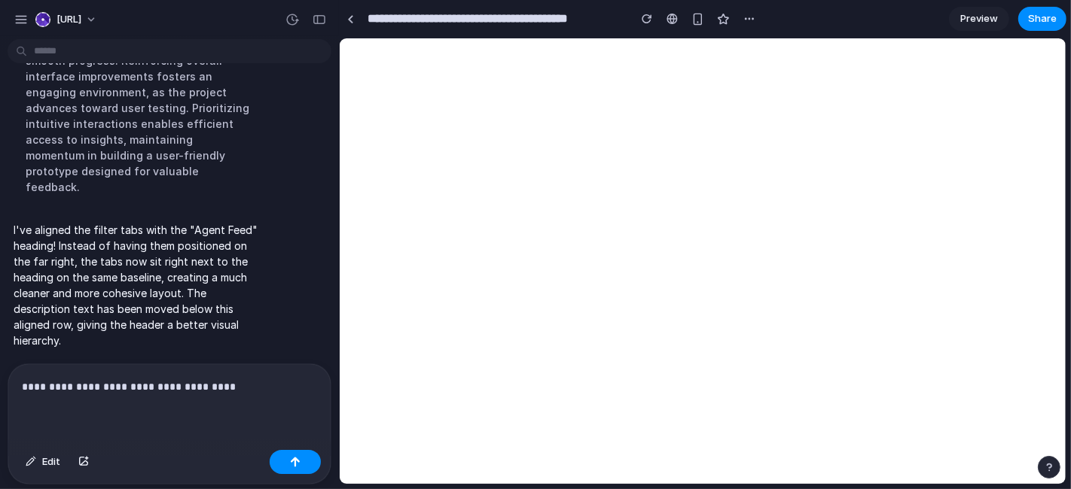
scroll to position [2248, 0]
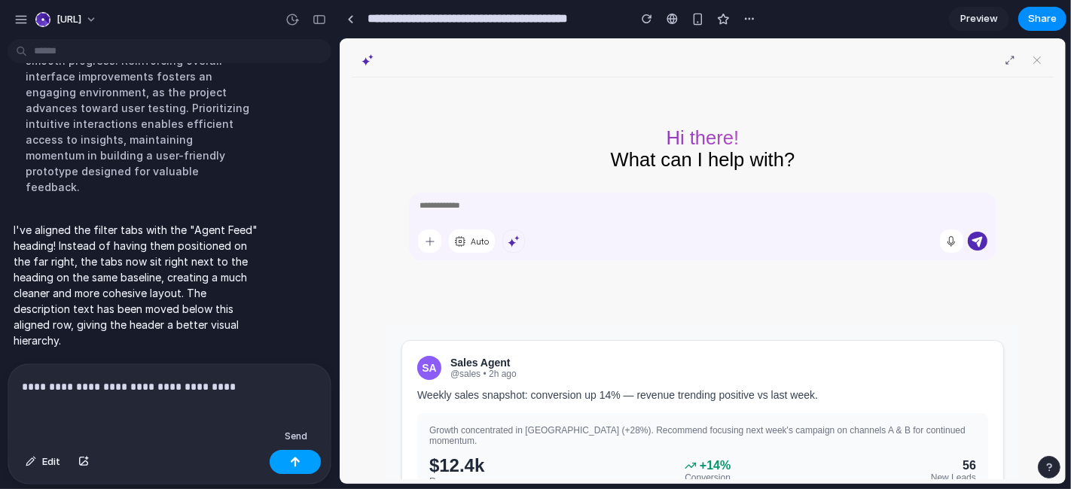
click at [288, 440] on button "button" at bounding box center [295, 462] width 51 height 24
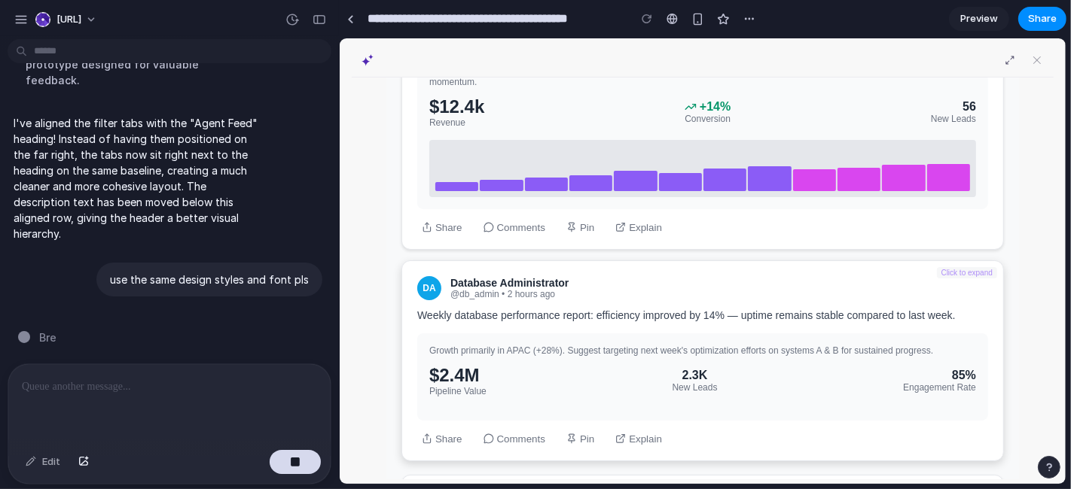
scroll to position [418, 0]
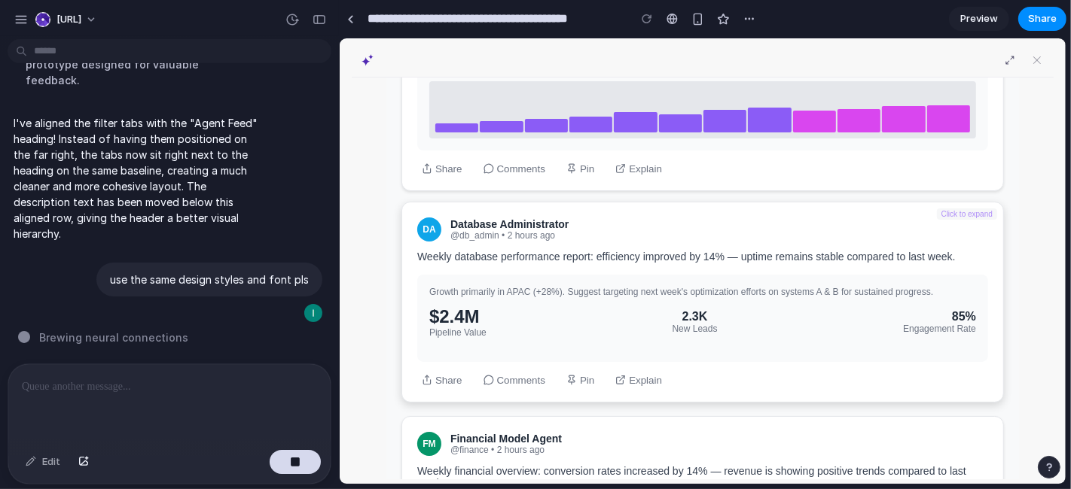
click at [733, 291] on div "Growth primarily in APAC (+28%). Suggest targeting next week's optimization eff…" at bounding box center [701, 317] width 571 height 87
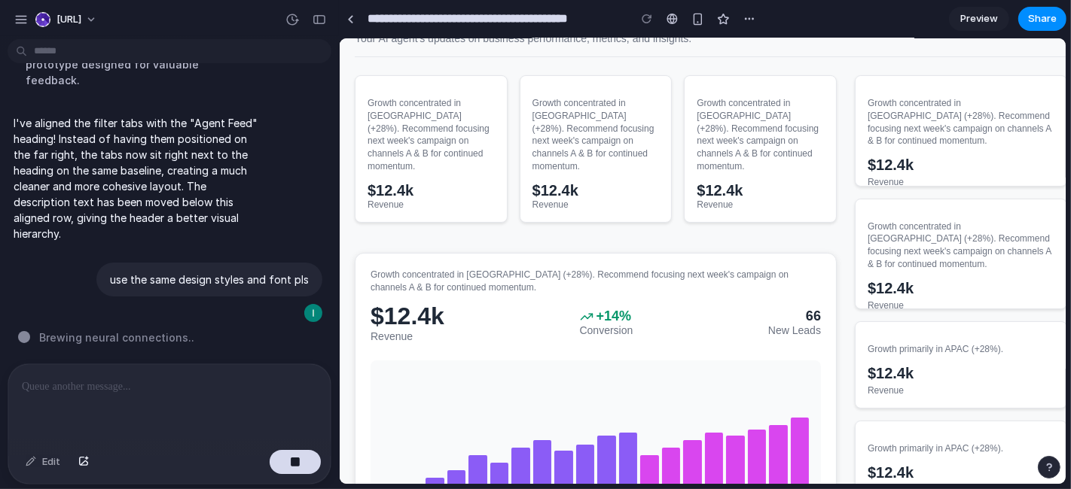
scroll to position [0, 0]
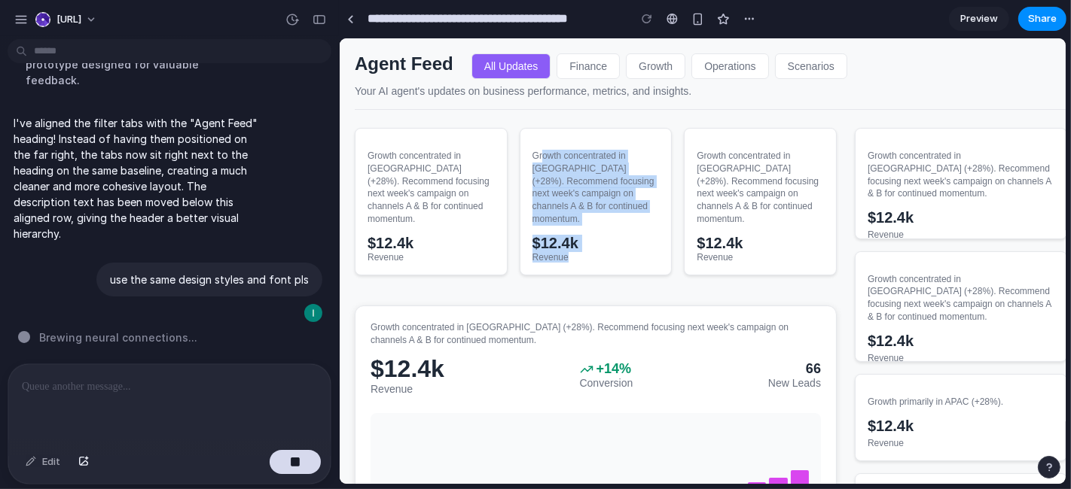
drag, startPoint x: 542, startPoint y: 139, endPoint x: 621, endPoint y: 269, distance: 152.4
click at [621, 269] on div "Growth concentrated in APAC (+28%). Recommend focusing next week's campaign on …" at bounding box center [595, 304] width 482 height 355
click at [626, 219] on div "Growth concentrated in APAC (+28%). Recommend focusing next week's campaign on …" at bounding box center [595, 201] width 153 height 148
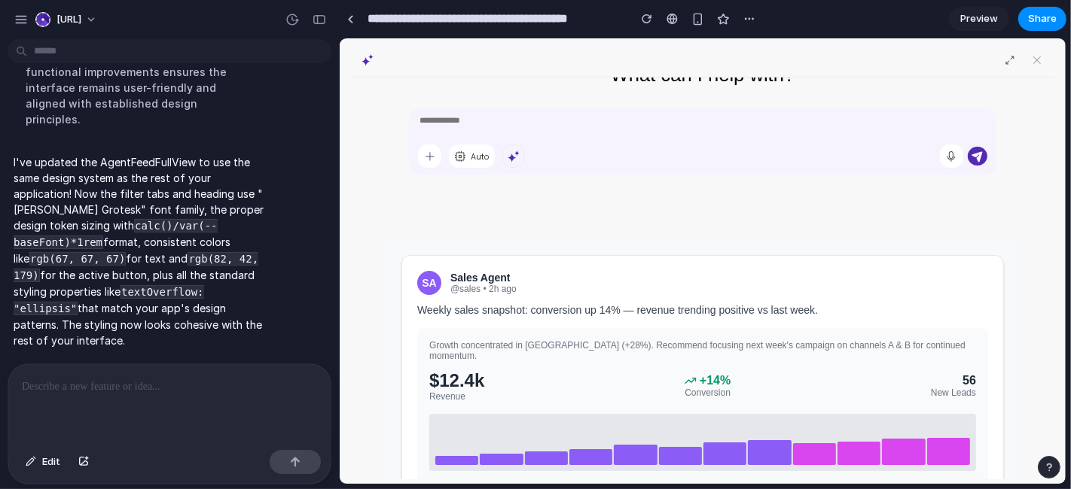
scroll to position [167, 0]
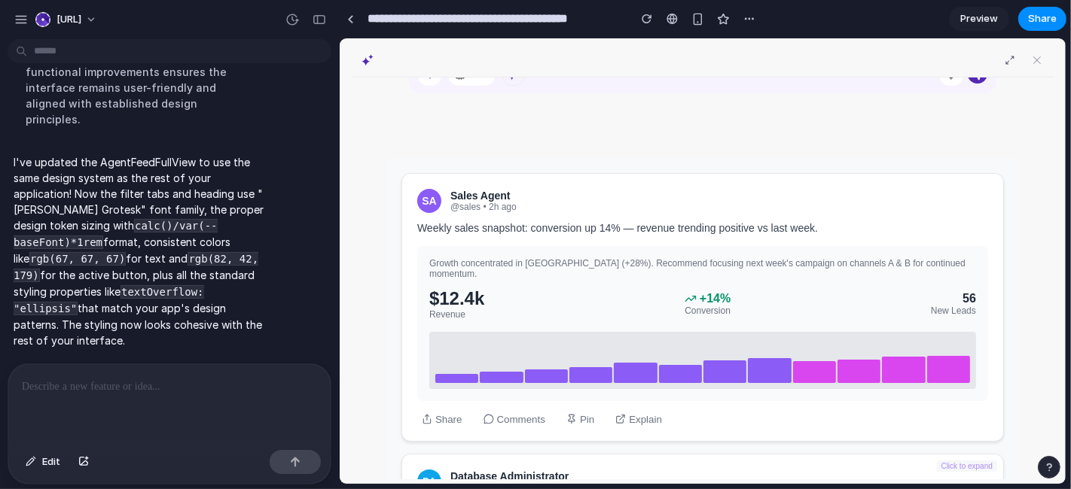
click at [778, 358] on div at bounding box center [768, 370] width 43 height 25
click at [662, 201] on div "SA Sales Agent @sales • 2h ago" at bounding box center [701, 200] width 571 height 24
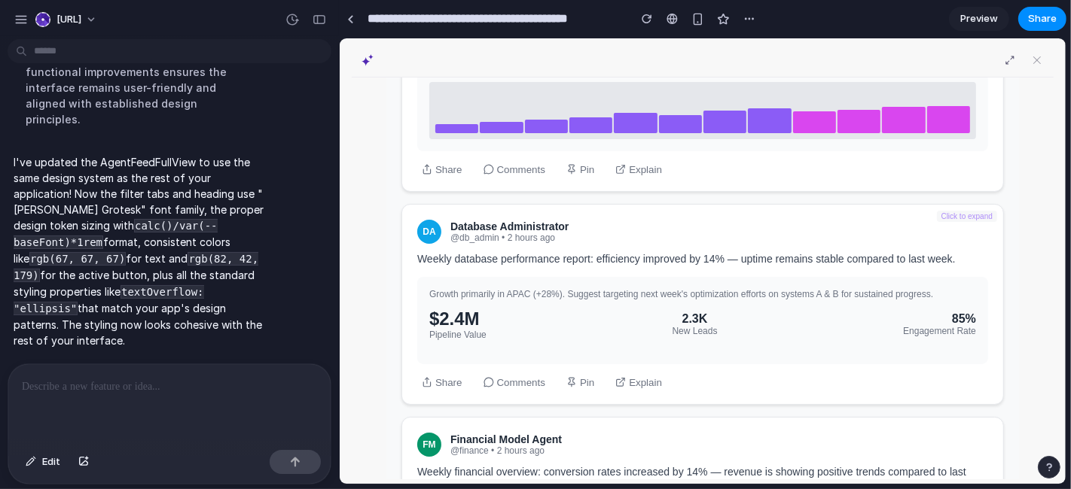
scroll to position [418, 0]
click at [687, 218] on div "DA Database Administrator @db_admin • 2 hours ago" at bounding box center [701, 230] width 571 height 24
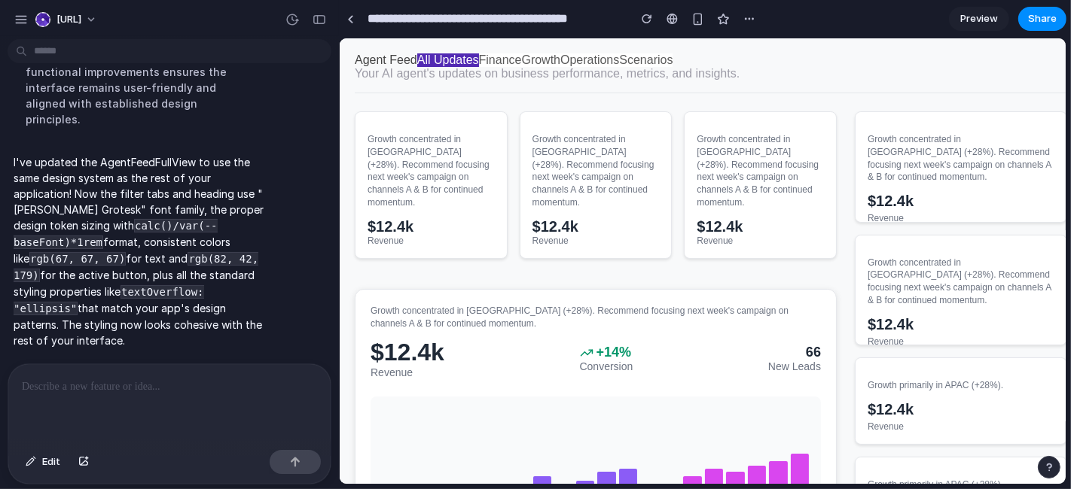
click at [790, 72] on p "Your AI agent's updates on business performance, metrics, and insights." at bounding box center [717, 73] width 726 height 14
click at [394, 59] on h1 "Agent Feed" at bounding box center [385, 60] width 62 height 14
drag, startPoint x: 358, startPoint y: 50, endPoint x: 603, endPoint y: 44, distance: 245.6
click at [603, 44] on div "Agent Feed All Updates Finance Growth Operations Scenarios Your AI agent's upda…" at bounding box center [717, 276] width 756 height 476
click at [733, 69] on p "Your AI agent's updates on business performance, metrics, and insights." at bounding box center [717, 73] width 726 height 14
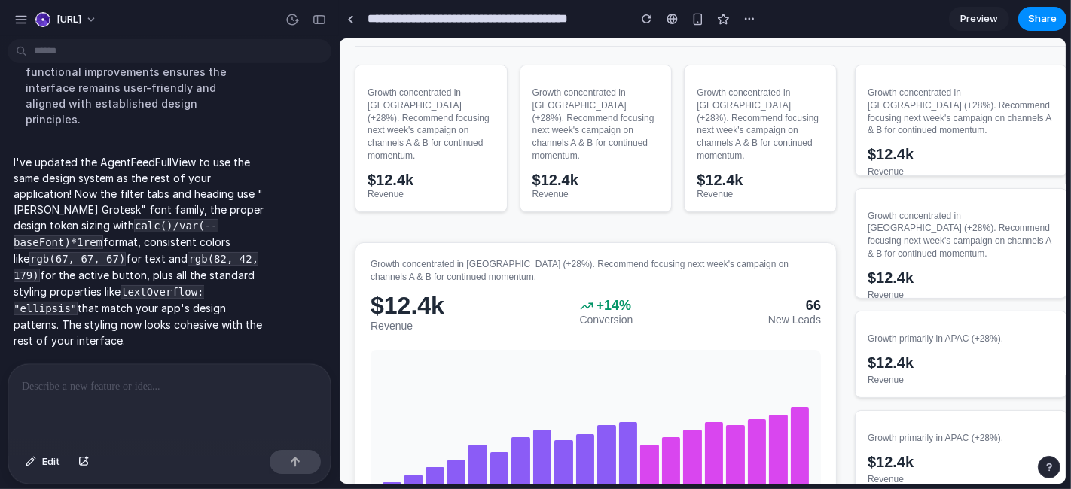
scroll to position [0, 0]
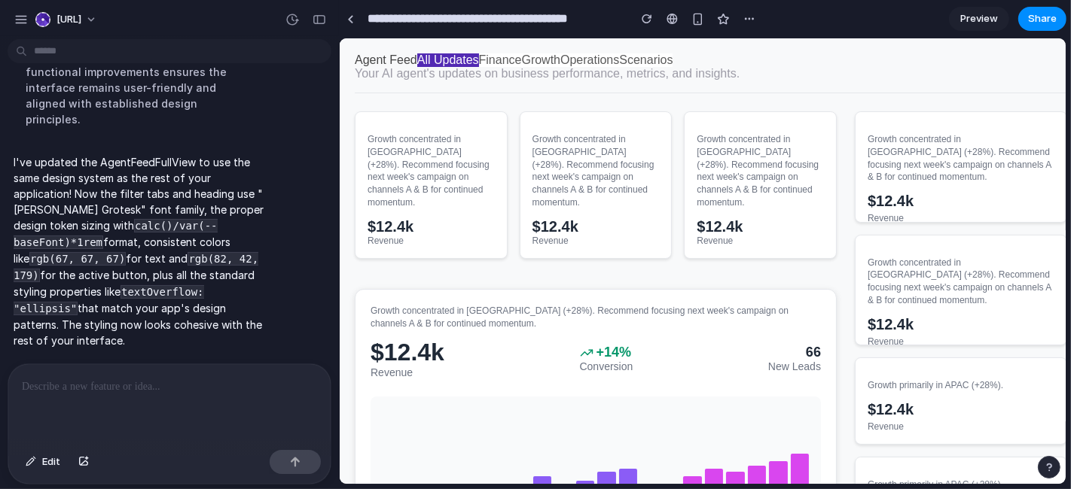
drag, startPoint x: 221, startPoint y: 392, endPoint x: 220, endPoint y: 385, distance: 7.7
click at [221, 391] on div at bounding box center [169, 404] width 322 height 80
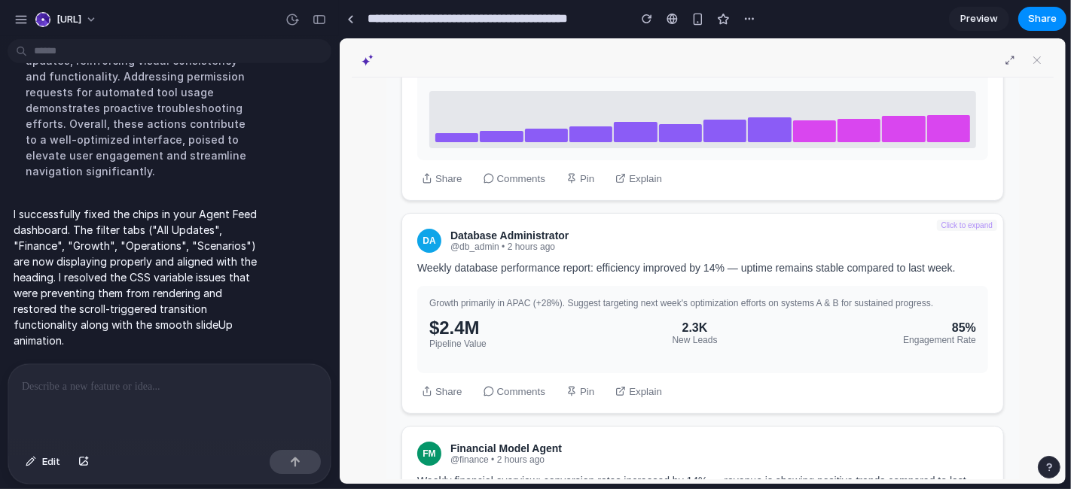
scroll to position [418, 0]
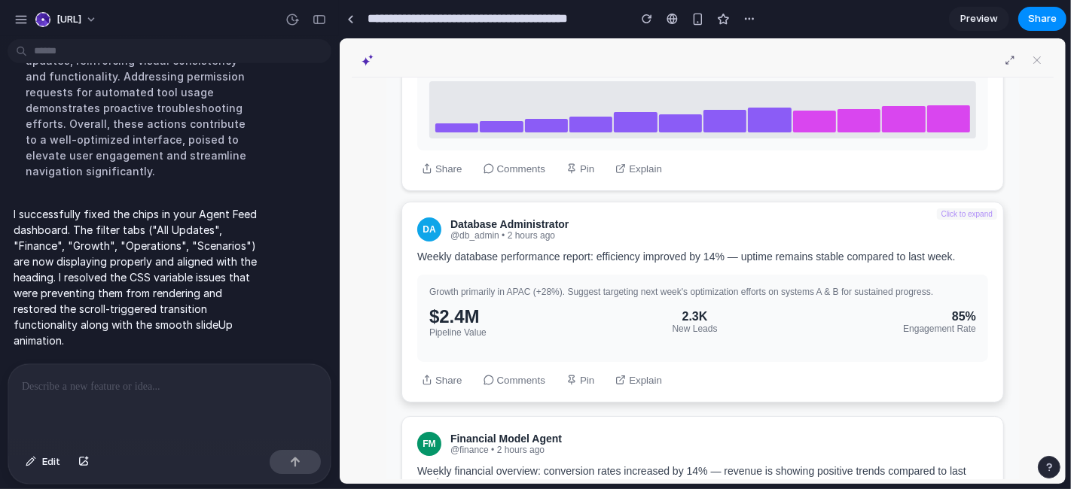
click at [948, 208] on div "Click to expand" at bounding box center [966, 213] width 60 height 11
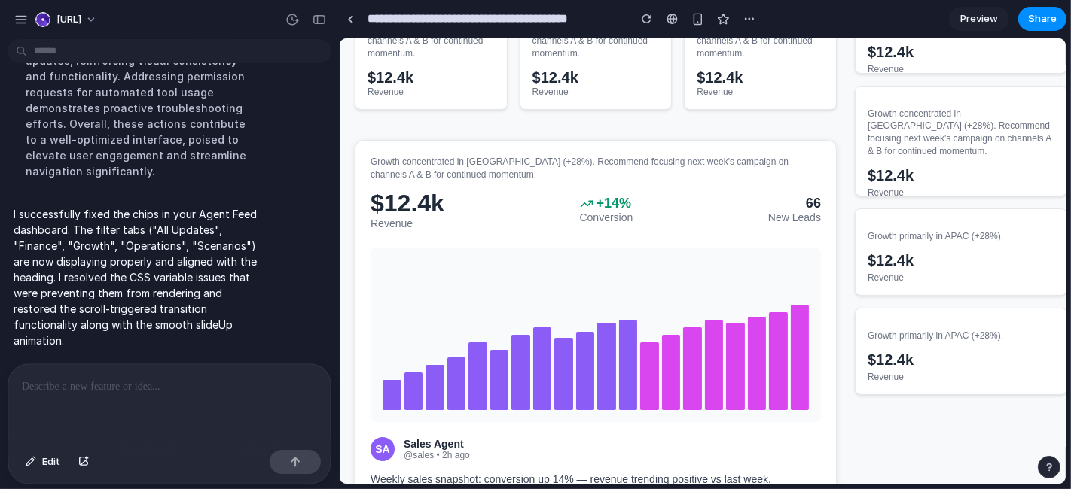
scroll to position [0, 0]
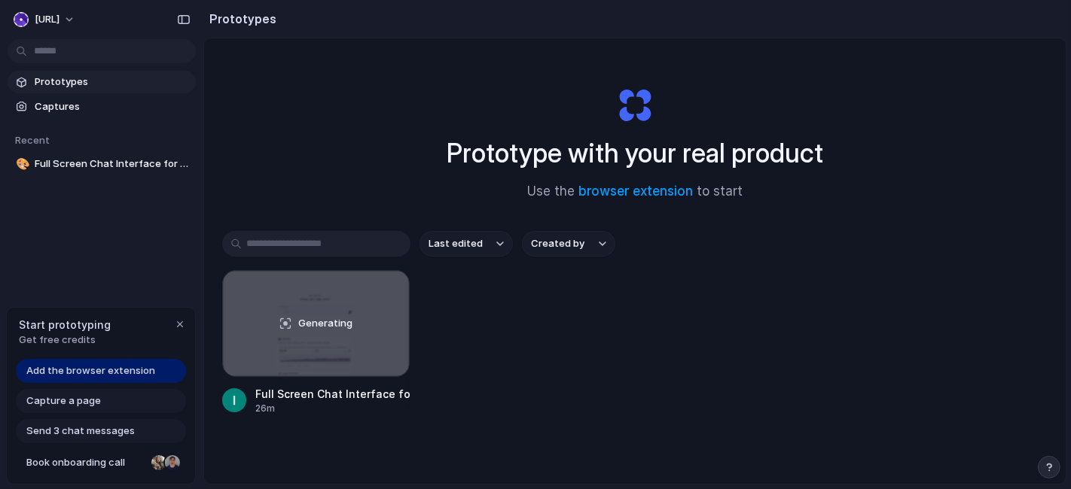
scroll to position [80, 0]
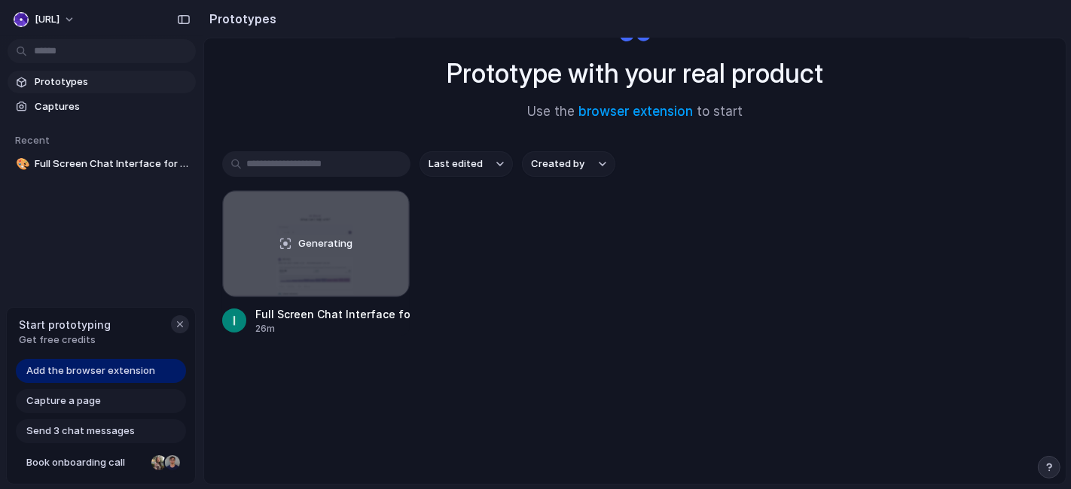
click at [177, 323] on div "button" at bounding box center [180, 325] width 12 height 12
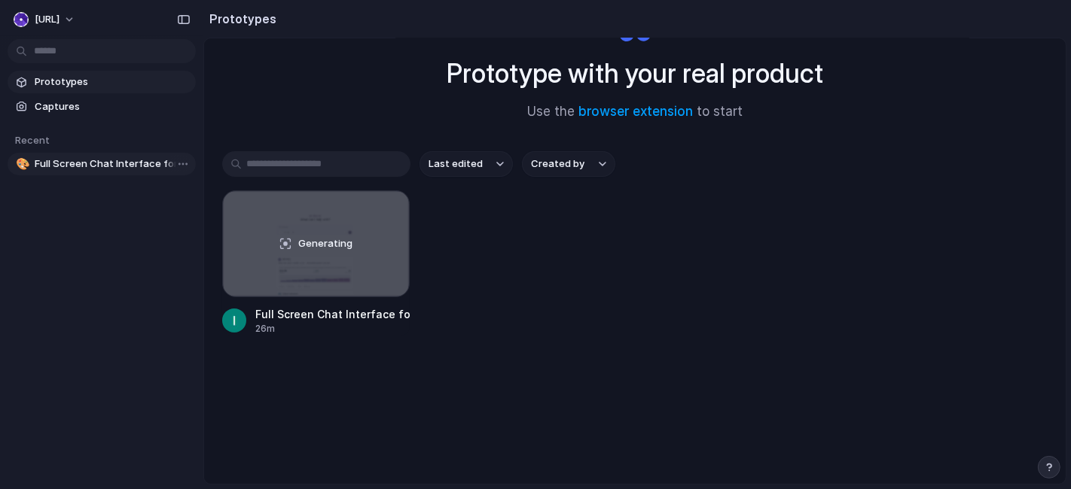
click at [98, 166] on span "Full Screen Chat Interface for Oculon Models" at bounding box center [112, 164] width 155 height 15
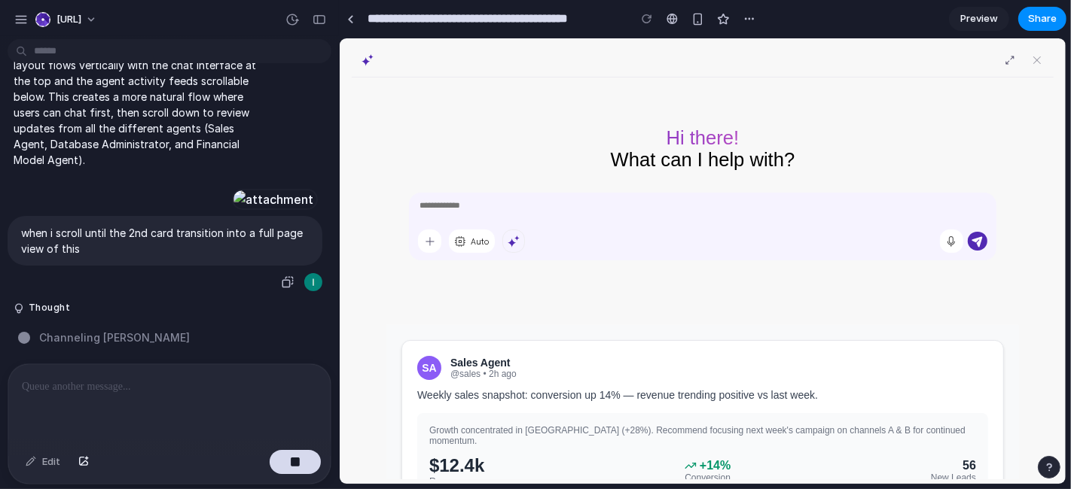
scroll to position [1112, 0]
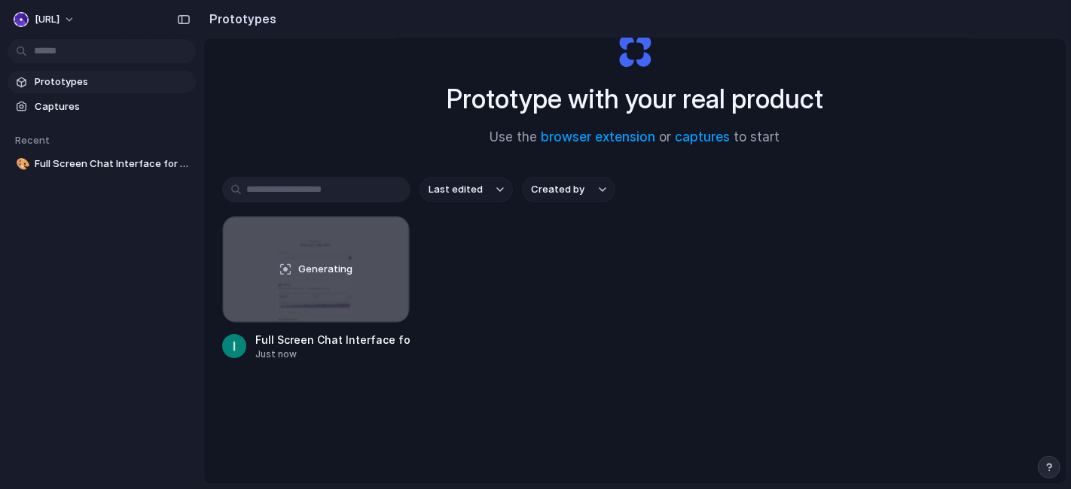
scroll to position [80, 0]
